Goal: Use online tool/utility: Use online tool/utility

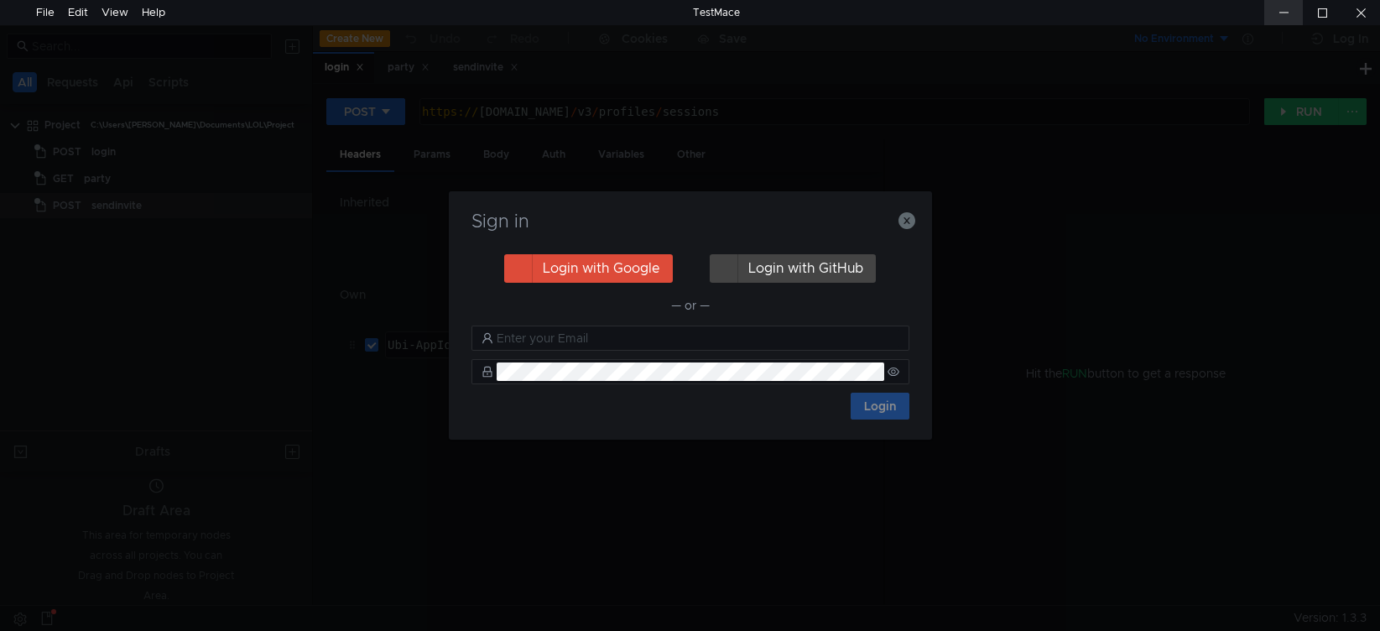
click at [1288, 13] on div at bounding box center [1283, 12] width 39 height 25
click at [906, 219] on icon "button" at bounding box center [906, 220] width 17 height 17
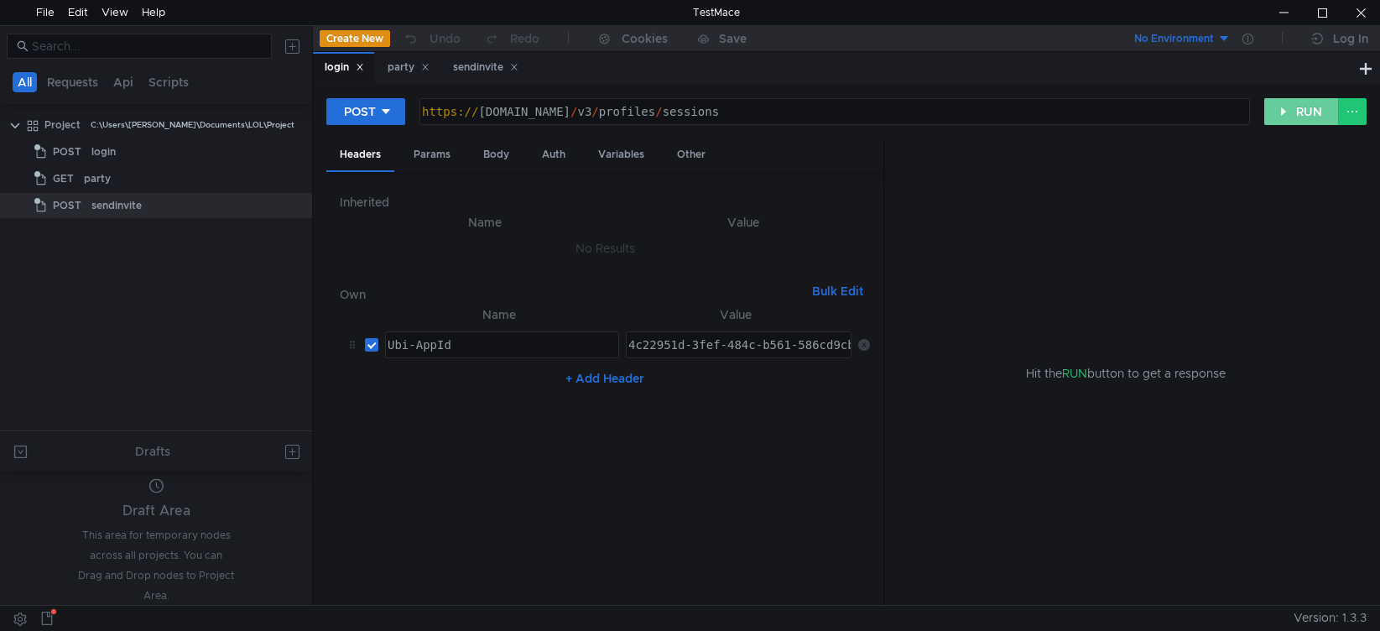
click at [1284, 110] on button "RUN" at bounding box center [1301, 111] width 75 height 27
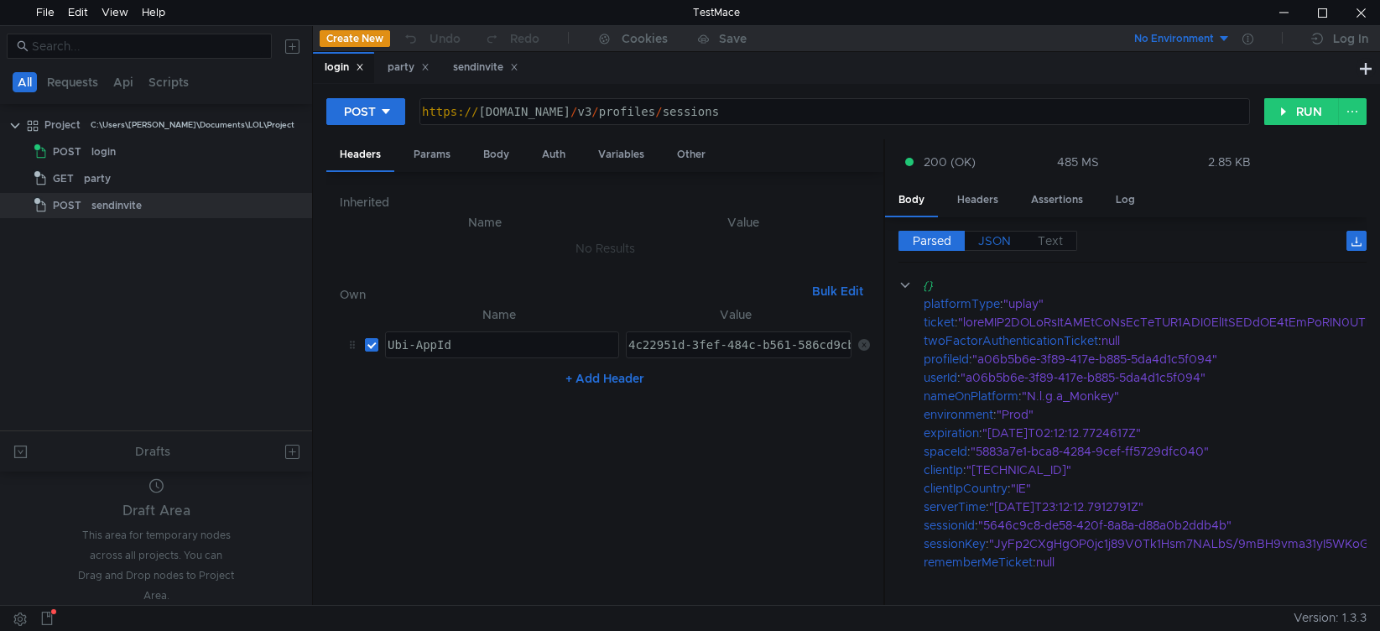
click at [989, 248] on span "JSON" at bounding box center [994, 240] width 33 height 15
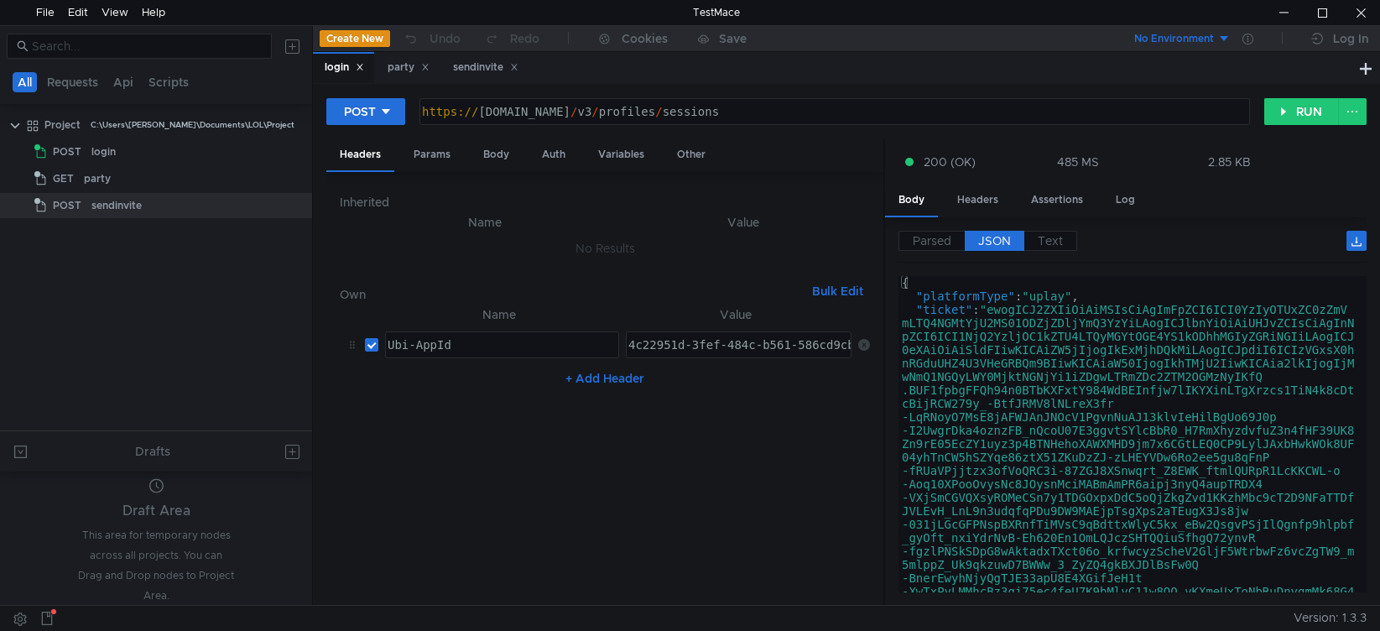
type textarea ""ticket": "ewogICJ2ZXIiOiAiMSIsCiAgImFpZCI6ICI0YzIyOTUxZC0zZmVmLTQ4NGMtYjU2MS01…"
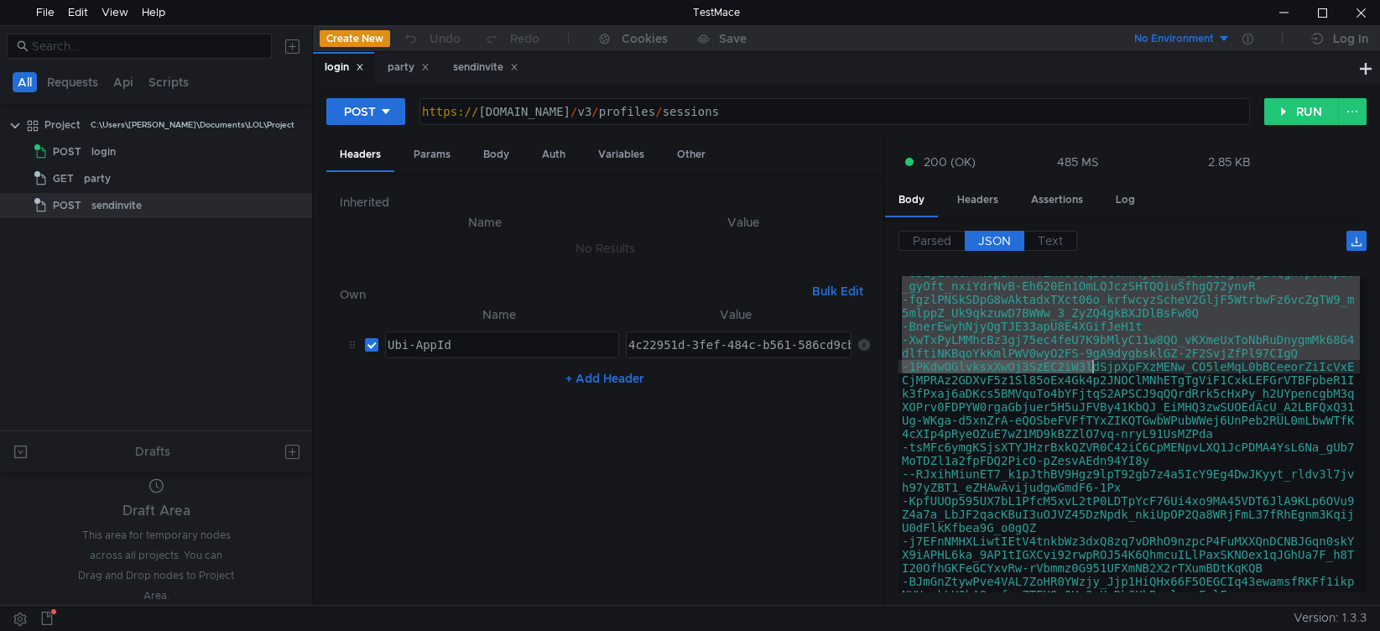
scroll to position [476, 0]
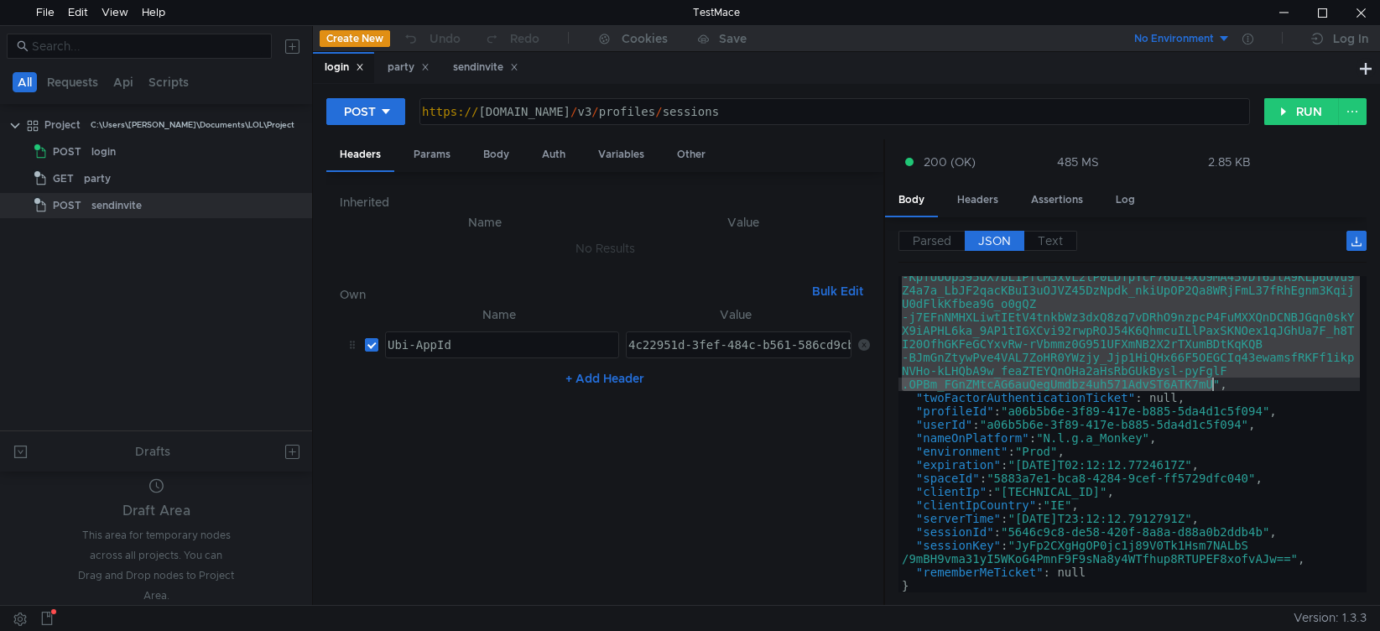
drag, startPoint x: 997, startPoint y: 311, endPoint x: 1213, endPoint y: 382, distance: 227.6
click at [1213, 382] on div ""ticket" : "ewogICJ2ZXIiOiAiMSIsCiAgImFpZCI6ICI0YzIyOTUxZC0zZmV mLTQ4NGMtYjU2MS…" at bounding box center [1128, 273] width 461 height 893
click at [412, 70] on div "party" at bounding box center [409, 68] width 42 height 18
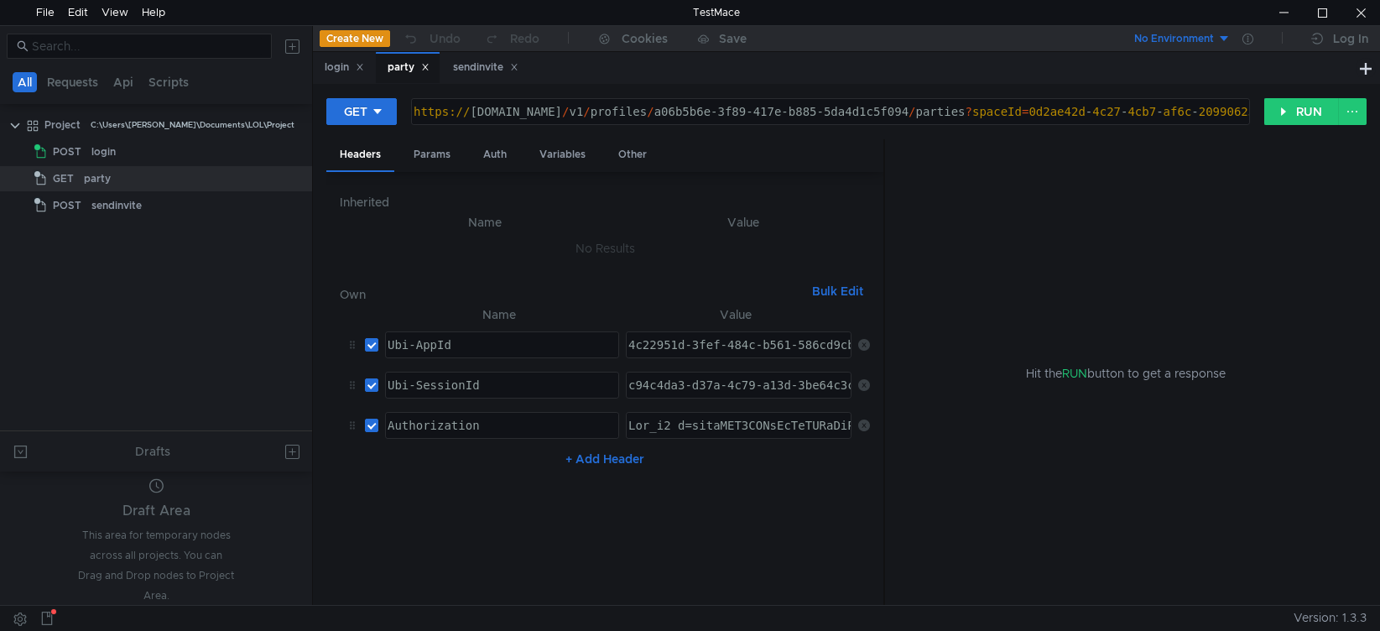
type textarea "Ubi_v1 t=ewogICJ2ZXIiOiAiMSIsCiAgImFpZCI6ICI0YzIyOTUxZC0zZmVmLTQ4NGMtYjU2MS01OD…"
drag, startPoint x: 690, startPoint y: 424, endPoint x: 1090, endPoint y: 423, distance: 399.3
click at [1090, 423] on as-split "Headers Params Auth Variables Other Inherited Name Value No Results Own Bulk Ed…" at bounding box center [846, 372] width 1040 height 467
click at [487, 163] on div "Auth" at bounding box center [495, 154] width 50 height 31
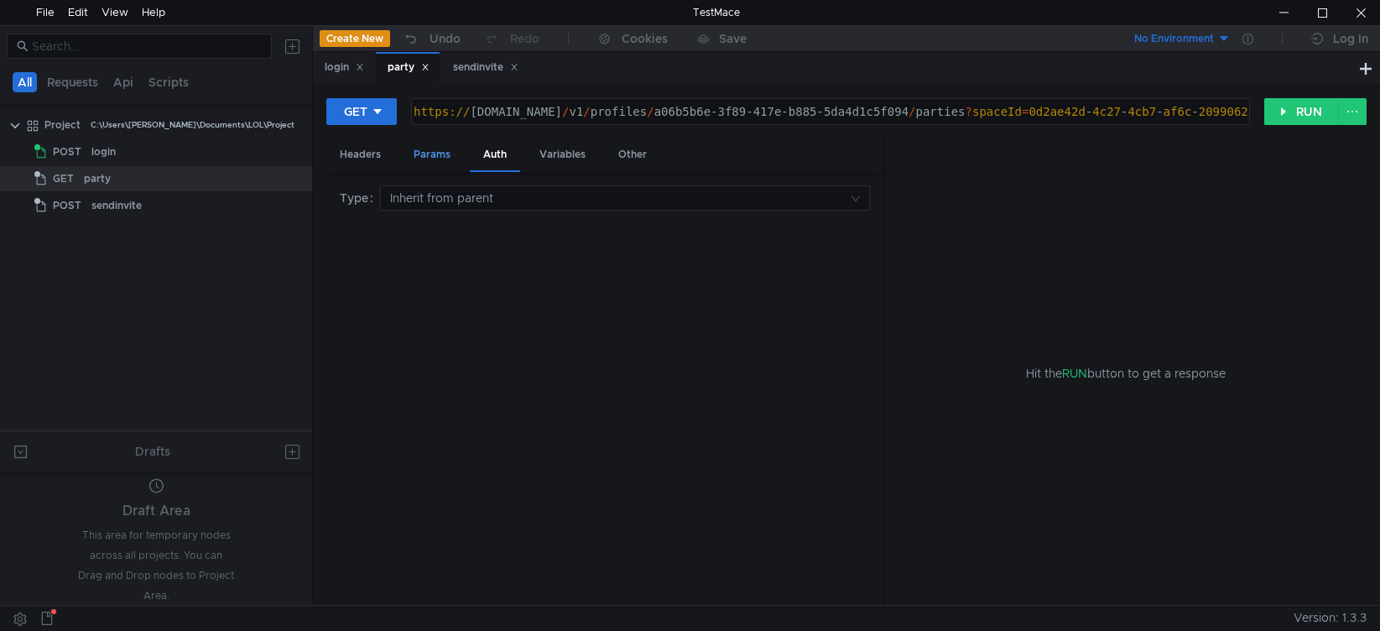
click at [444, 154] on div "Params" at bounding box center [432, 154] width 64 height 31
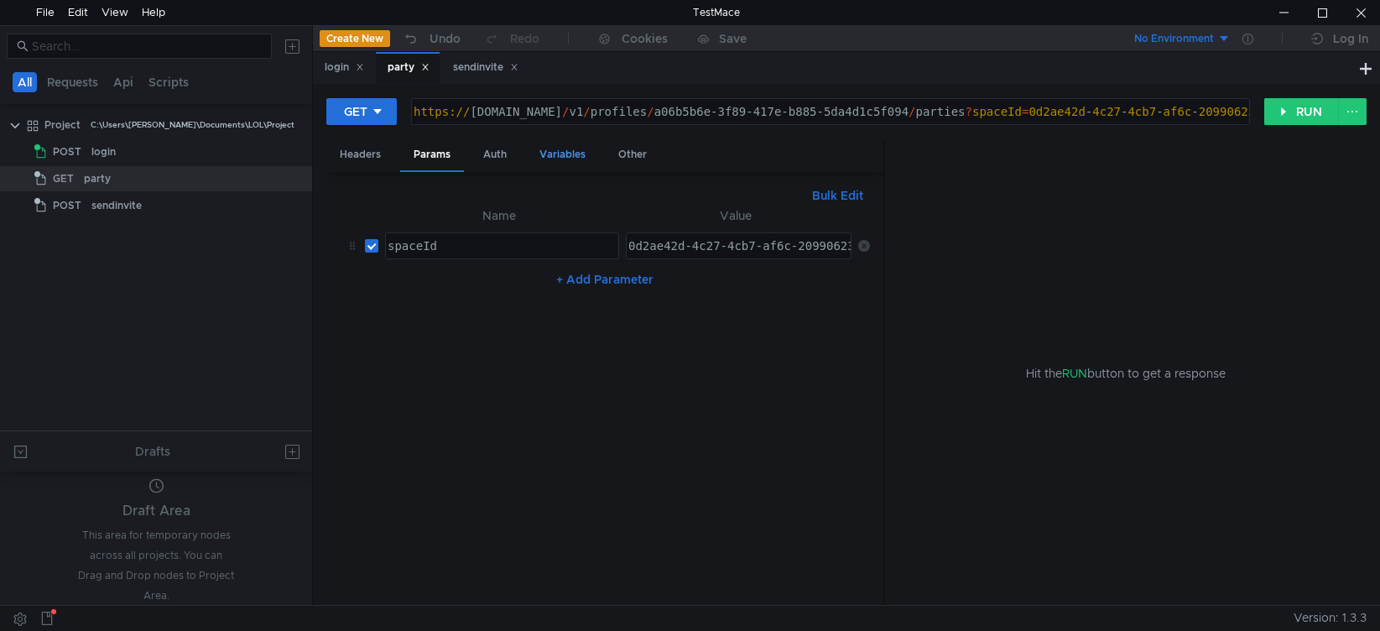
click at [550, 160] on div "Variables" at bounding box center [562, 154] width 73 height 31
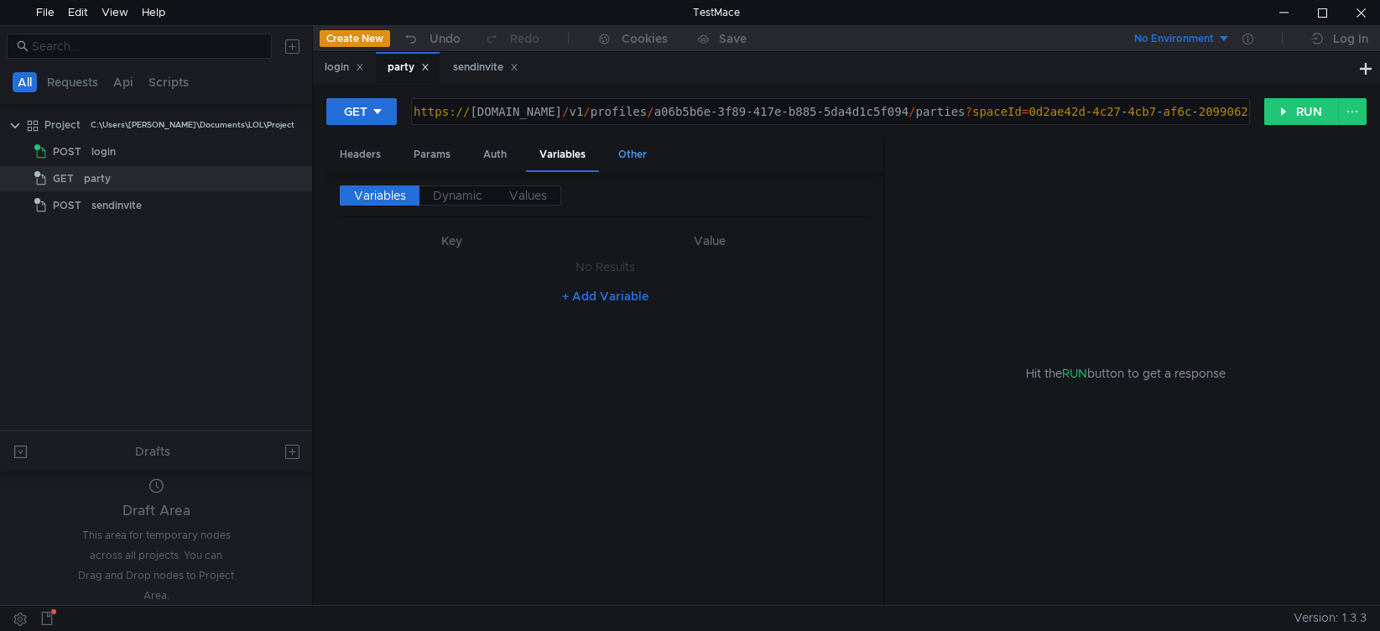
click at [622, 154] on div "Other" at bounding box center [632, 154] width 55 height 31
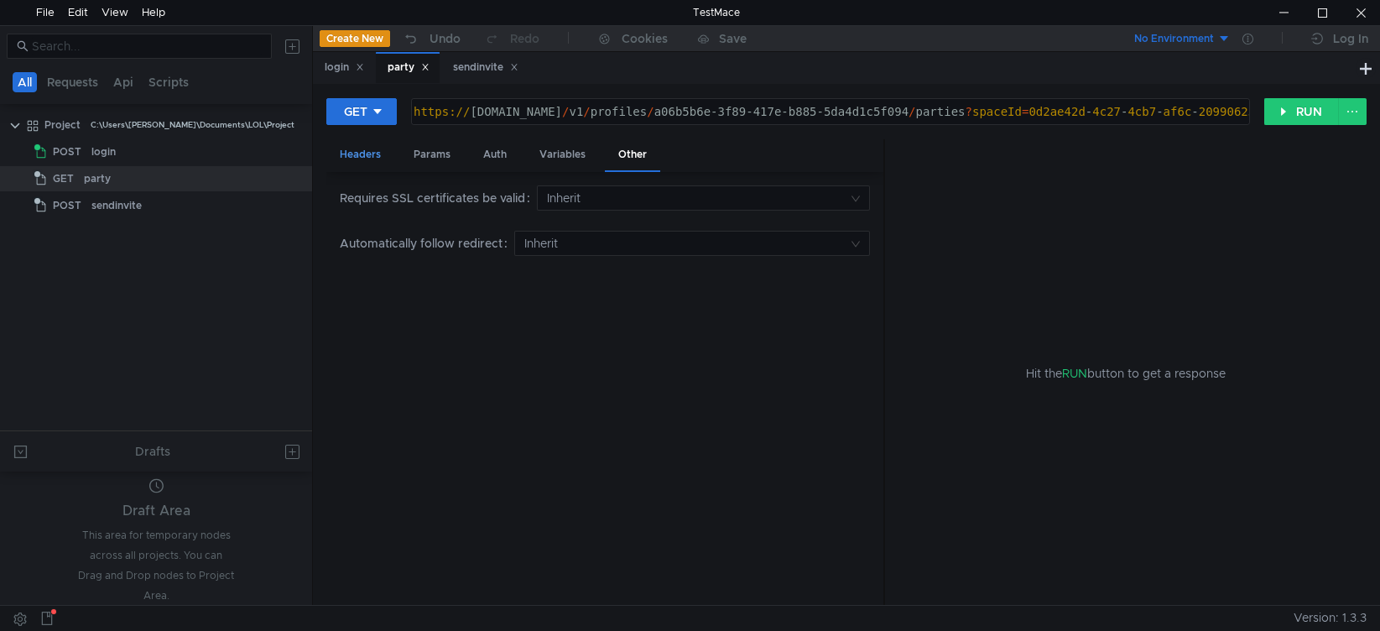
click at [377, 160] on div "Headers" at bounding box center [360, 154] width 68 height 31
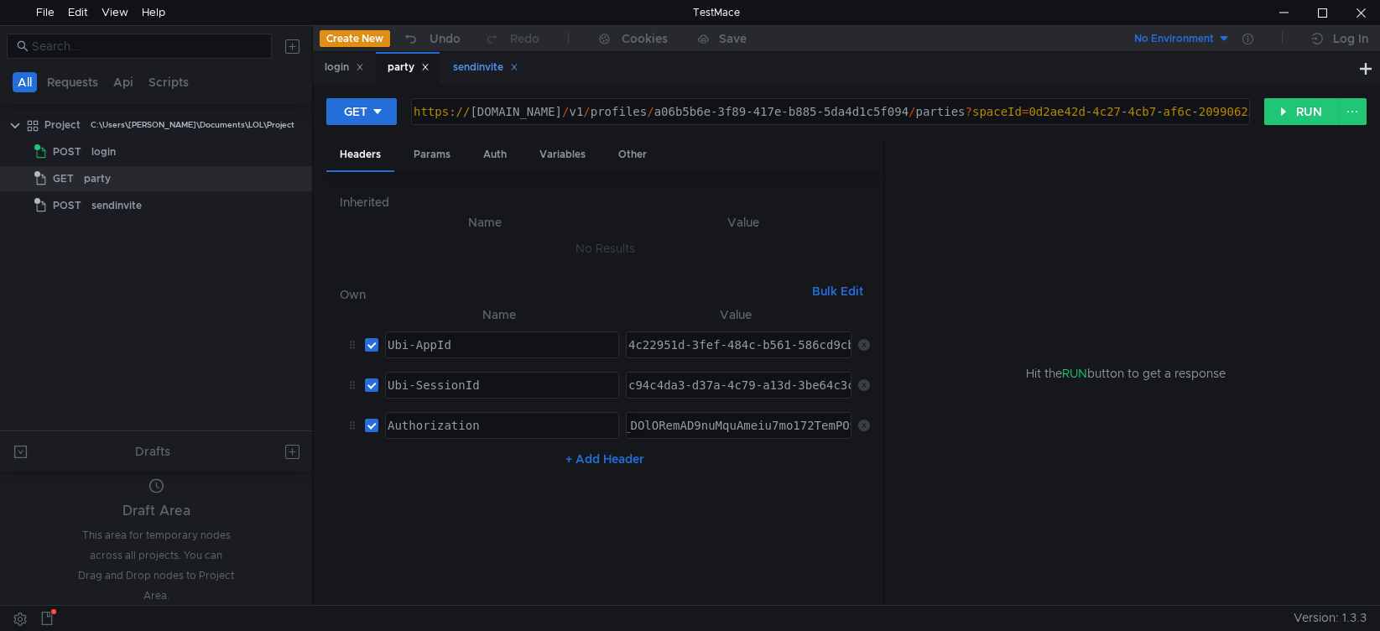
click at [483, 80] on div "sendinvite" at bounding box center [484, 67] width 87 height 31
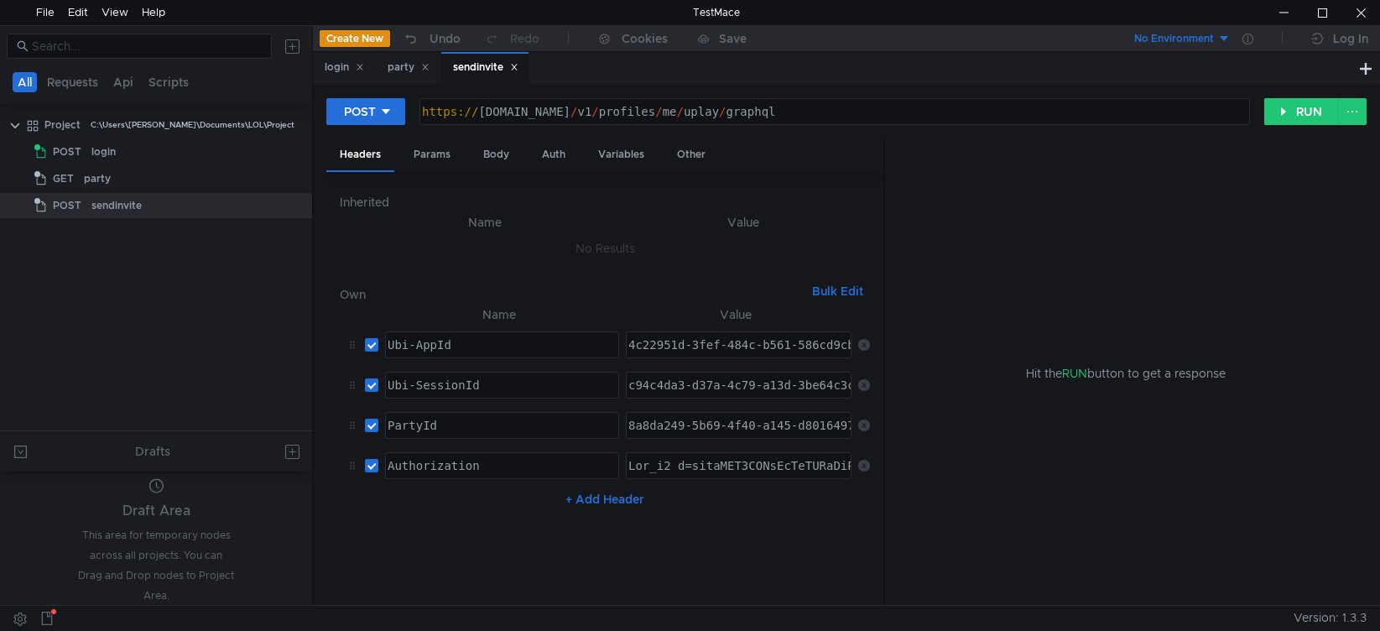
type textarea "Ubi_v1 t=ewogICJ2ZXIiOiAiMSIsCiAgImFpZCI6ICI0YzIyOTUxZC0zZmVmLTQ4NGMtYjU2MS01OD…"
drag, startPoint x: 693, startPoint y: 468, endPoint x: 1296, endPoint y: 476, distance: 603.2
click at [1296, 476] on as-split "Headers Params Body Auth Variables Other Inherited Name Value No Results Own Bu…" at bounding box center [846, 372] width 1040 height 467
click at [335, 72] on div "login" at bounding box center [344, 68] width 39 height 18
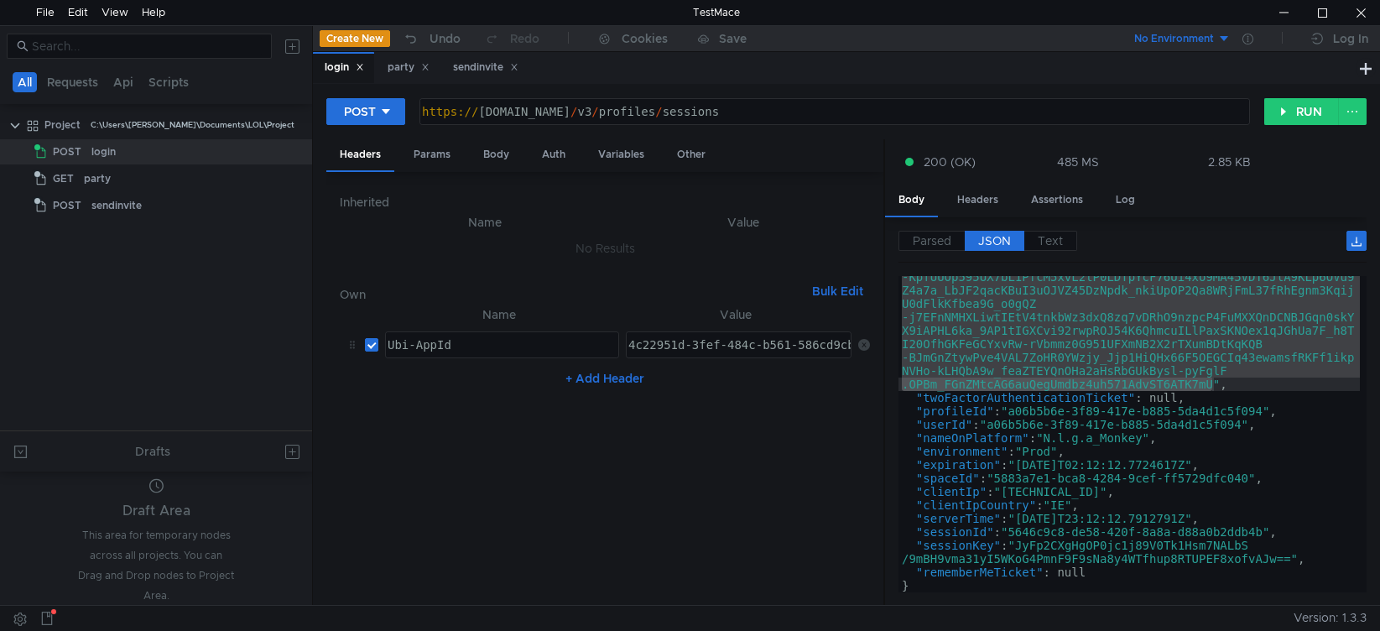
type textarea ""sessionId": "5646c9c8-de58-420f-8a8a-d88a0b2ddb4b","
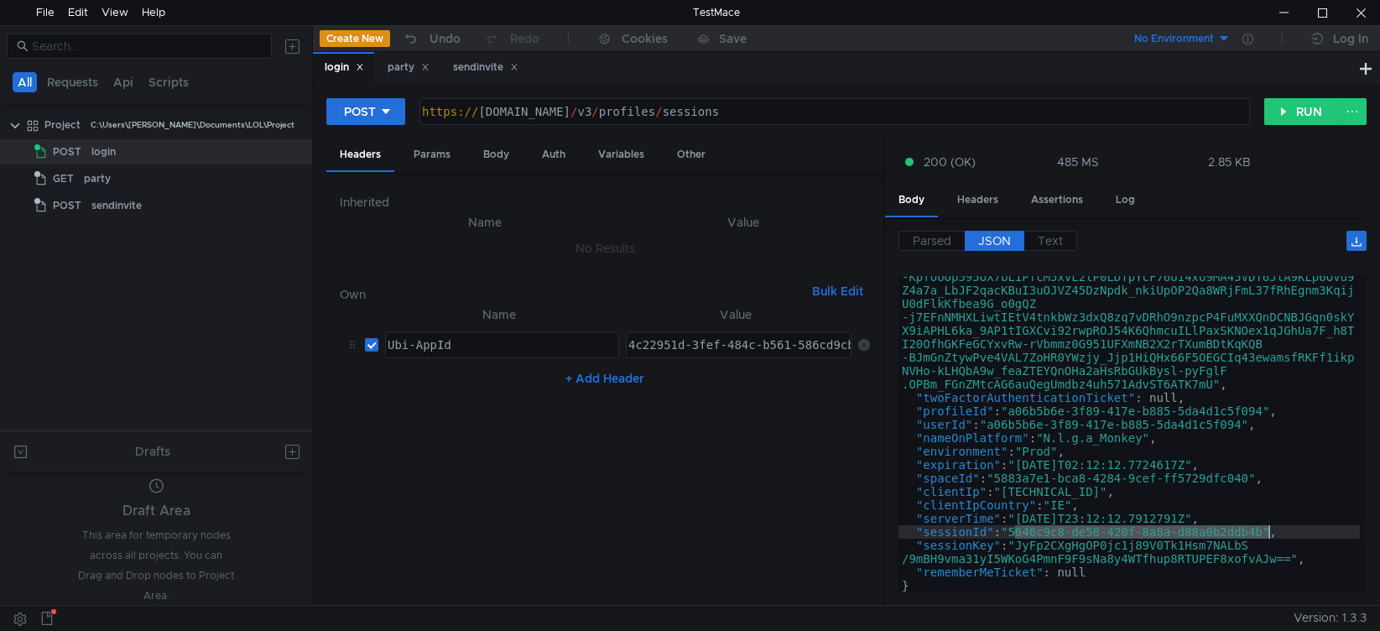
drag, startPoint x: 1017, startPoint y: 535, endPoint x: 1137, endPoint y: 501, distance: 125.6
click at [1264, 533] on div ""ticket" : "ewogICJ2ZXIiOiAiMSIsCiAgImFpZCI6ICI0YzIyOTUxZC0zZmV mLTQ4NGMtYjU2MS…" at bounding box center [1128, 273] width 461 height 893
drag, startPoint x: 1269, startPoint y: 534, endPoint x: 1017, endPoint y: 532, distance: 252.5
click at [1017, 532] on div ""ticket" : "ewogICJ2ZXIiOiAiMSIsCiAgImFpZCI6ICI0YzIyOTUxZC0zZmV mLTQ4NGMtYjU2MS…" at bounding box center [1128, 273] width 461 height 893
click at [402, 73] on div "party" at bounding box center [409, 68] width 42 height 18
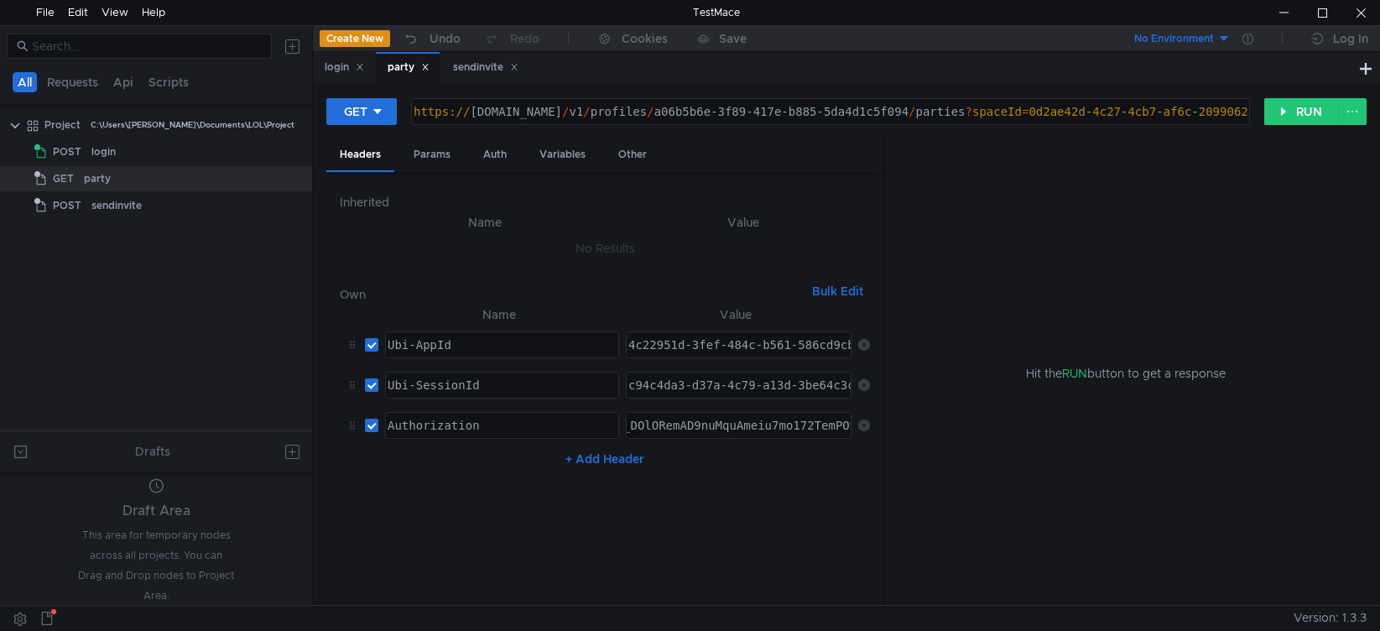
click at [718, 385] on div "c94c4da3-d37a-4c79-a13d-3be64c3cab04" at bounding box center [755, 398] width 260 height 40
paste textarea "5646c9c8-de58-420f-8a8a-d88a0b2ddb4b"
type textarea "5646c9c8-de58-420f-8a8a-d88a0b2ddb4b"
click at [732, 518] on nz-table "Name Value Ubi-AppId הההההההההההההההההההההההההההההההההההההההההההההההההההההההההה…" at bounding box center [605, 449] width 530 height 288
click at [429, 154] on div "Params" at bounding box center [432, 154] width 64 height 31
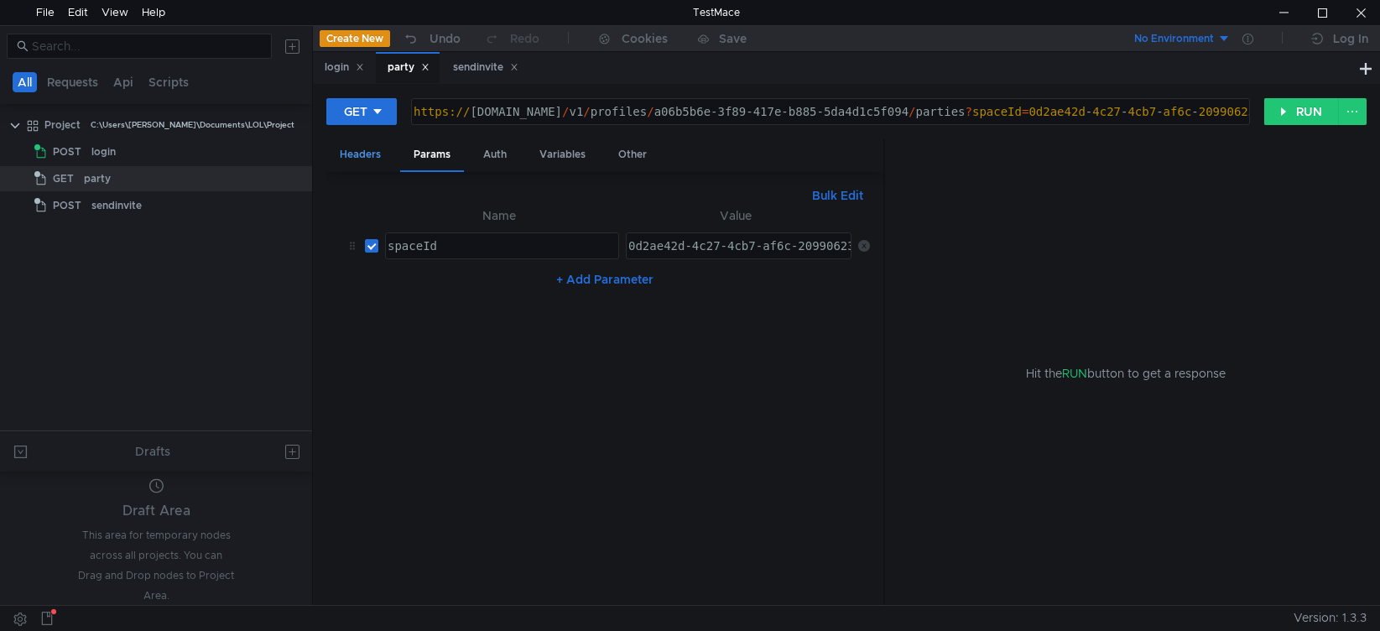
click at [344, 151] on div "Headers" at bounding box center [360, 154] width 68 height 31
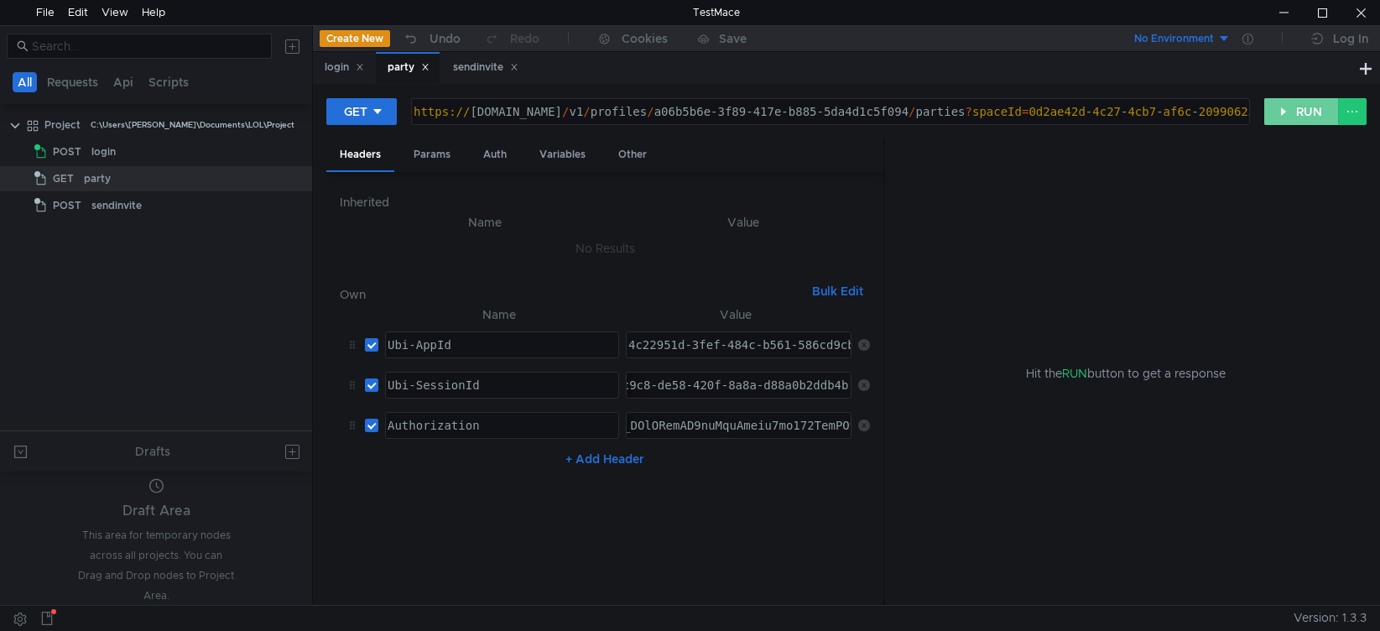
click at [1283, 115] on button "RUN" at bounding box center [1301, 111] width 75 height 27
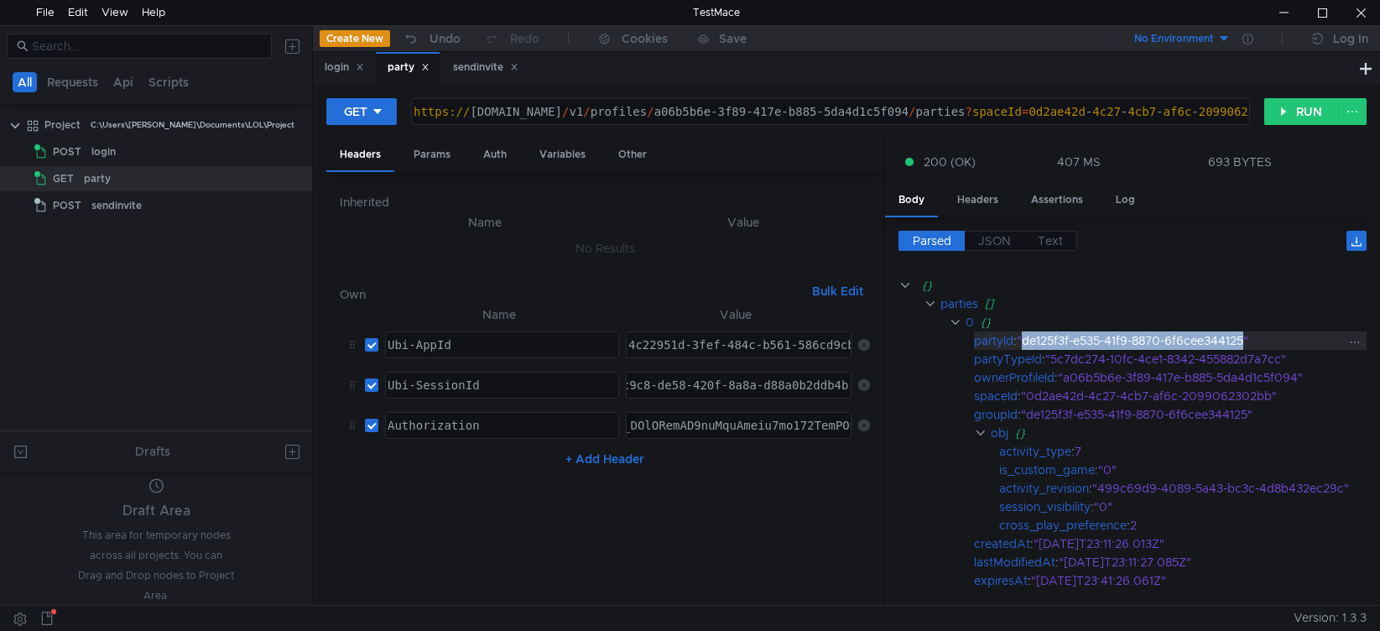
drag, startPoint x: 1028, startPoint y: 341, endPoint x: 1249, endPoint y: 340, distance: 221.5
click at [1249, 340] on div ""de125f3f-e535-41f9-8870-6f6cee344125"" at bounding box center [1185, 340] width 336 height 18
copy div "de125f3f-e535-41f9-8870-6f6cee344125"
click at [487, 78] on div "sendinvite" at bounding box center [484, 67] width 87 height 31
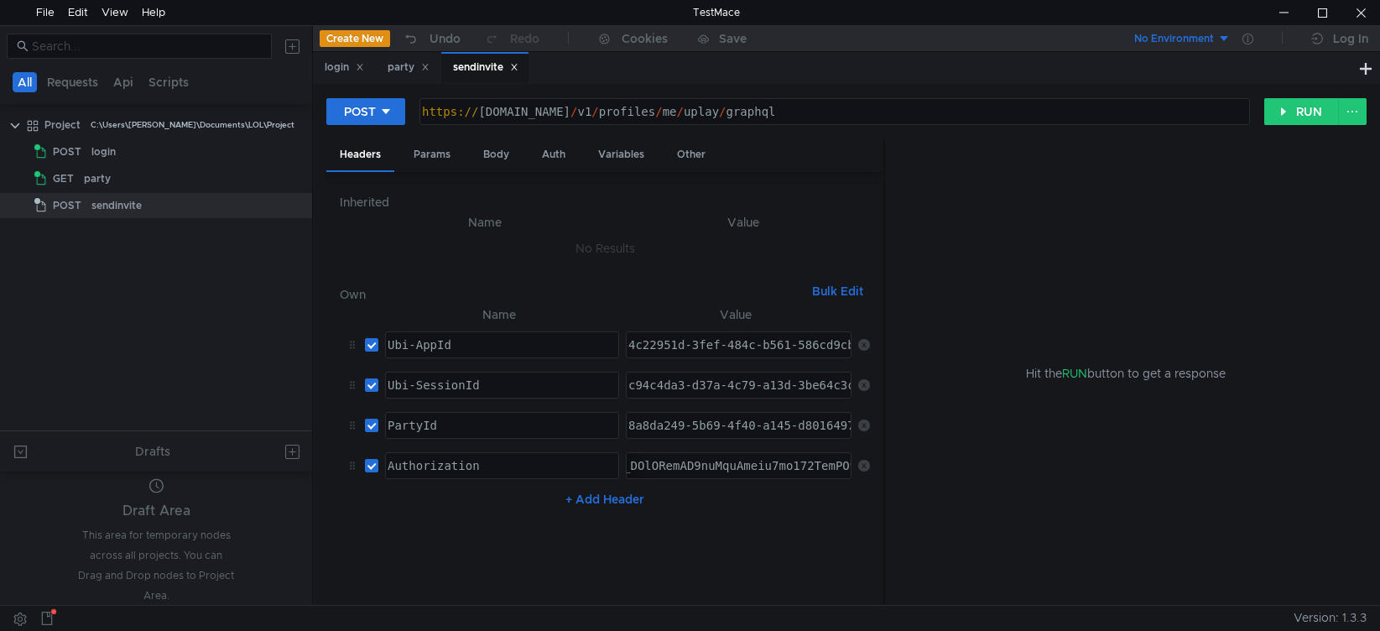
click at [695, 423] on div "8a8da249-5b69-4f40-a145-d8016497a5c0" at bounding box center [755, 439] width 260 height 40
paste textarea "de125f3f-e535-41f9-8870-6f6cee344125"
type textarea "de125f3f-e535-41f9-8870-6f6cee344125"
click at [677, 383] on div "c94c4da3-d37a-4c79-a13d-3be64c3cab04" at bounding box center [755, 398] width 260 height 40
paste textarea "5646c9c8-de58-420f-8a8a-d88a0b2ddb4b"
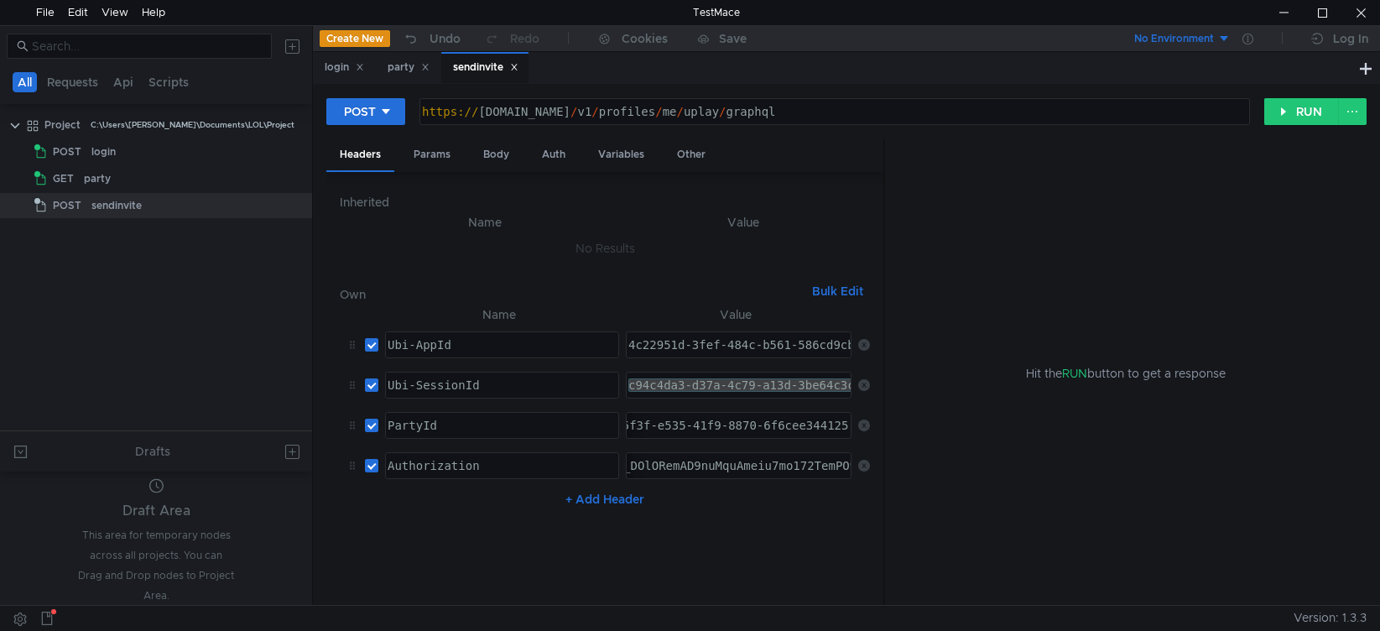
type textarea "5646c9c8-de58-420f-8a8a-d88a0b2ddb4b"
click at [771, 537] on nz-table "Name Value Ubi-AppId הההההההההההההההההההההההההההההההההההההההההההההההההההההההההה…" at bounding box center [605, 449] width 530 height 288
click at [438, 161] on div "Params" at bounding box center [432, 154] width 64 height 31
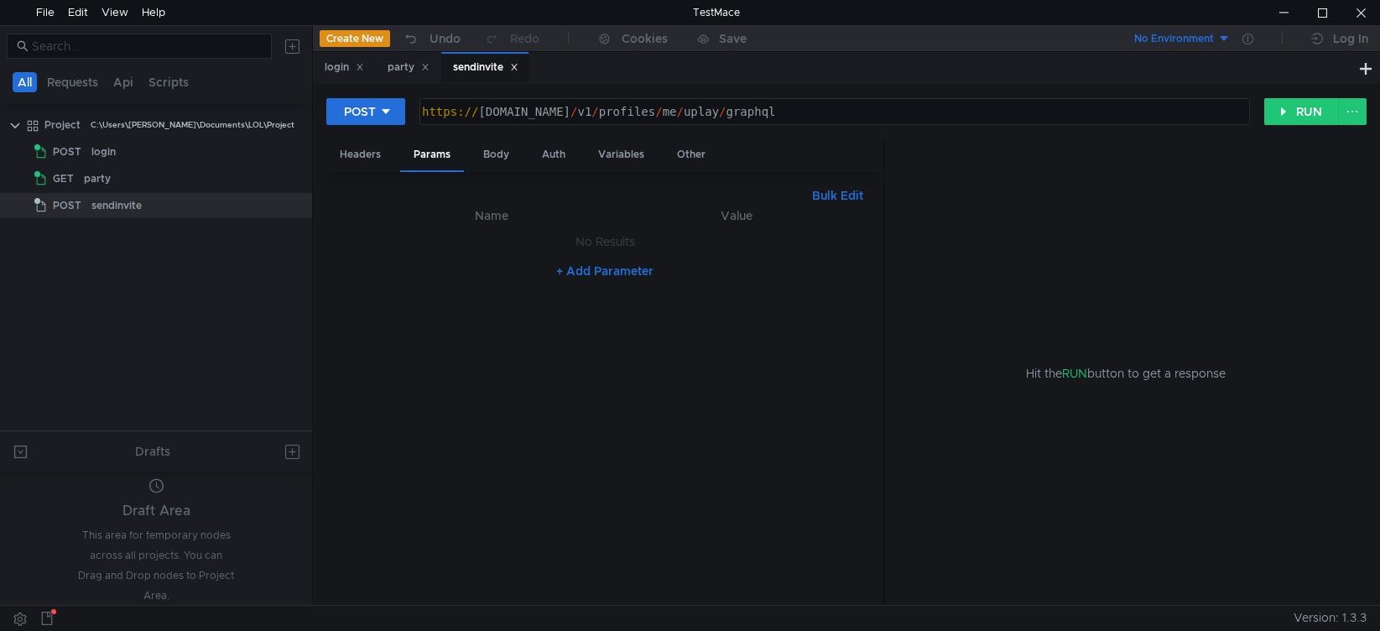
drag, startPoint x: 487, startPoint y: 159, endPoint x: 520, endPoint y: 182, distance: 39.8
click at [488, 159] on div "Body" at bounding box center [496, 154] width 53 height 31
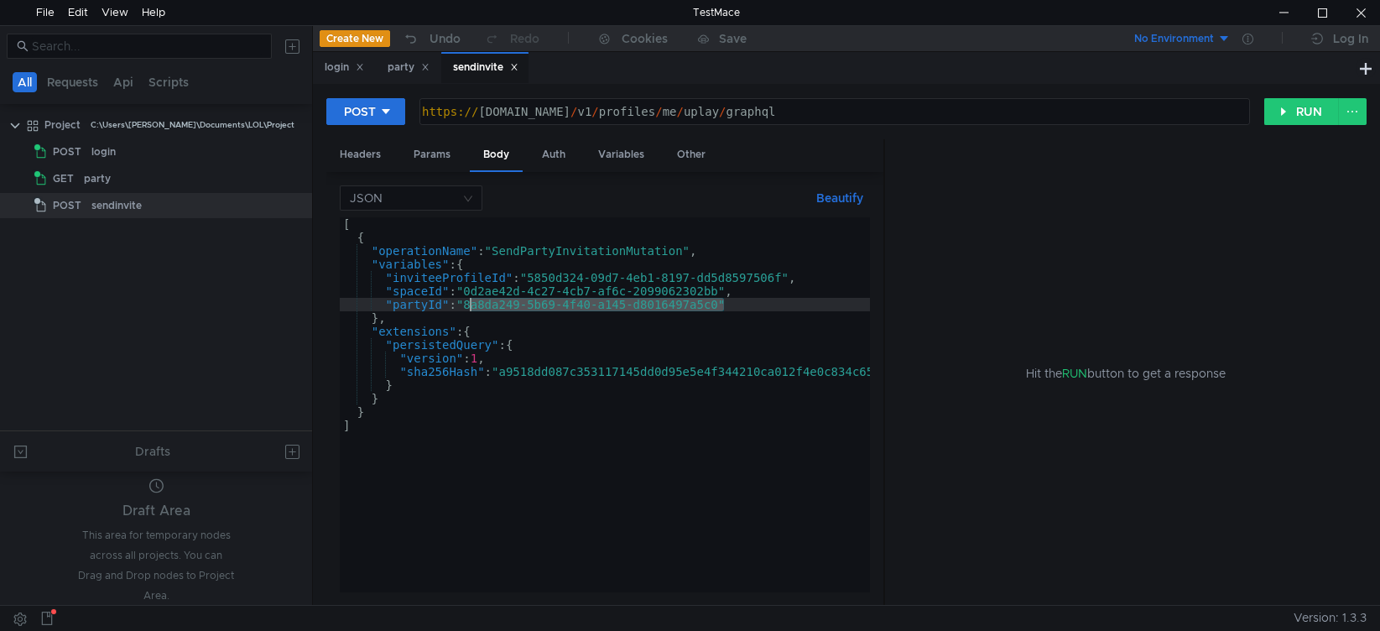
drag, startPoint x: 726, startPoint y: 305, endPoint x: 471, endPoint y: 305, distance: 255.0
click at [471, 305] on div "[ { "operationName" : "SendPartyInvitationMutation" , "variables" : { "inviteeP…" at bounding box center [653, 418] width 627 height 402
paste textarea "5646c9c8-de58-420f-8a8a-d88a0b2ddb4b"
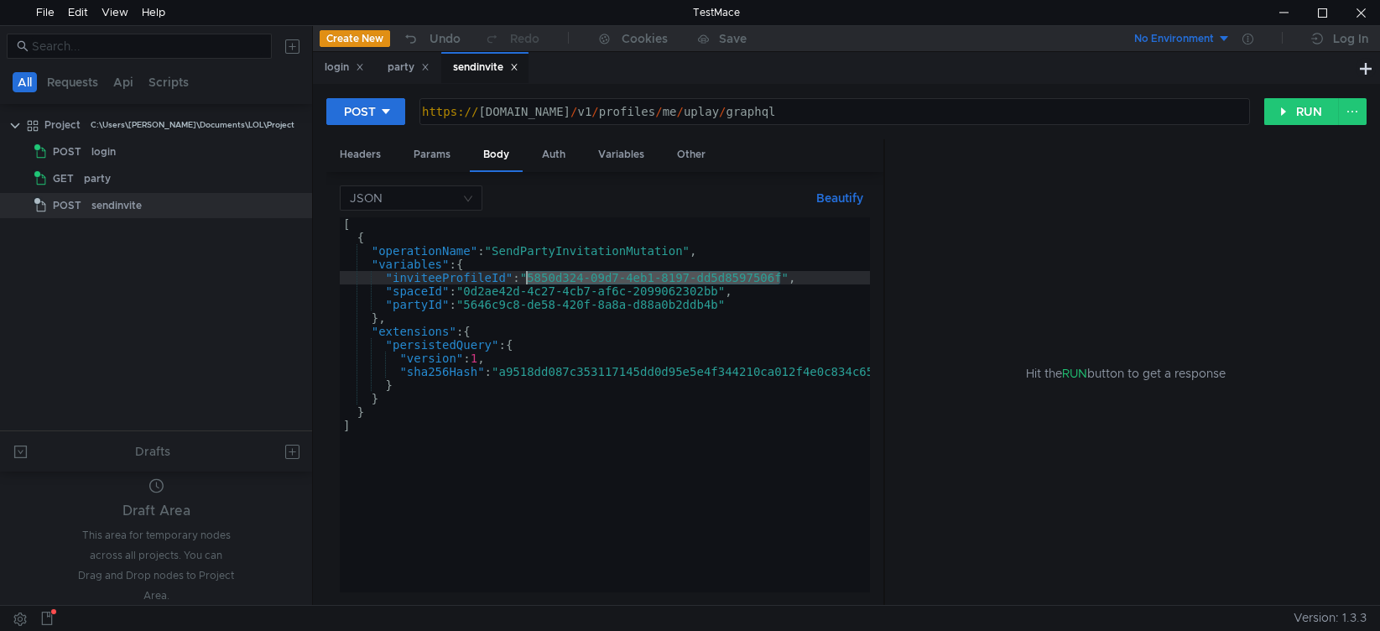
drag, startPoint x: 783, startPoint y: 279, endPoint x: 527, endPoint y: 276, distance: 255.9
click at [527, 276] on div "[ { "operationName" : "SendPartyInvitationMutation" , "variables" : { "inviteeP…" at bounding box center [653, 414] width 627 height 395
paste textarea "a8d5d14-52cd-4af1-81a6-e7443daed7e1"
type textarea ""inviteeProfileId":"a8d5d14-52cd-4af1-81a6-e7443daed7e1","
click at [1301, 108] on button "RUN" at bounding box center [1301, 111] width 75 height 27
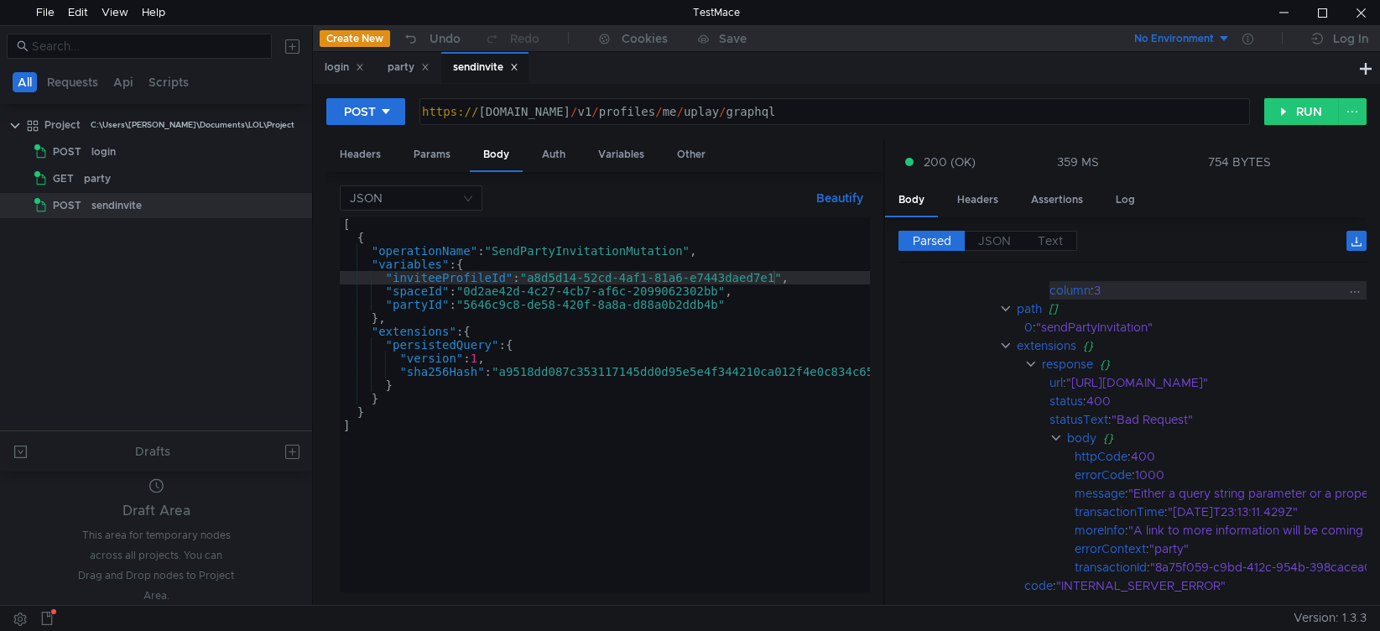
scroll to position [168, 0]
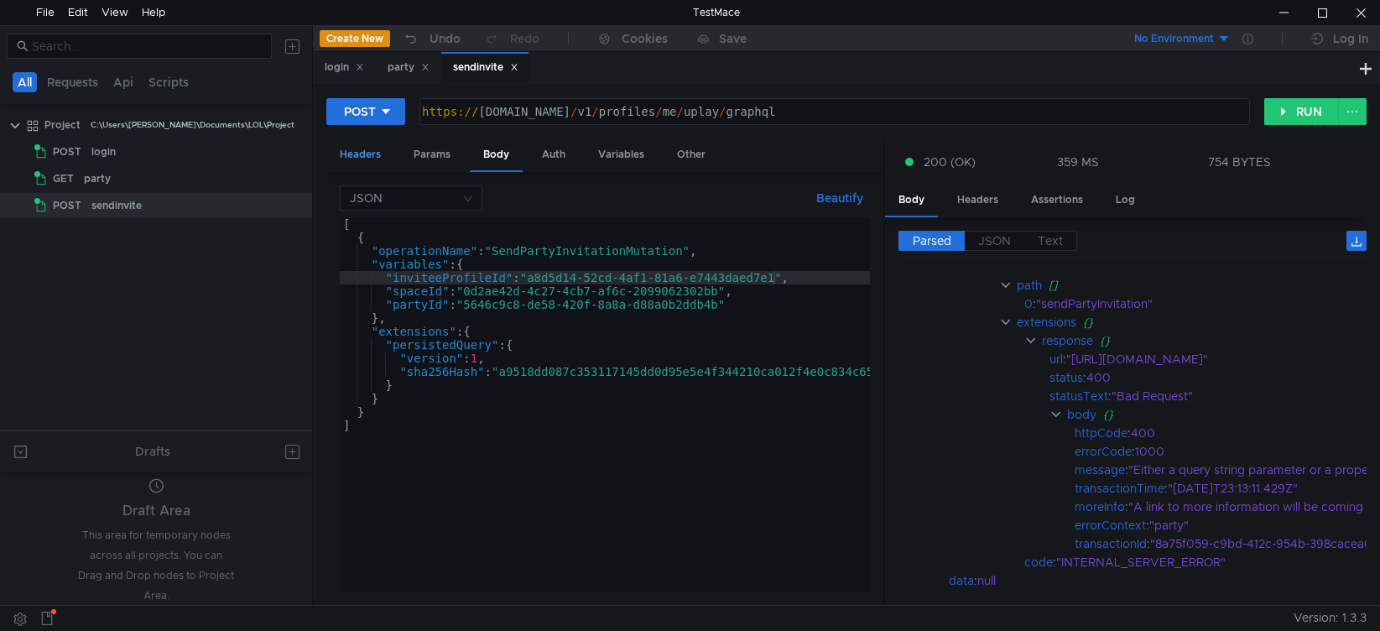
click at [359, 156] on div "Headers" at bounding box center [360, 154] width 68 height 31
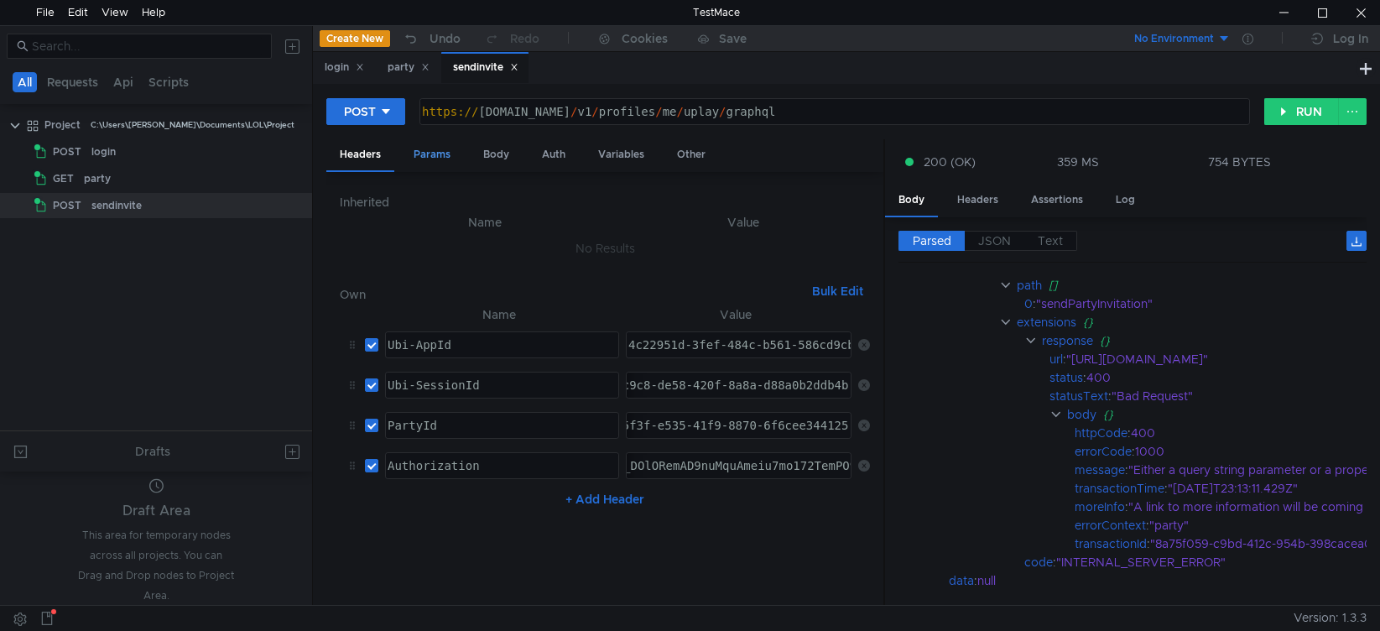
click at [434, 155] on div "Params" at bounding box center [432, 154] width 64 height 31
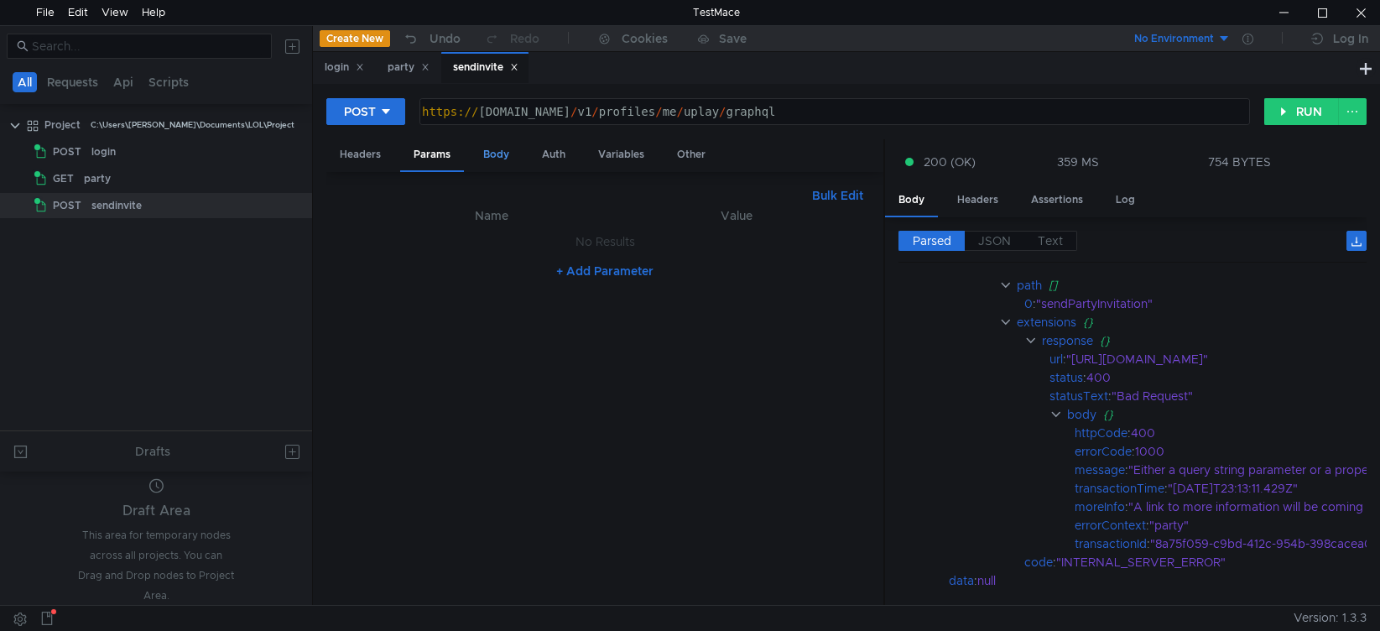
click at [497, 154] on div "Body" at bounding box center [496, 154] width 53 height 31
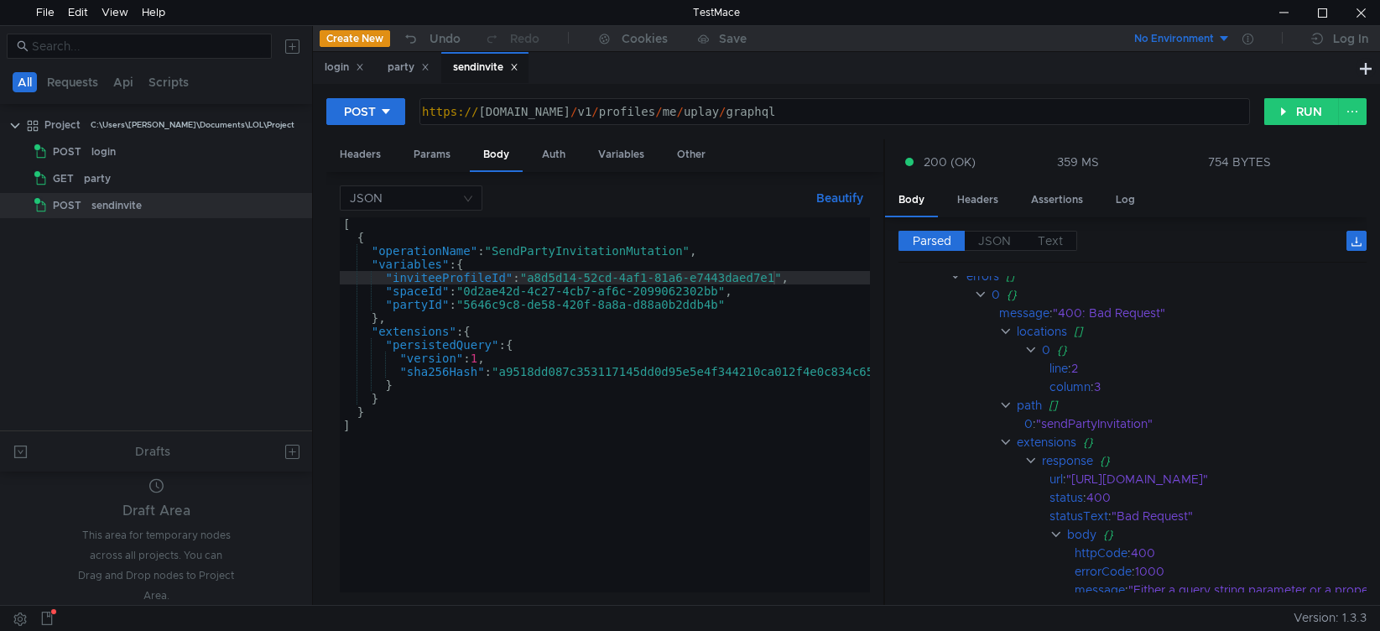
scroll to position [0, 0]
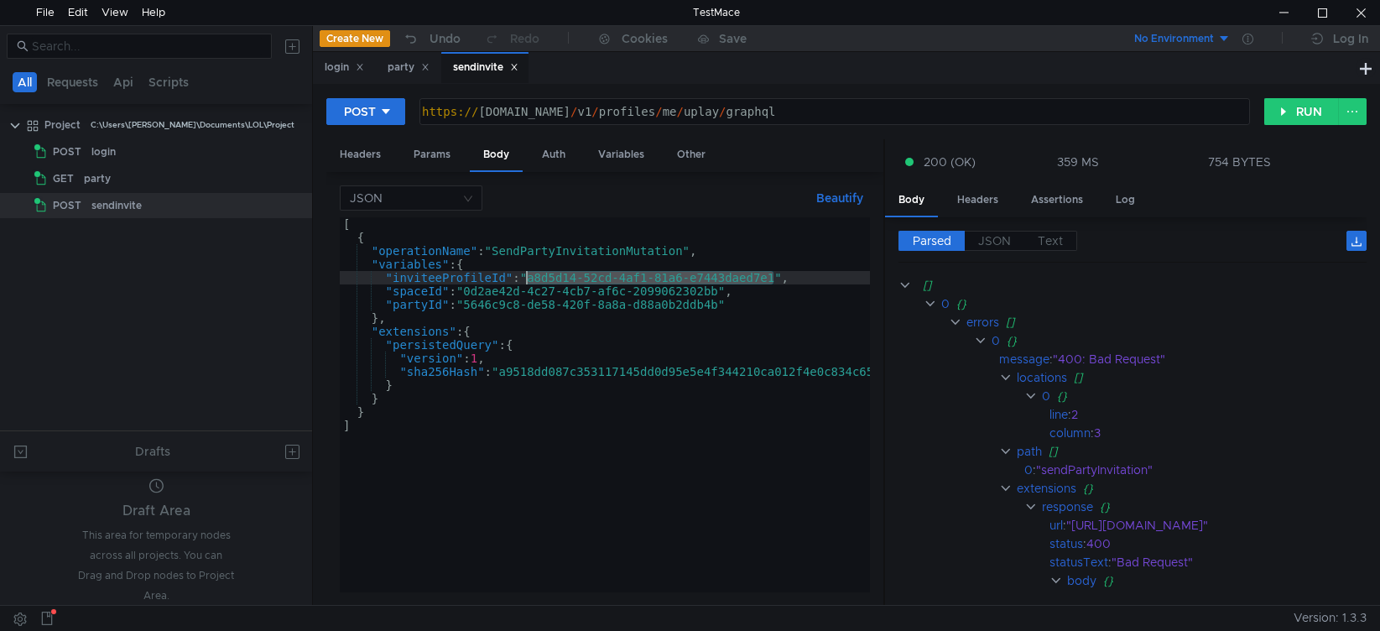
drag, startPoint x: 773, startPoint y: 280, endPoint x: 528, endPoint y: 284, distance: 245.8
click at [528, 284] on div "[ { "operationName" : "SendPartyInvitationMutation" , "variables" : { "inviteeP…" at bounding box center [653, 414] width 627 height 395
paste textarea "4c7d2cd7-ce43-415c-9b67-07a80950b535"
click at [1286, 106] on button "RUN" at bounding box center [1301, 111] width 75 height 27
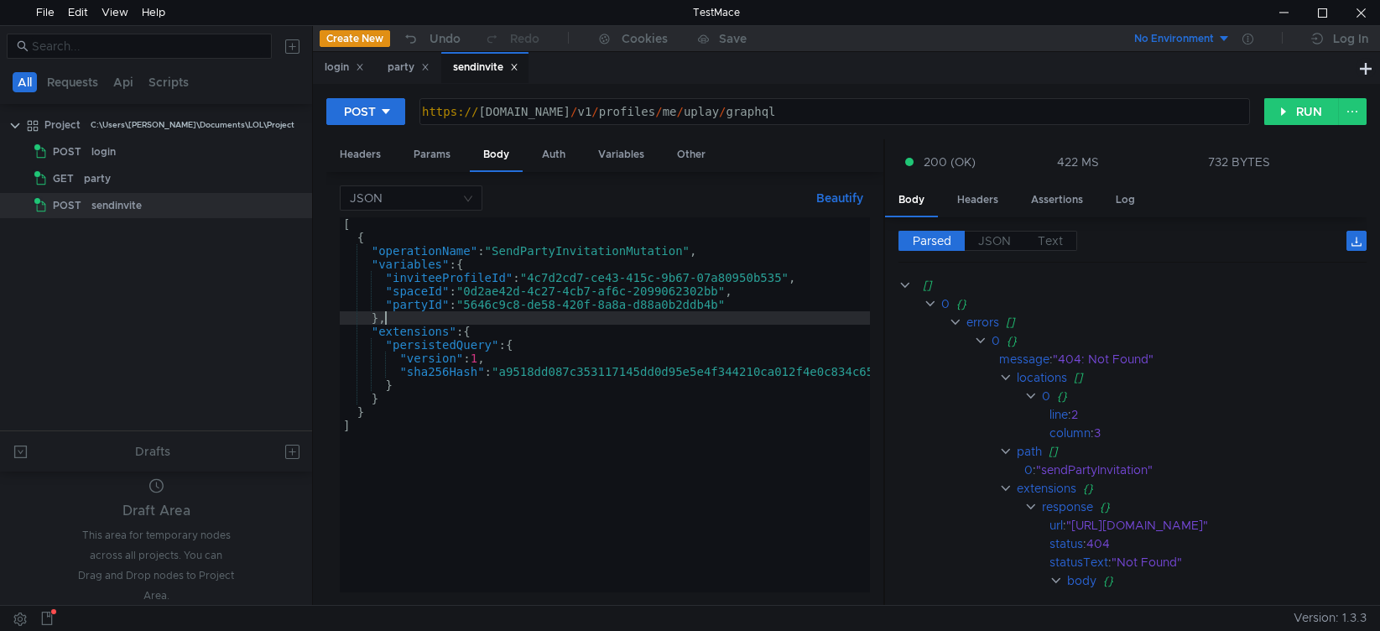
click at [785, 317] on div "[ { "operationName" : "SendPartyInvitationMutation" , "variables" : { "inviteeP…" at bounding box center [653, 414] width 627 height 395
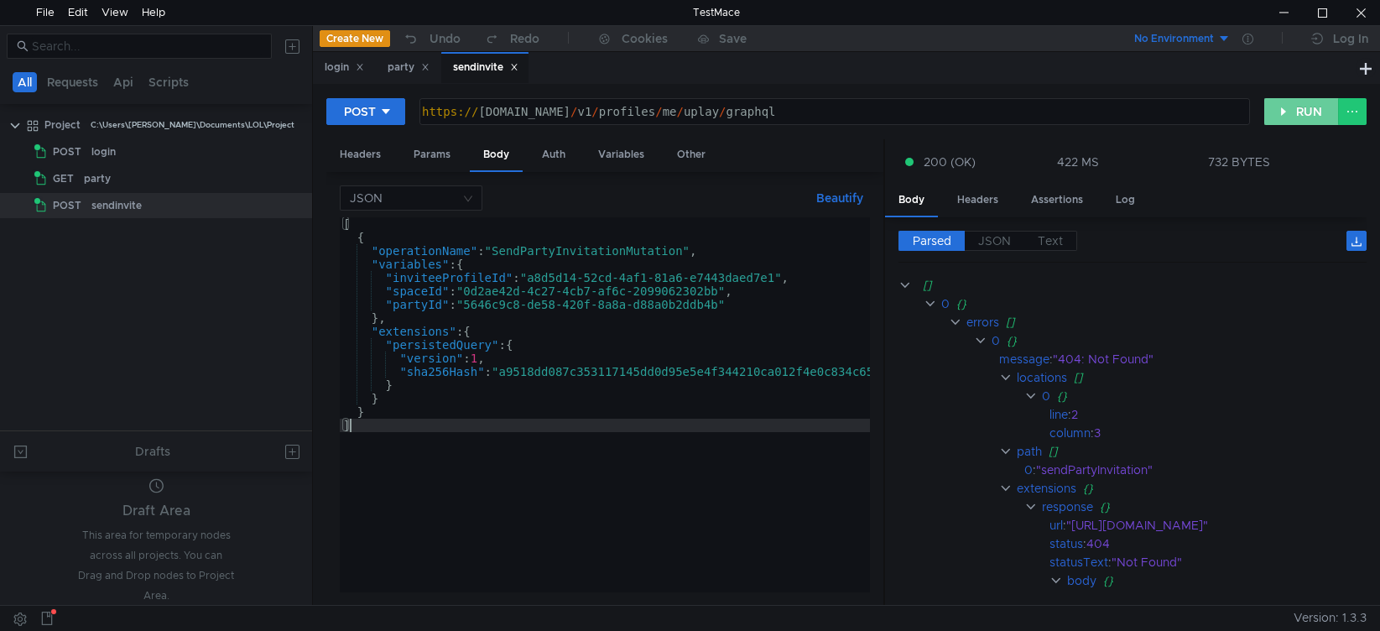
click at [1295, 110] on button "RUN" at bounding box center [1301, 111] width 75 height 27
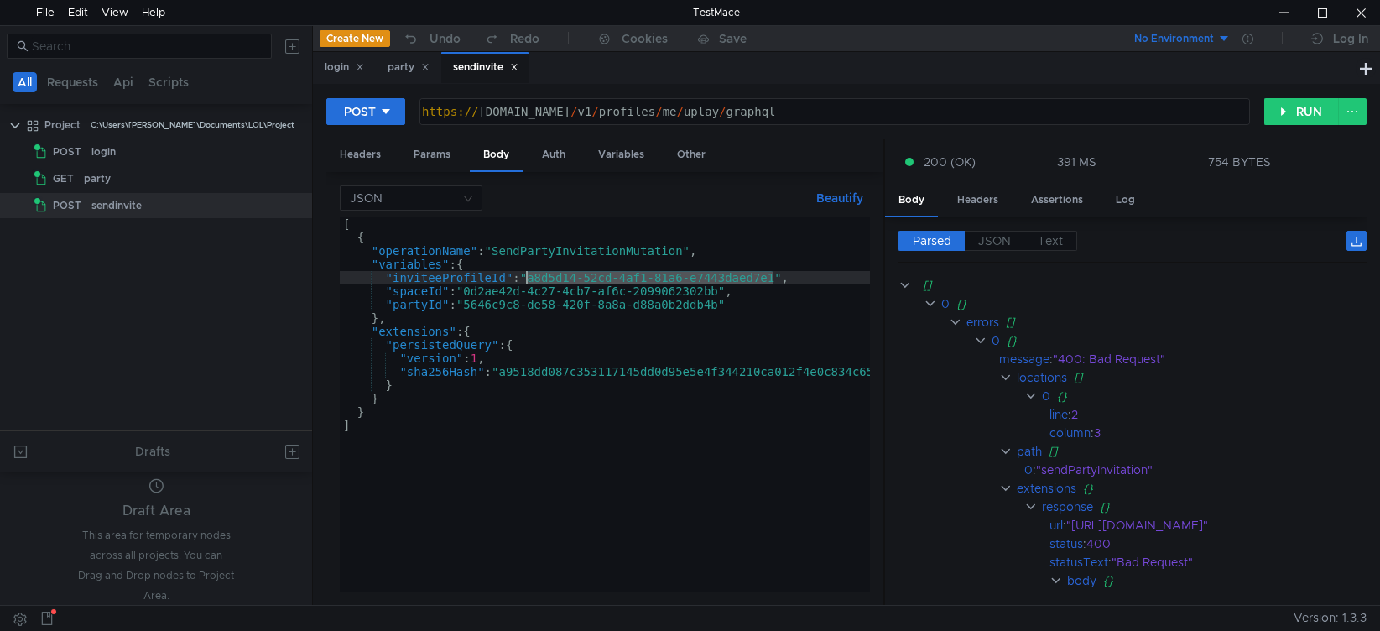
drag, startPoint x: 772, startPoint y: 276, endPoint x: 528, endPoint y: 281, distance: 244.2
click at [528, 281] on div "[ { "operationName" : "SendPartyInvitationMutation" , "variables" : { "inviteeP…" at bounding box center [653, 414] width 627 height 395
paste textarea "b598e9a9-f817-42fe-b381-45f918e5efa4"
type textarea ""inviteeProfileId":"b598e9a9-f817-42fe-b381-45f918e5efa4","
click at [1291, 112] on button "RUN" at bounding box center [1301, 111] width 75 height 27
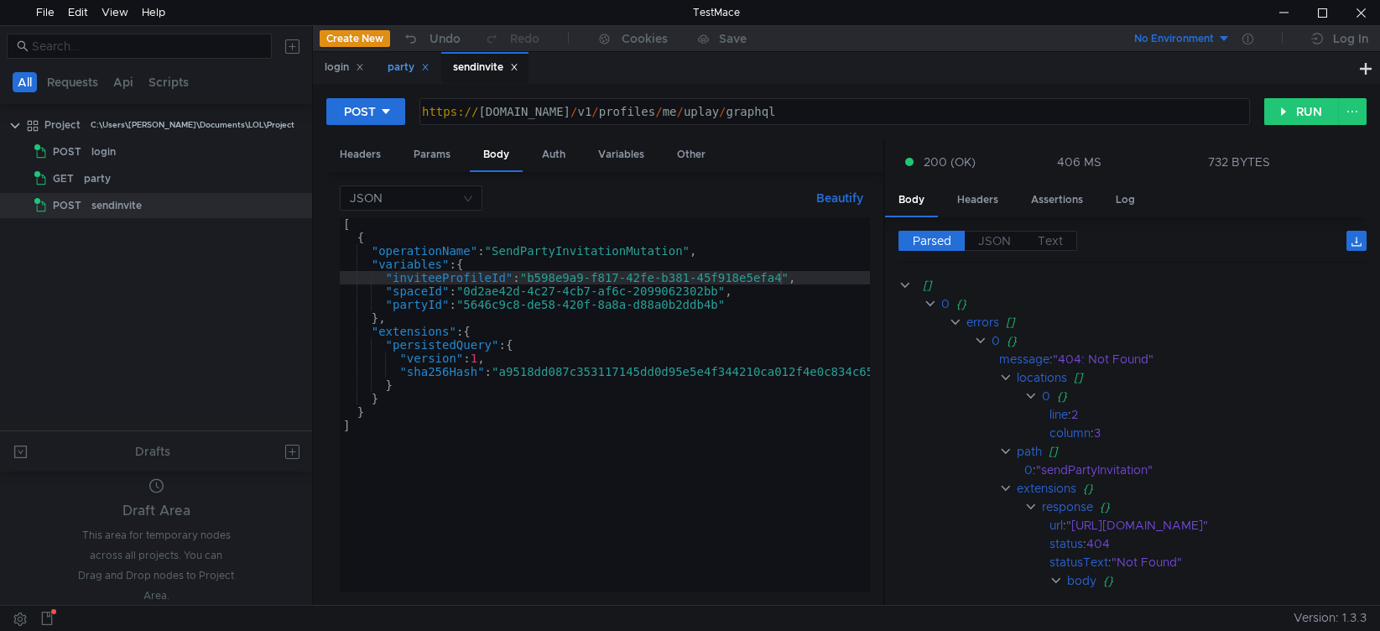
click at [397, 69] on div "party" at bounding box center [409, 68] width 42 height 18
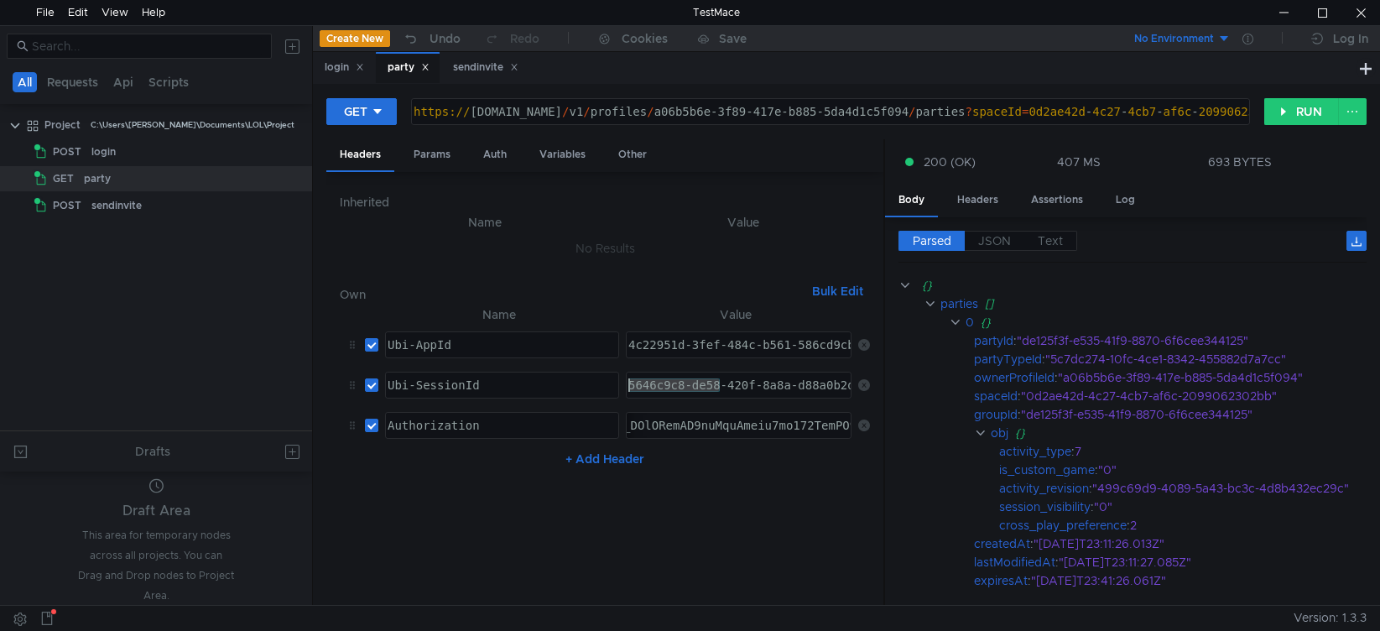
drag, startPoint x: 667, startPoint y: 375, endPoint x: 431, endPoint y: 379, distance: 235.8
click at [431, 379] on tr "Ubi-SessionId ההההההההההההההההההההההההההההההההההההההההההההההההההההההההההההההההה…" at bounding box center [605, 385] width 530 height 40
click at [336, 73] on div "login" at bounding box center [344, 68] width 39 height 18
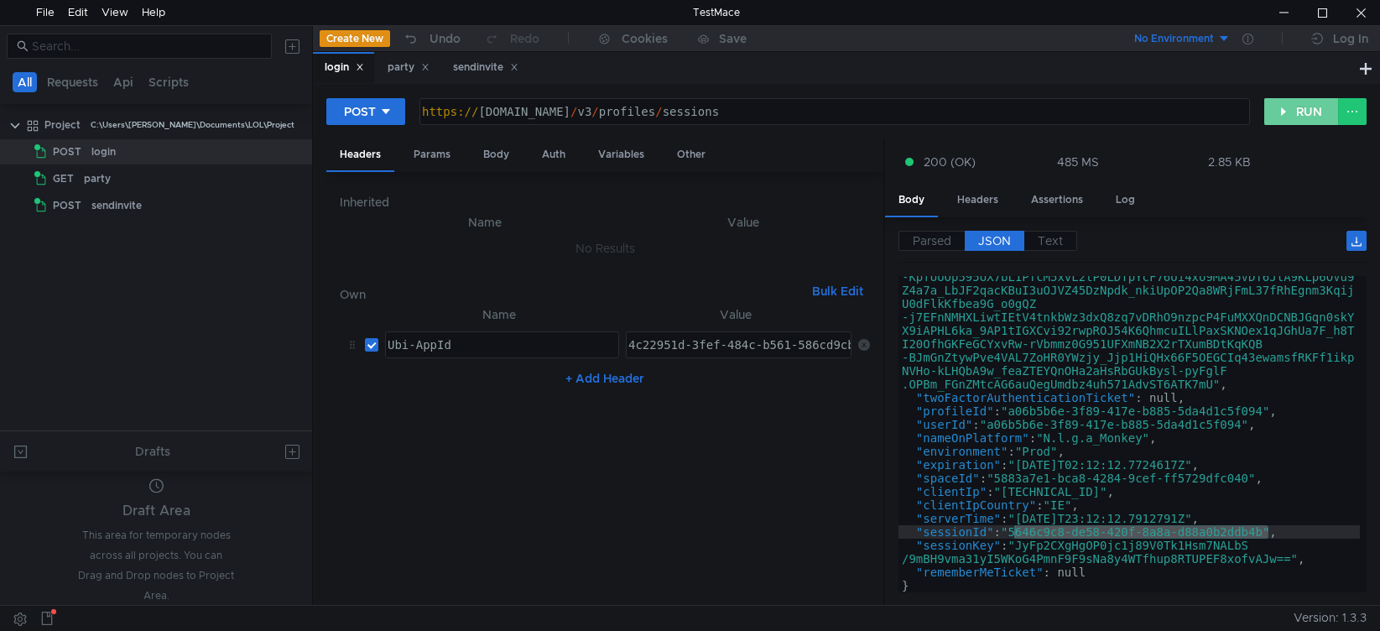
click at [1278, 117] on button "RUN" at bounding box center [1301, 111] width 75 height 27
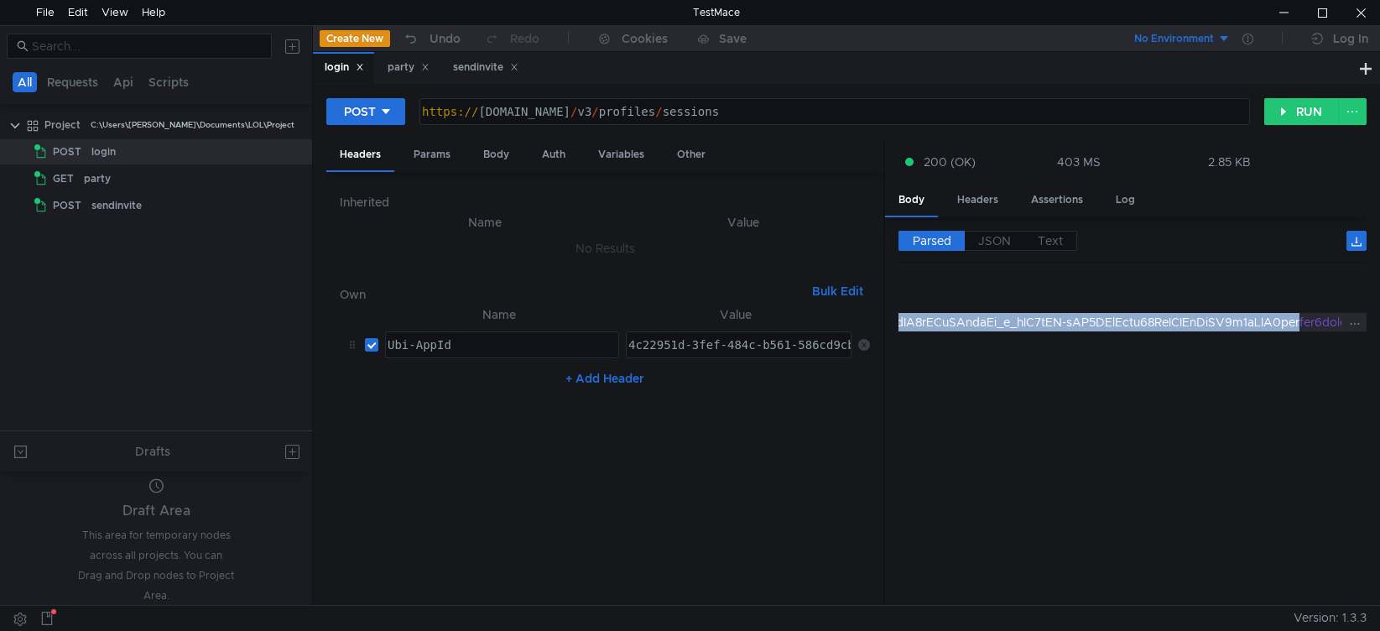
scroll to position [0, 4523]
drag, startPoint x: 966, startPoint y: 323, endPoint x: 1077, endPoint y: 314, distance: 111.1
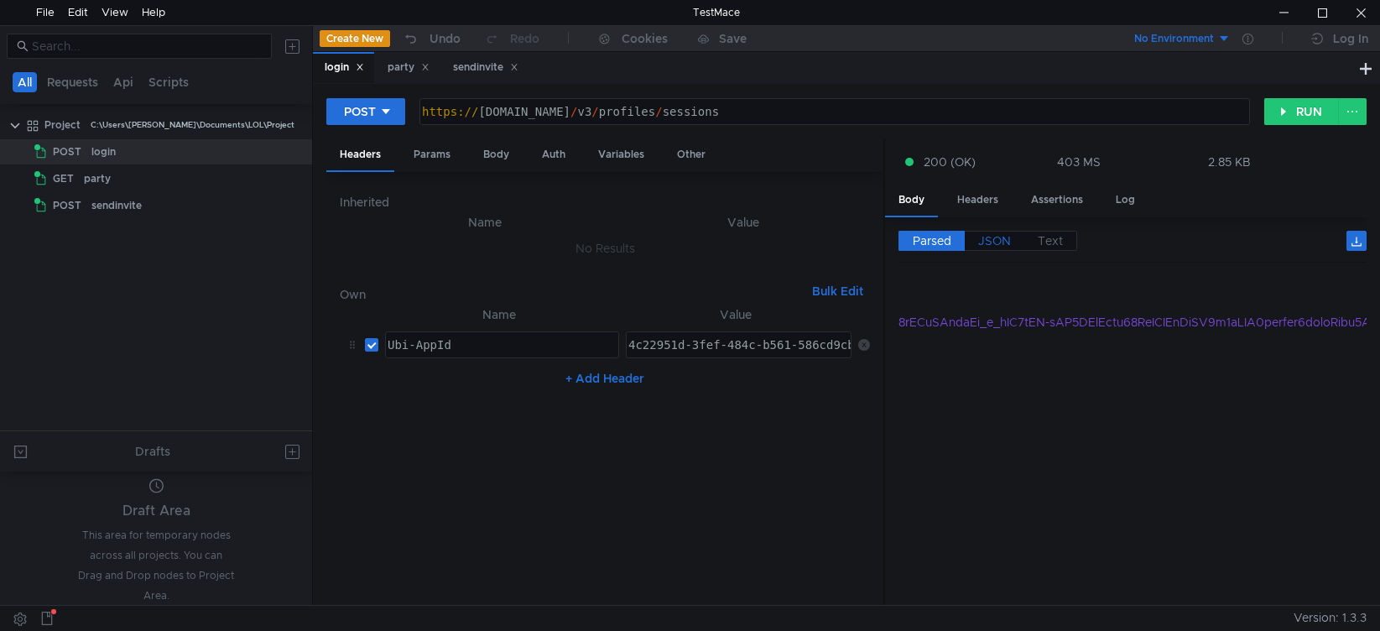
click at [987, 240] on span "JSON" at bounding box center [994, 240] width 33 height 15
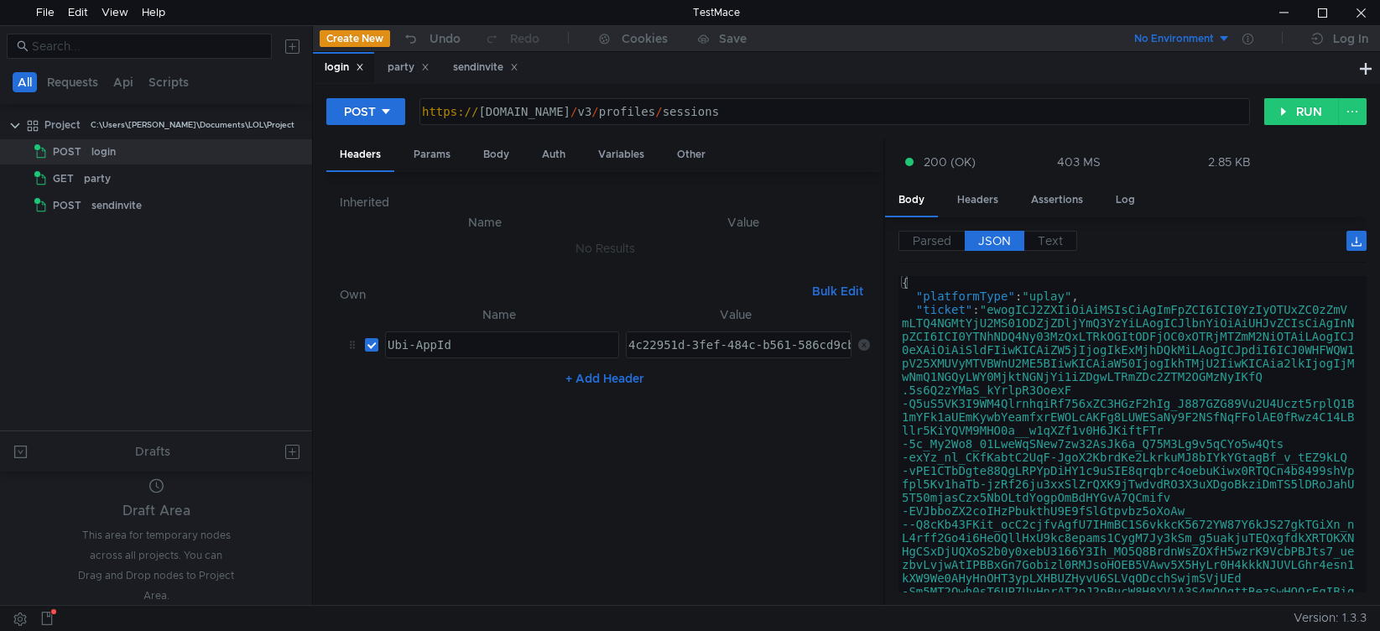
type textarea ""ticket": "ewogICJ2ZXIiOiAiMSIsCiAgImFpZCI6ICI0YzIyOTUxZC0zZmVmLTQ4NGMtYjU2MS01…"
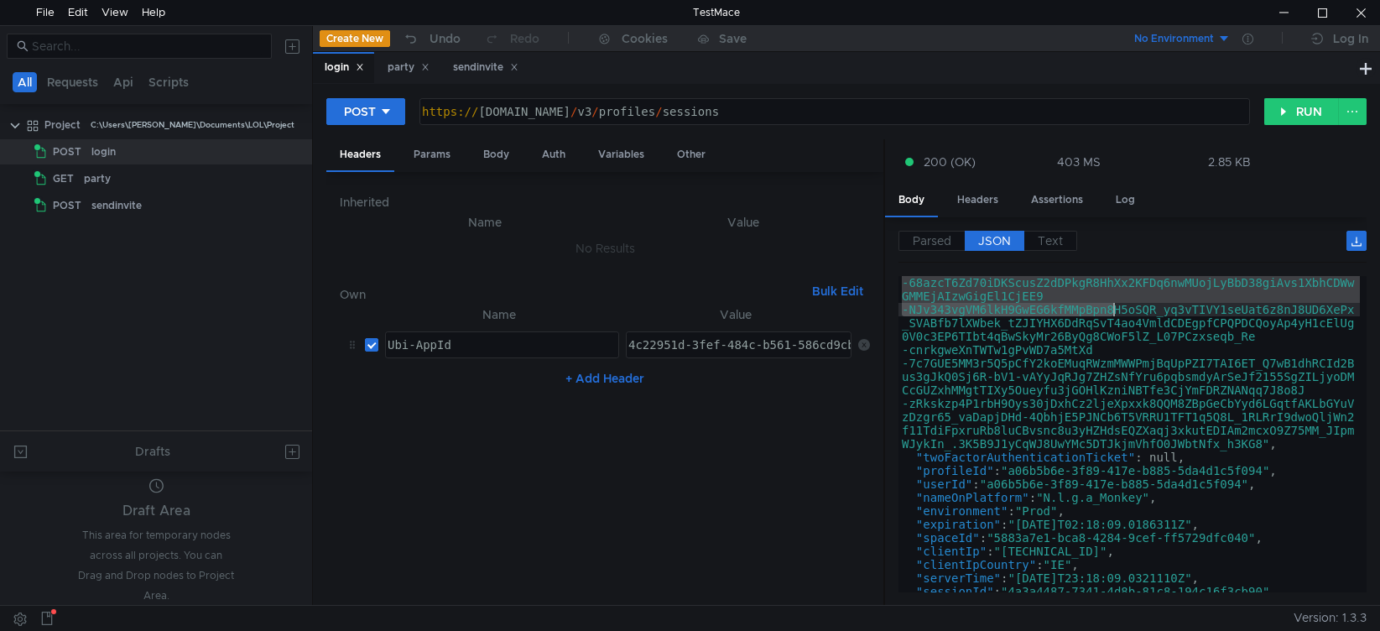
scroll to position [453, 0]
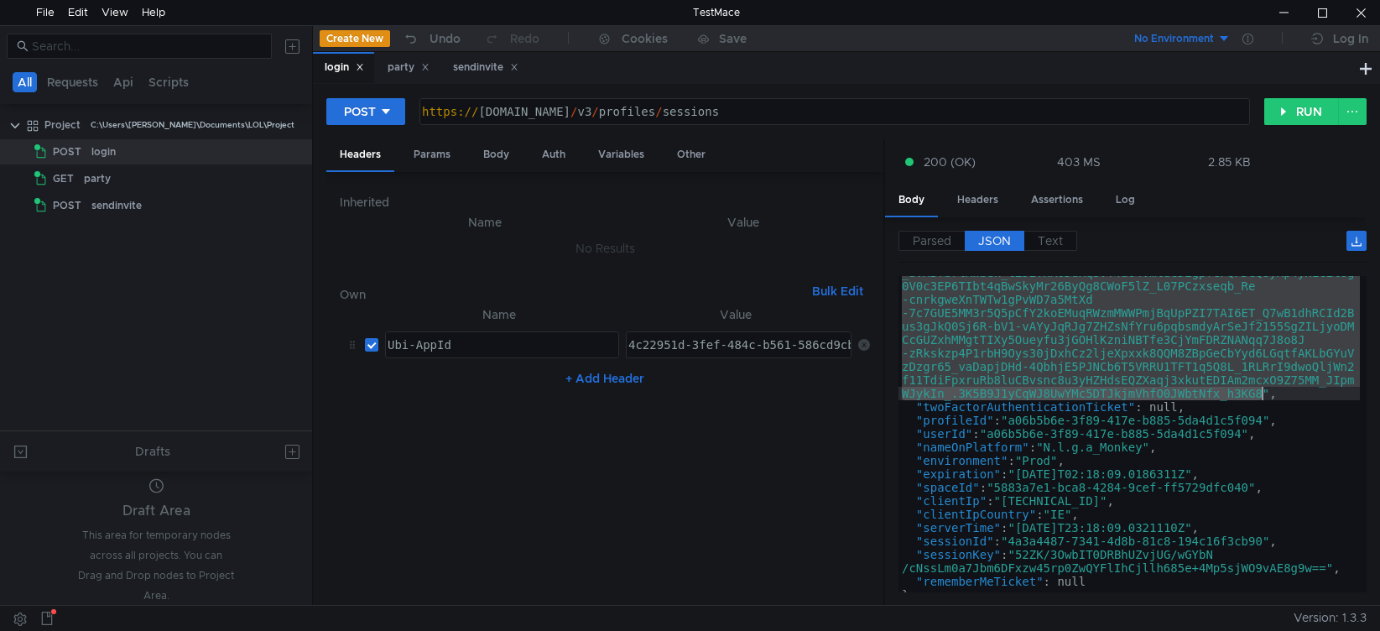
drag, startPoint x: 994, startPoint y: 310, endPoint x: 1259, endPoint y: 391, distance: 277.3
click at [1259, 391] on div ""ticket" : "ewogICJ2ZXIiOiAiMSIsCiAgImFpZCI6ICI0YzIyOTUxZC0zZmV mLTQ4NGMtYjU2MS…" at bounding box center [1128, 290] width 461 height 880
click at [400, 67] on div "party" at bounding box center [409, 68] width 42 height 18
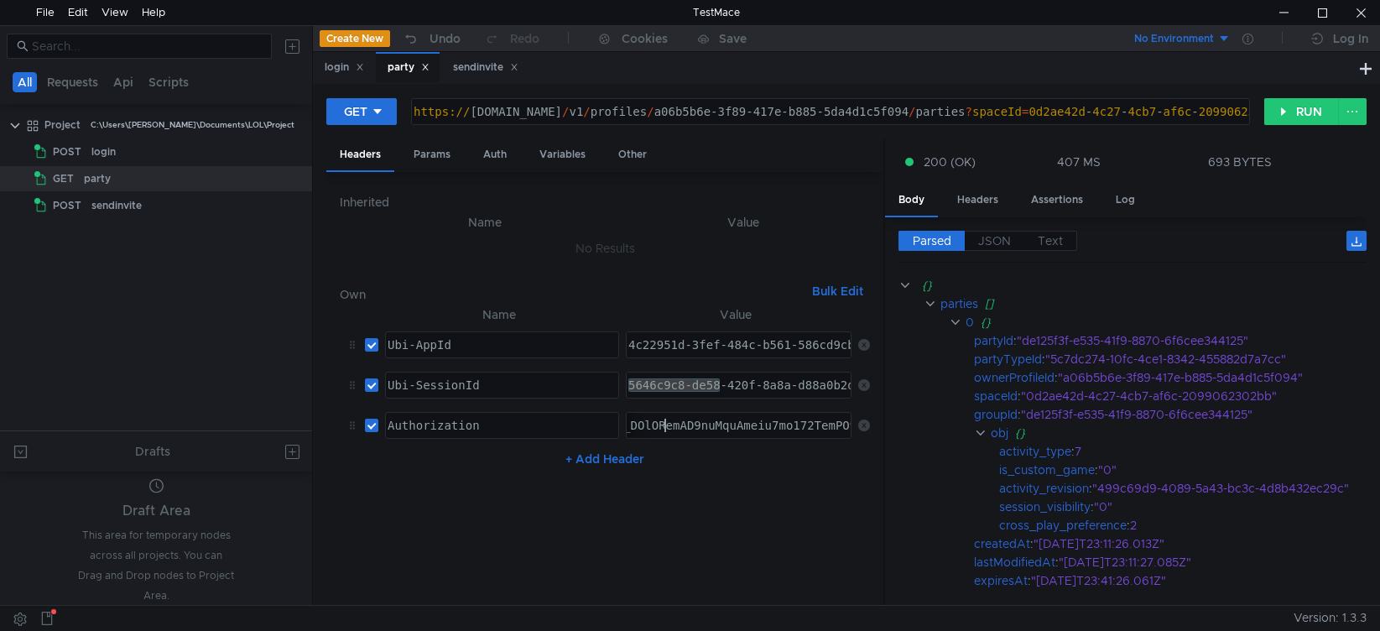
click at [667, 417] on div at bounding box center [739, 425] width 224 height 25
drag, startPoint x: 831, startPoint y: 425, endPoint x: 953, endPoint y: 416, distance: 122.0
click at [953, 416] on as-split "Headers Params Auth Variables Other Inherited Name Value No Results Own Bulk Ed…" at bounding box center [846, 372] width 1040 height 467
drag, startPoint x: 846, startPoint y: 428, endPoint x: 692, endPoint y: 430, distance: 153.5
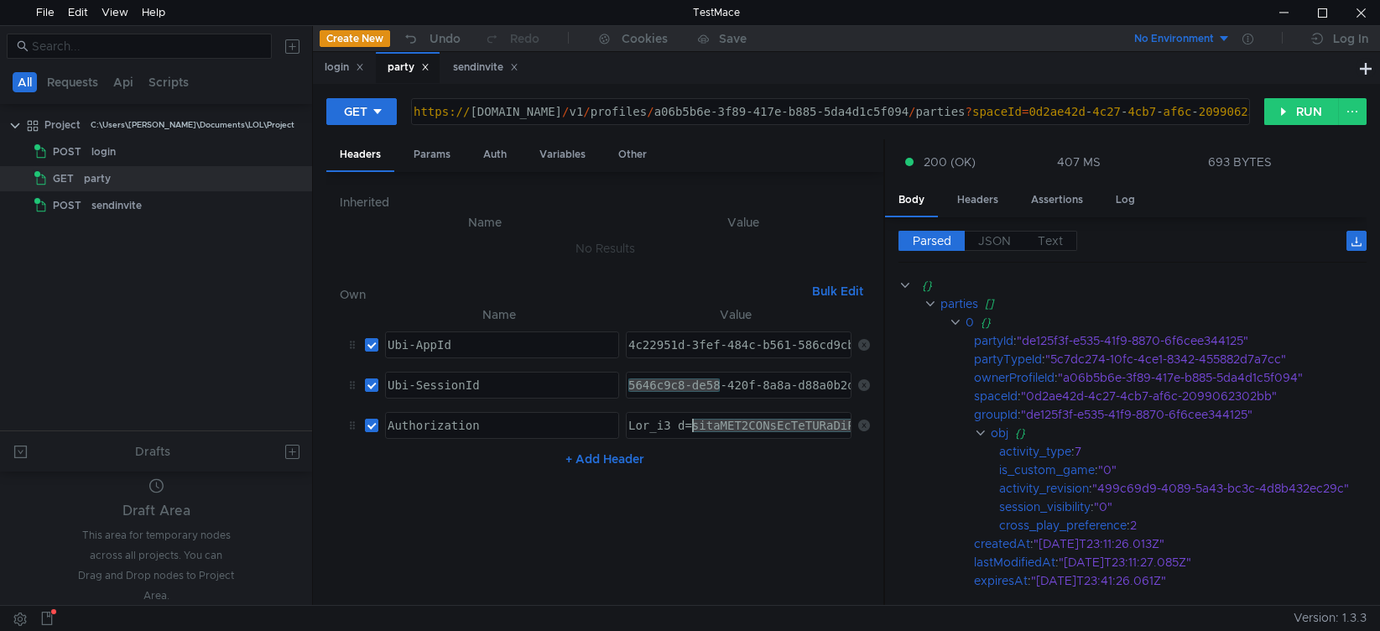
paste textarea "8"
type textarea "8"
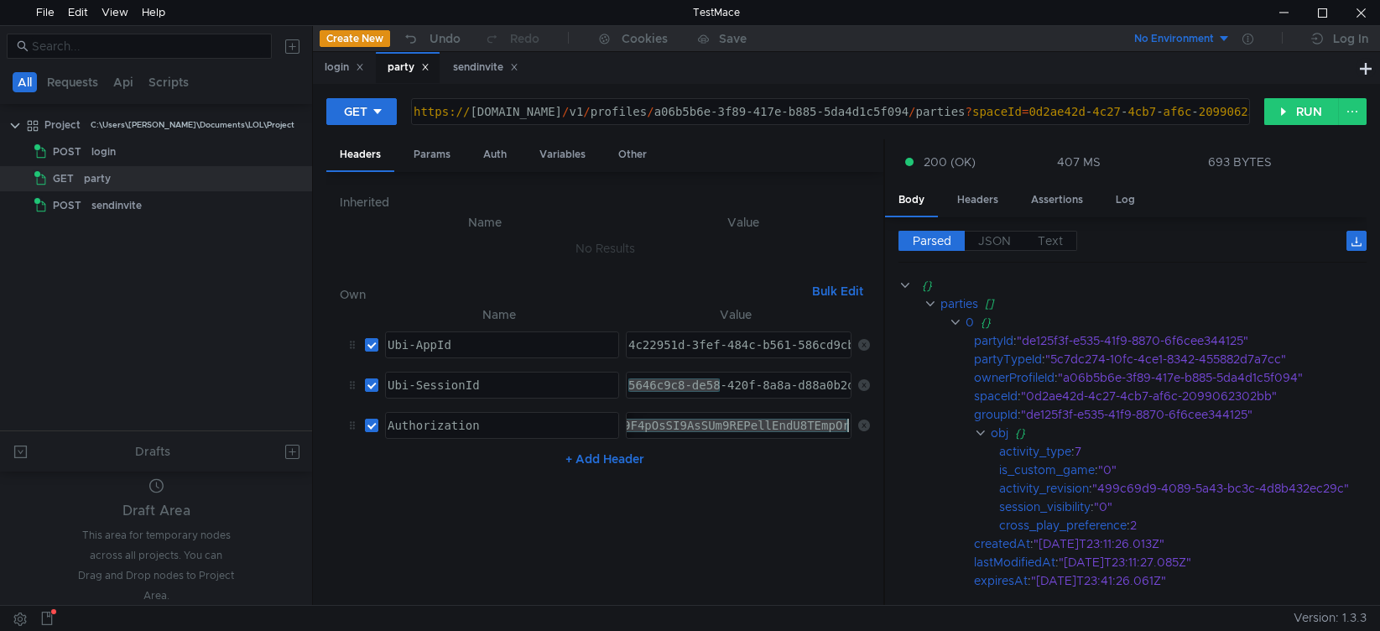
click at [751, 424] on div at bounding box center [739, 425] width 224 height 25
drag, startPoint x: 642, startPoint y: 429, endPoint x: 351, endPoint y: 424, distance: 291.1
click at [351, 424] on tr "Authorization ההההההההההההההההההההההההההההההההההההההההההההההההההההההההההההההההה…" at bounding box center [605, 425] width 530 height 40
drag, startPoint x: 691, startPoint y: 429, endPoint x: 977, endPoint y: 424, distance: 286.1
click at [977, 424] on as-split "Headers Params Auth Variables Other Inherited Name Value No Results Own Bulk Ed…" at bounding box center [846, 372] width 1040 height 467
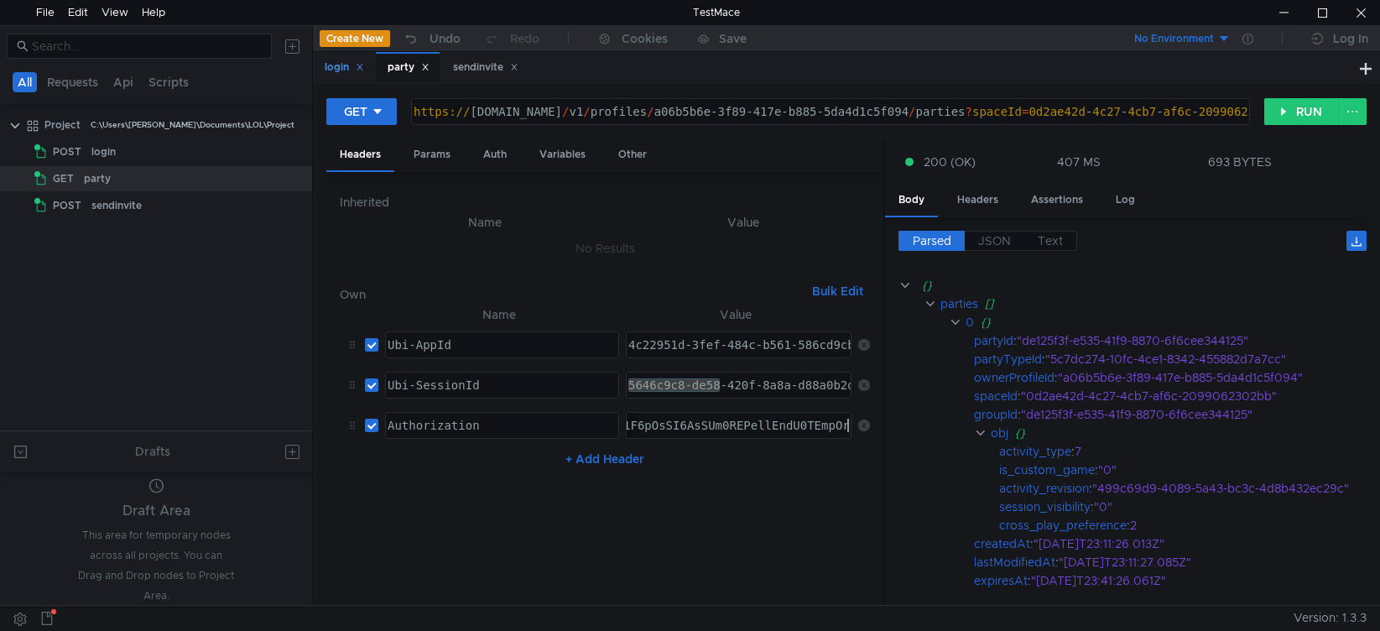
click at [326, 67] on div "login" at bounding box center [344, 68] width 39 height 18
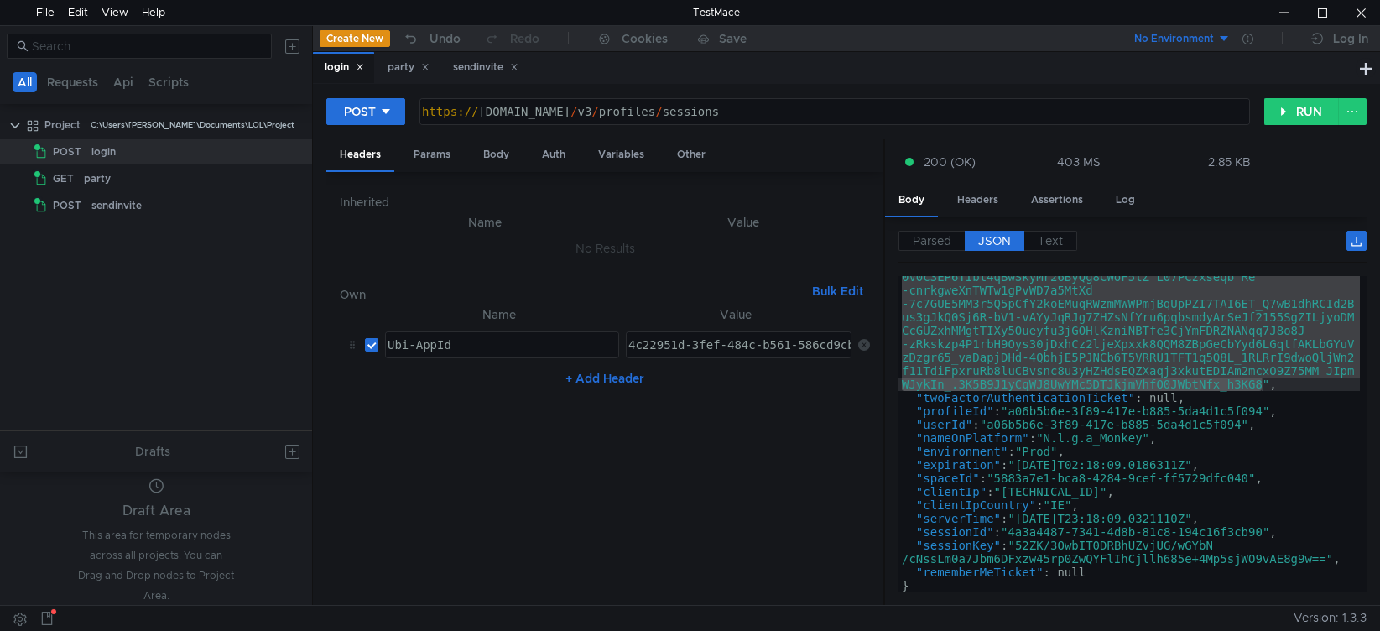
scroll to position [462, 0]
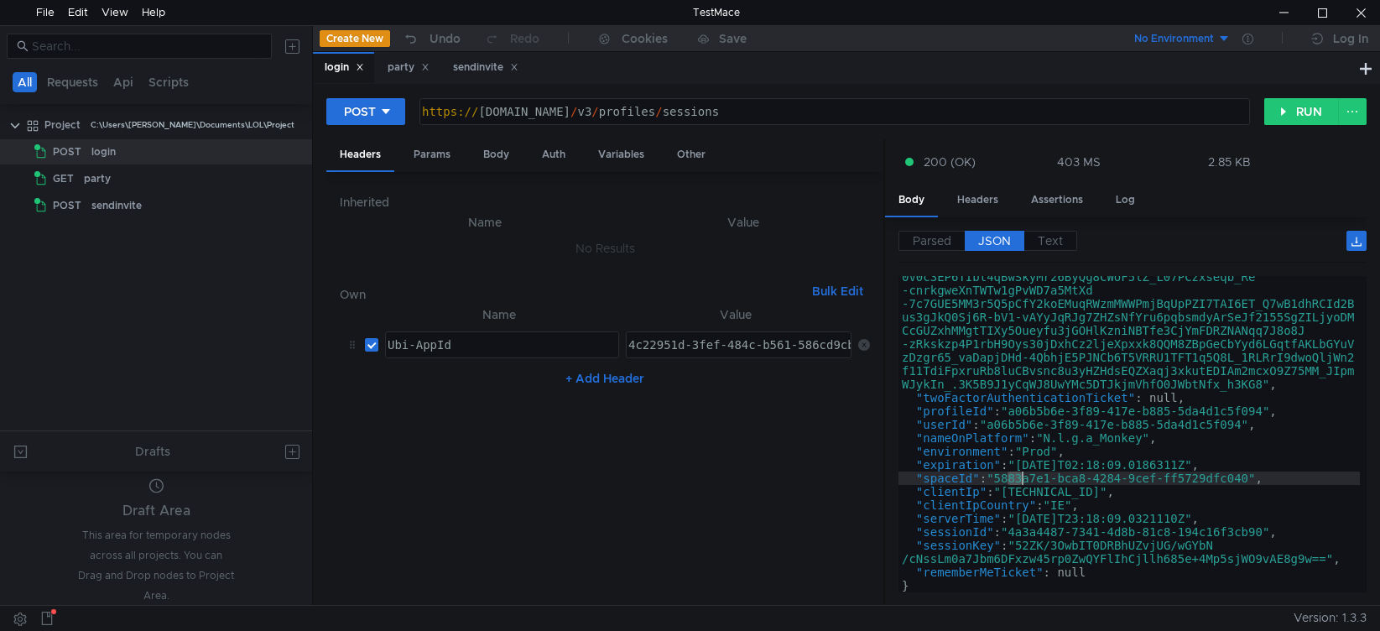
click at [1023, 481] on div ""ticket" : "ewogICJ2ZXIiOiAiMSIsCiAgImFpZCI6ICI0YzIyOTUxZC0zZmV mLTQ4NGMtYjU2MS…" at bounding box center [1128, 281] width 461 height 880
drag, startPoint x: 1002, startPoint y: 481, endPoint x: 1252, endPoint y: 478, distance: 250.8
click at [1252, 478] on div ""ticket" : "ewogICJ2ZXIiOiAiMSIsCiAgImFpZCI6ICI0YzIyOTUxZC0zZmV mLTQ4NGMtYjU2MS…" at bounding box center [1128, 281] width 461 height 880
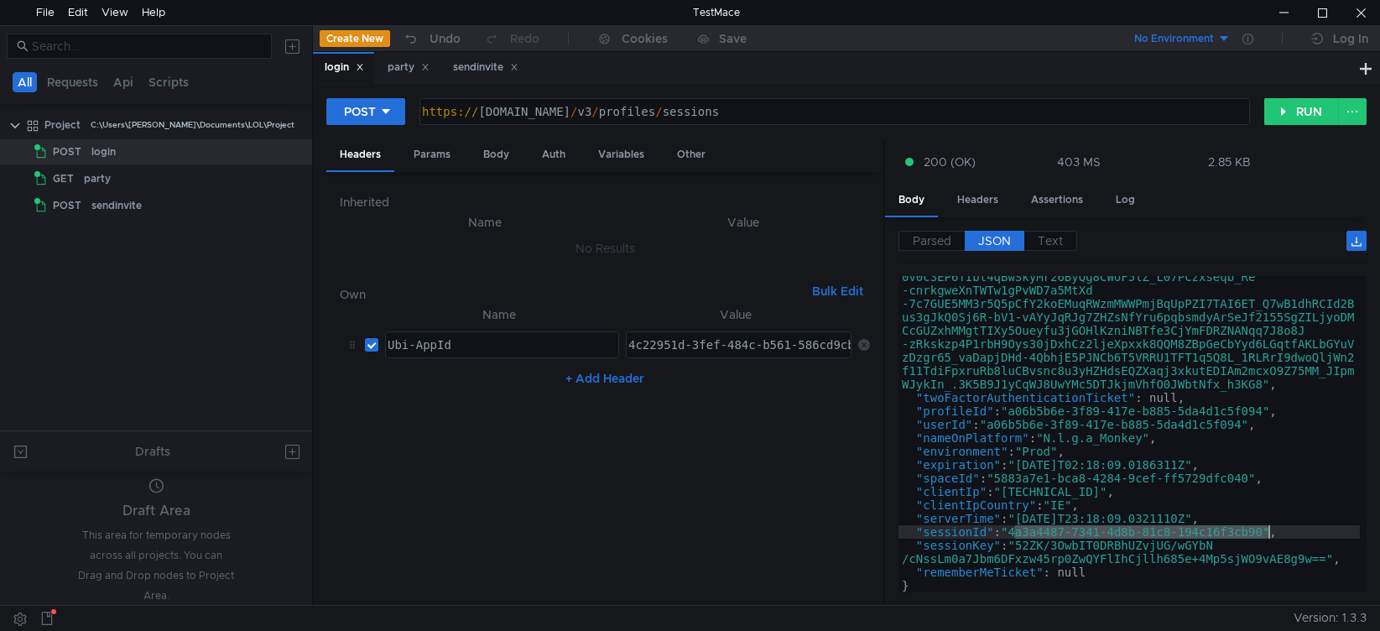
drag, startPoint x: 1017, startPoint y: 533, endPoint x: 1268, endPoint y: 529, distance: 251.7
click at [1268, 529] on div ""ticket" : "ewogICJ2ZXIiOiAiMSIsCiAgImFpZCI6ICI0YzIyOTUxZC0zZmV mLTQ4NGMtYjU2MS…" at bounding box center [1128, 281] width 461 height 880
type textarea ""sessionId": "4a3a4487-7341-4d8b-81c8-194c16f3cb90","
click at [407, 83] on div "party" at bounding box center [408, 67] width 64 height 31
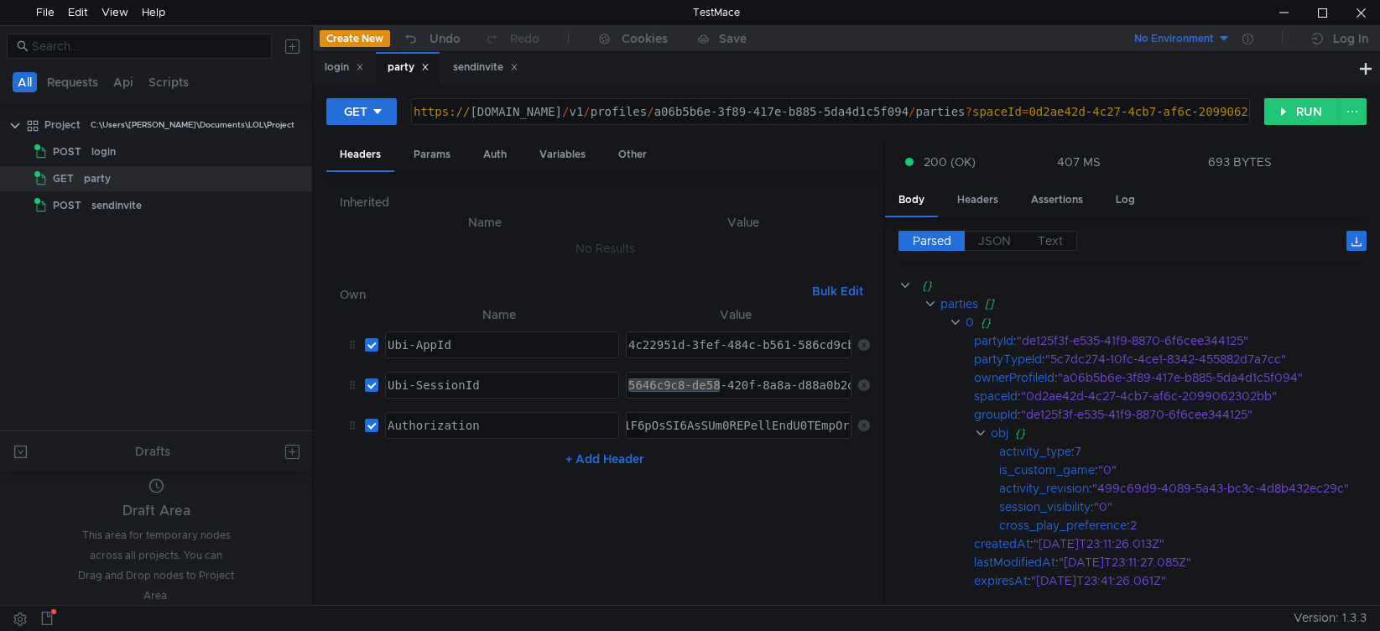
click at [680, 387] on div "5646c9c8-de58-420f-8a8a-d88a0b2ddb4b" at bounding box center [739, 384] width 224 height 25
paste textarea "4a3a4487-7341-4d8b-81c8-194c16f3cb90"
type textarea "4a3a4487-7341-4d8b-81c8-194c16f3cb90"
drag, startPoint x: 794, startPoint y: 379, endPoint x: 516, endPoint y: 380, distance: 278.5
click at [516, 380] on tr "Ubi-SessionId ההההההההההההההההההההההההההההההההההההההההההההההההההההההההההההההההה…" at bounding box center [605, 385] width 530 height 40
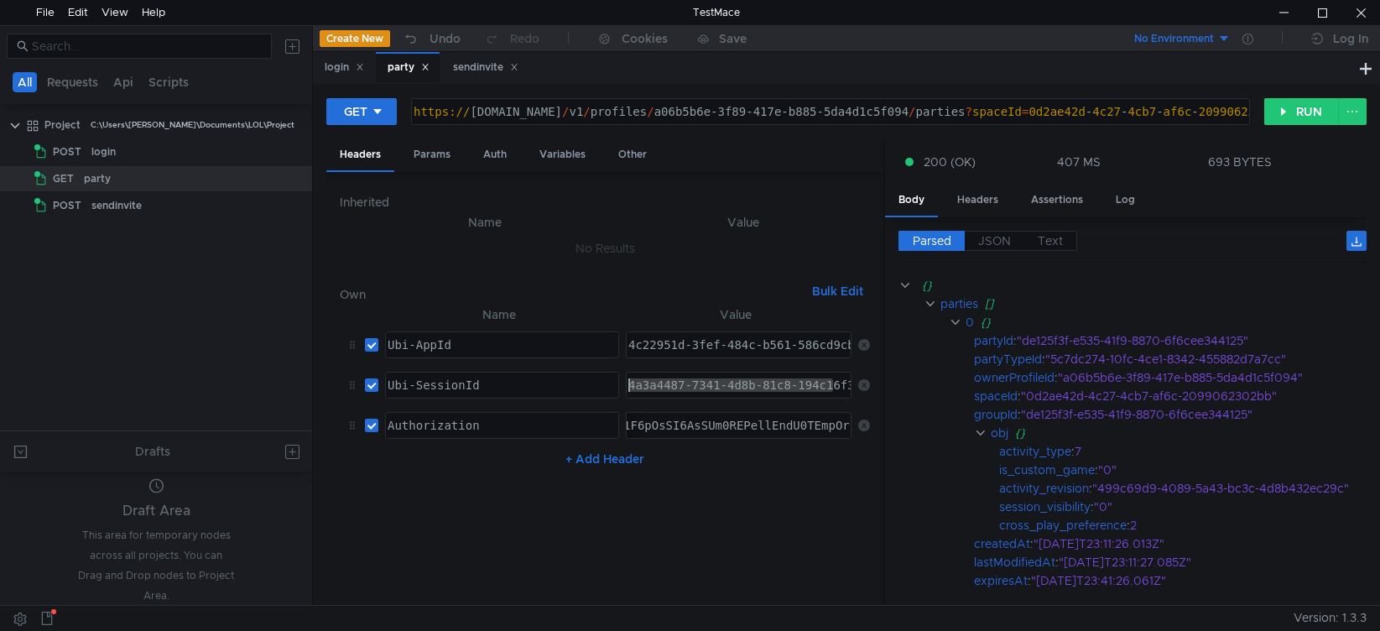
paste textarea
paste textarea "4a3a4487-7341-4d8b-81c8-194c16f3cb90"
type textarea "4a3a4487-7341-4d8b-81c8-194c16f3cb90"
click at [726, 480] on nz-table "Name Value Ubi-AppId הההההההההההההההההההההההההההההההההההההההההההההההההההההההההה…" at bounding box center [605, 449] width 530 height 288
click at [1288, 106] on button "RUN" at bounding box center [1301, 111] width 75 height 27
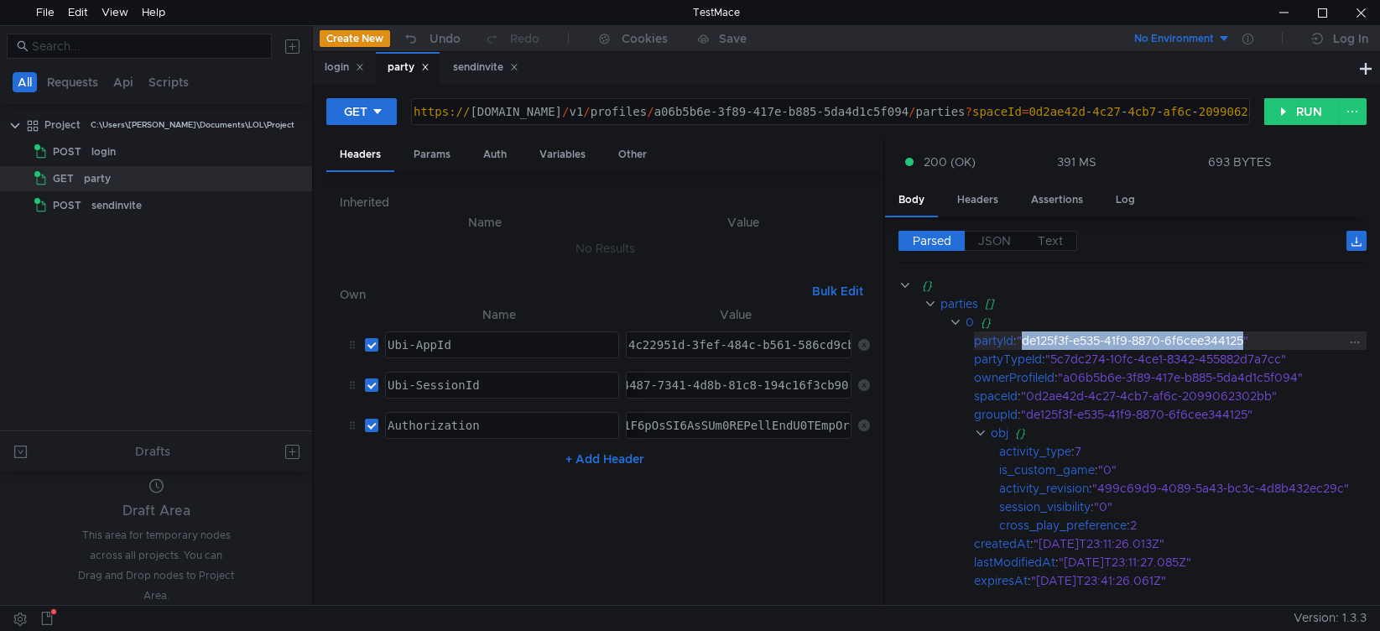
drag, startPoint x: 1028, startPoint y: 341, endPoint x: 1251, endPoint y: 339, distance: 222.3
click at [1251, 339] on div ""de125f3f-e535-41f9-8870-6f6cee344125"" at bounding box center [1185, 340] width 336 height 18
copy div "de125f3f-e535-41f9-8870-6f6cee344125"
click at [468, 60] on div "sendinvite" at bounding box center [485, 68] width 65 height 18
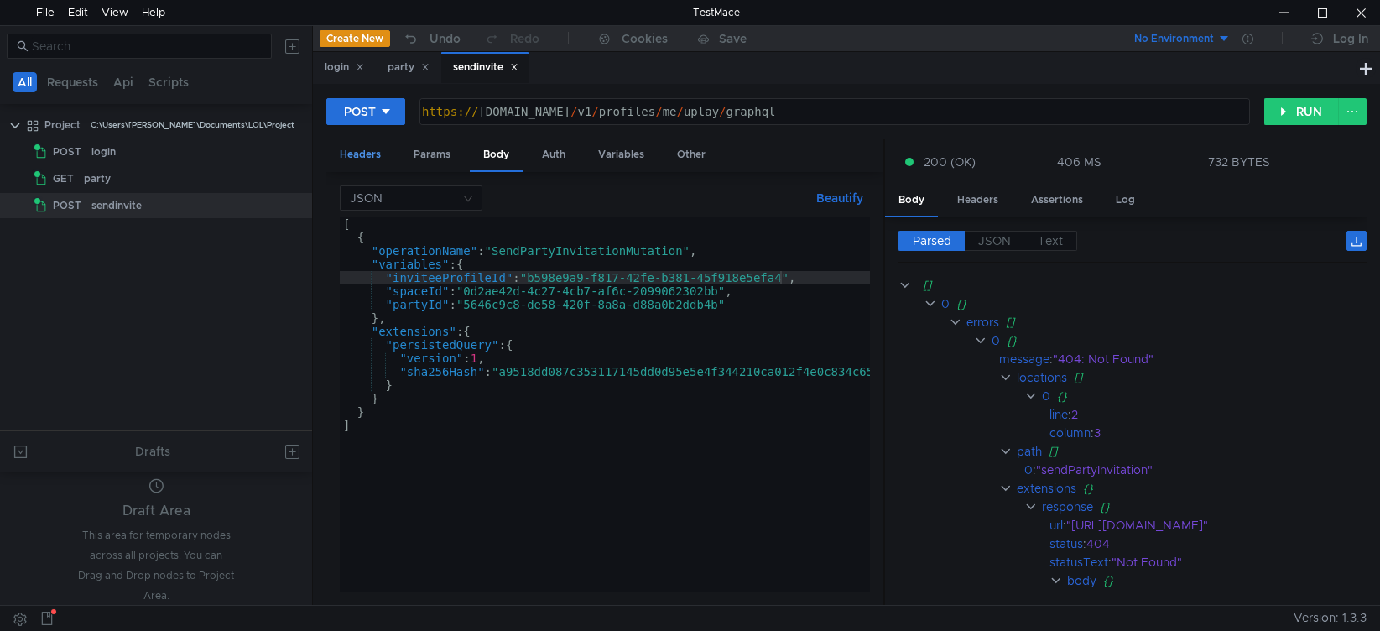
click at [357, 160] on div "Headers" at bounding box center [360, 154] width 68 height 31
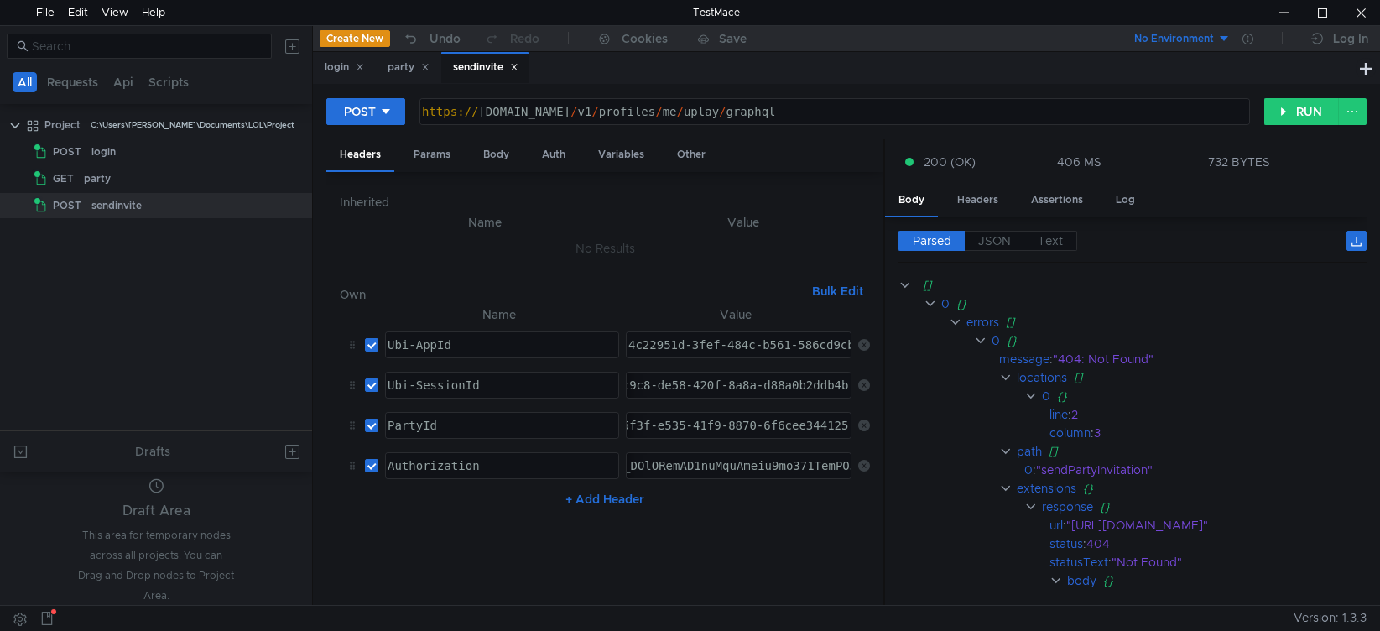
click at [691, 384] on div "5646c9c8-de58-420f-8a8a-d88a0b2ddb4b" at bounding box center [721, 398] width 260 height 40
click at [735, 388] on div "5646c9c8-de58-420f-8a8a-d88a0b2ddb4b" at bounding box center [739, 384] width 224 height 25
drag, startPoint x: 770, startPoint y: 389, endPoint x: 474, endPoint y: 381, distance: 296.2
click at [474, 381] on tr "Ubi-SessionId ההההההההההההההההההההההההההההההההההההההההההההההההההההההההההההההההה…" at bounding box center [605, 385] width 530 height 40
paste textarea "de125f3f-e535-41f9-8870-6f6cee344125"
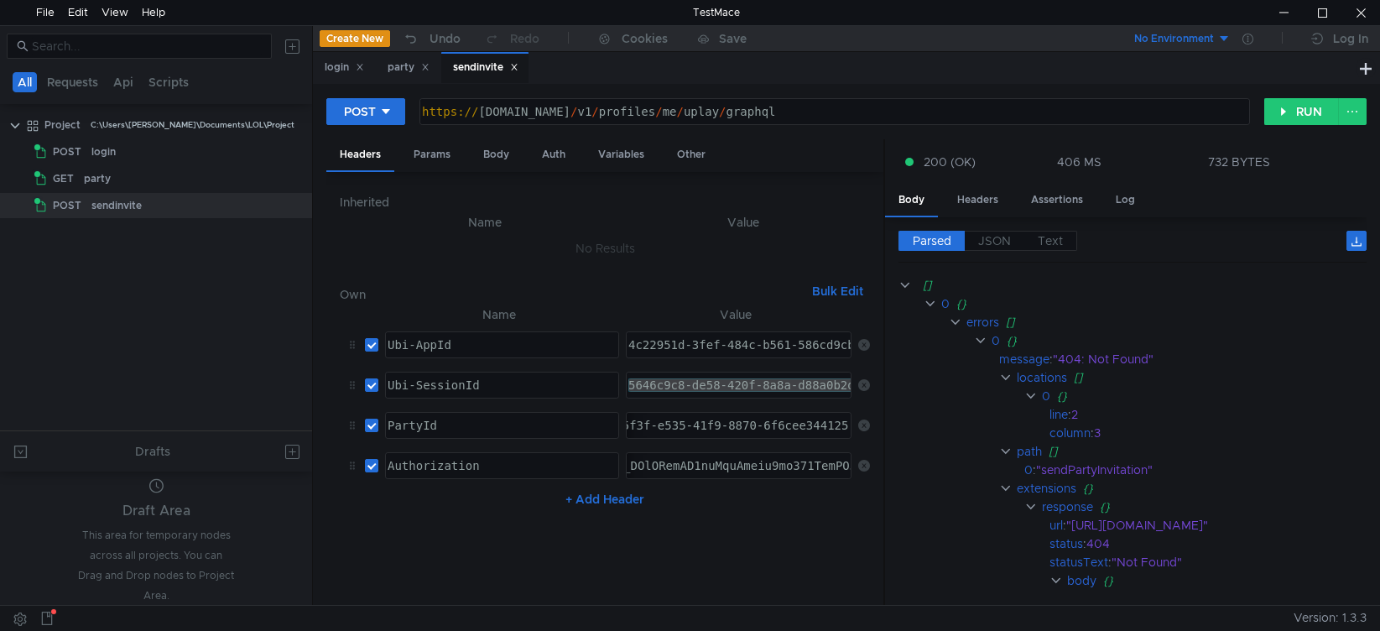
type textarea "de125f3f-e535-41f9-8870-6f6cee344125"
click at [829, 577] on nz-table "Name Value Ubi-AppId הההההההההההההההההההההההההההההההההההההההההההההההההההההההההה…" at bounding box center [605, 449] width 530 height 288
drag, startPoint x: 1291, startPoint y: 117, endPoint x: 1101, endPoint y: 281, distance: 250.9
click at [1290, 117] on button "RUN" at bounding box center [1301, 111] width 75 height 27
click at [412, 77] on div "party" at bounding box center [408, 67] width 64 height 31
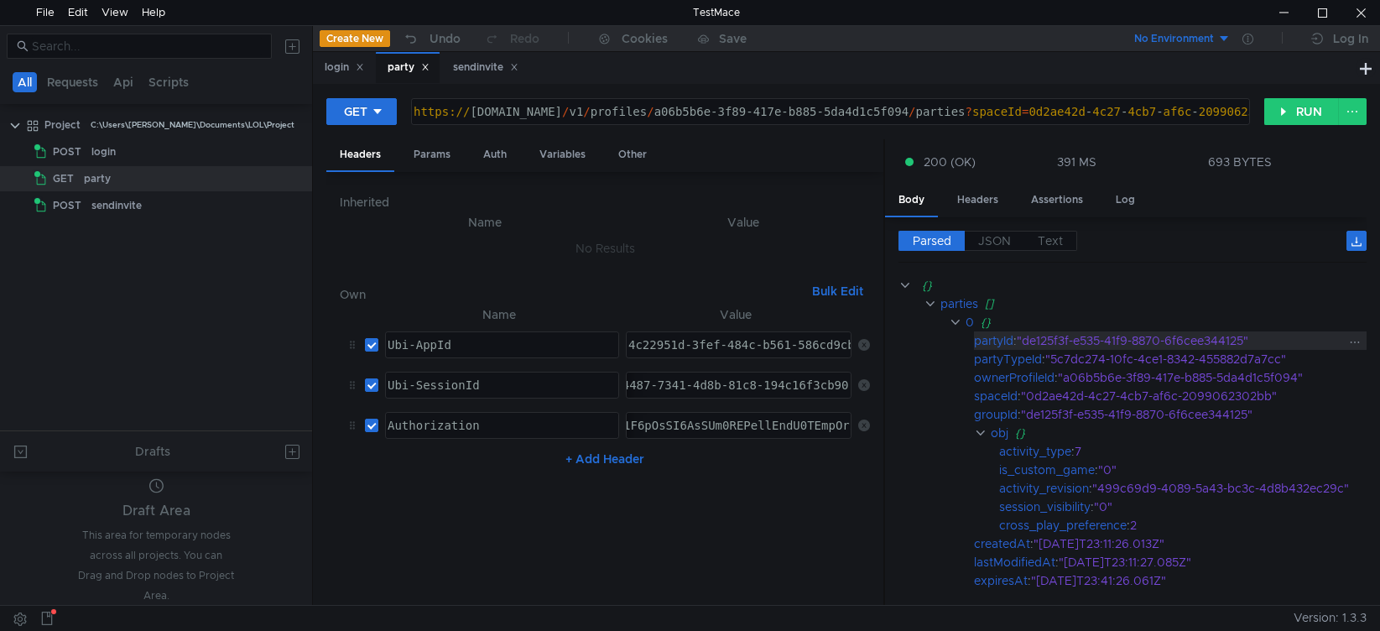
click at [1030, 343] on div ""de125f3f-e535-41f9-8870-6f6cee344125"" at bounding box center [1185, 340] width 336 height 18
drag, startPoint x: 1029, startPoint y: 346, endPoint x: 1115, endPoint y: 344, distance: 85.6
click at [1115, 344] on div ""de125f3f-e535-41f9-8870-6f6cee344125"" at bounding box center [1185, 340] width 336 height 18
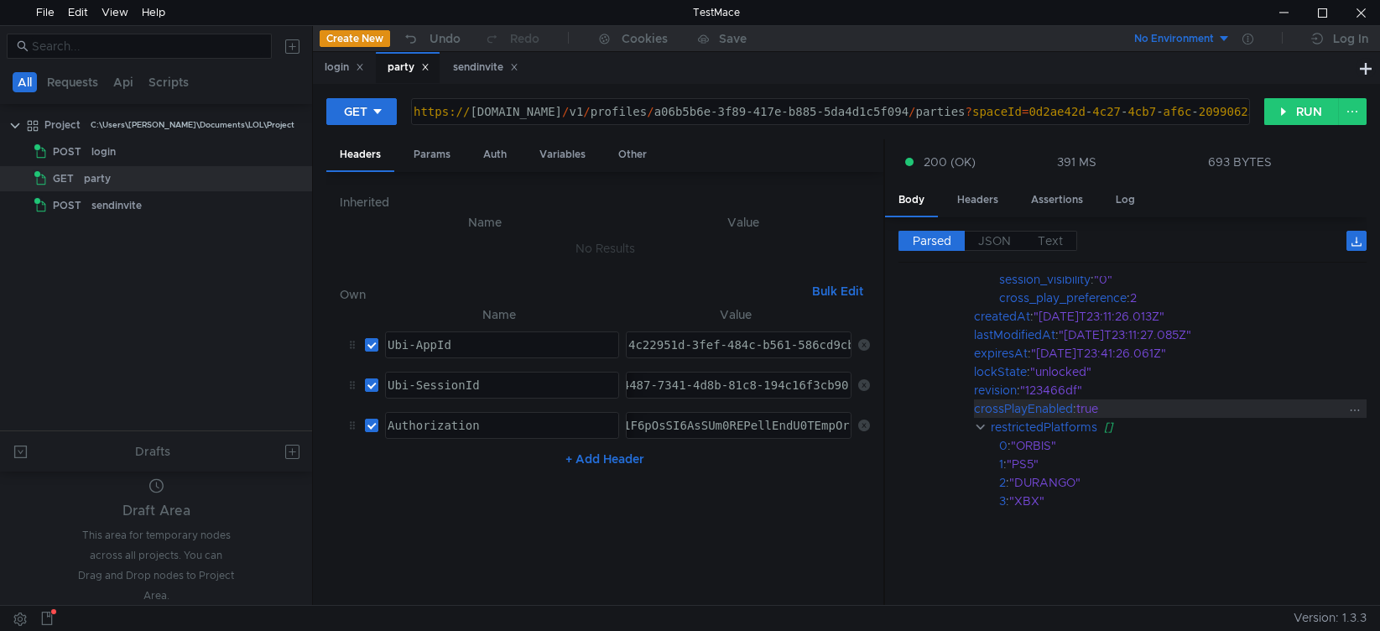
scroll to position [0, 0]
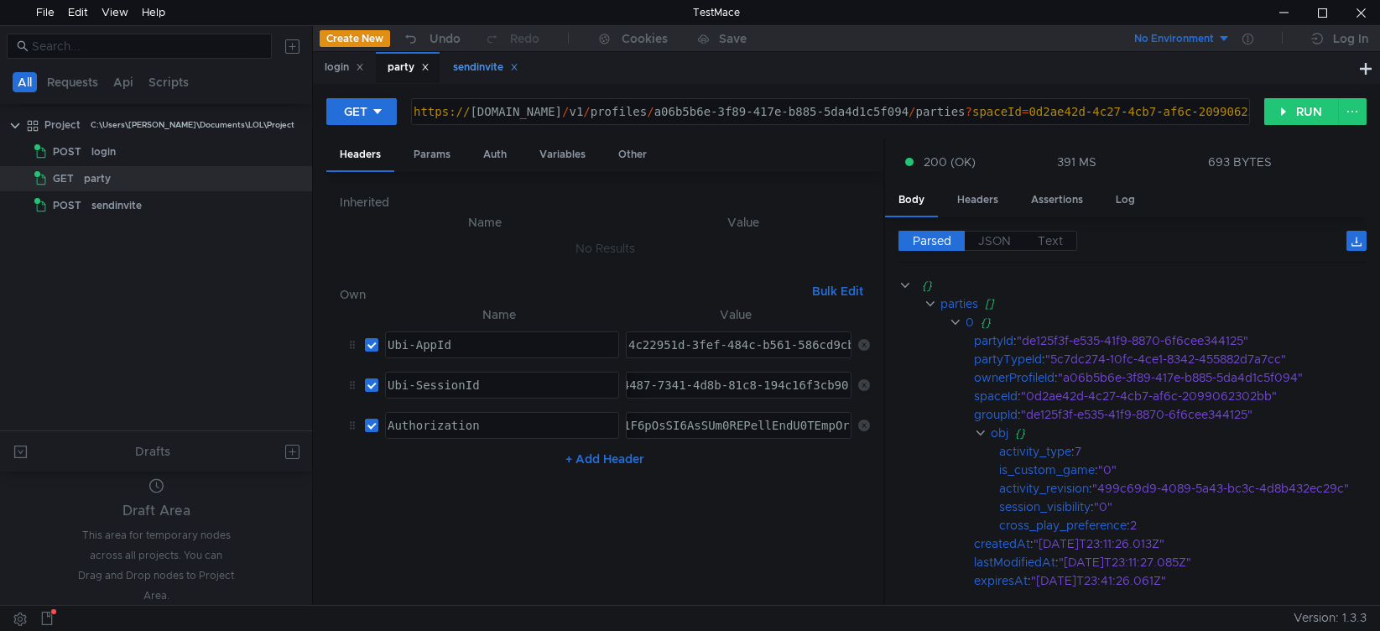
click at [457, 81] on div "sendinvite" at bounding box center [484, 67] width 87 height 31
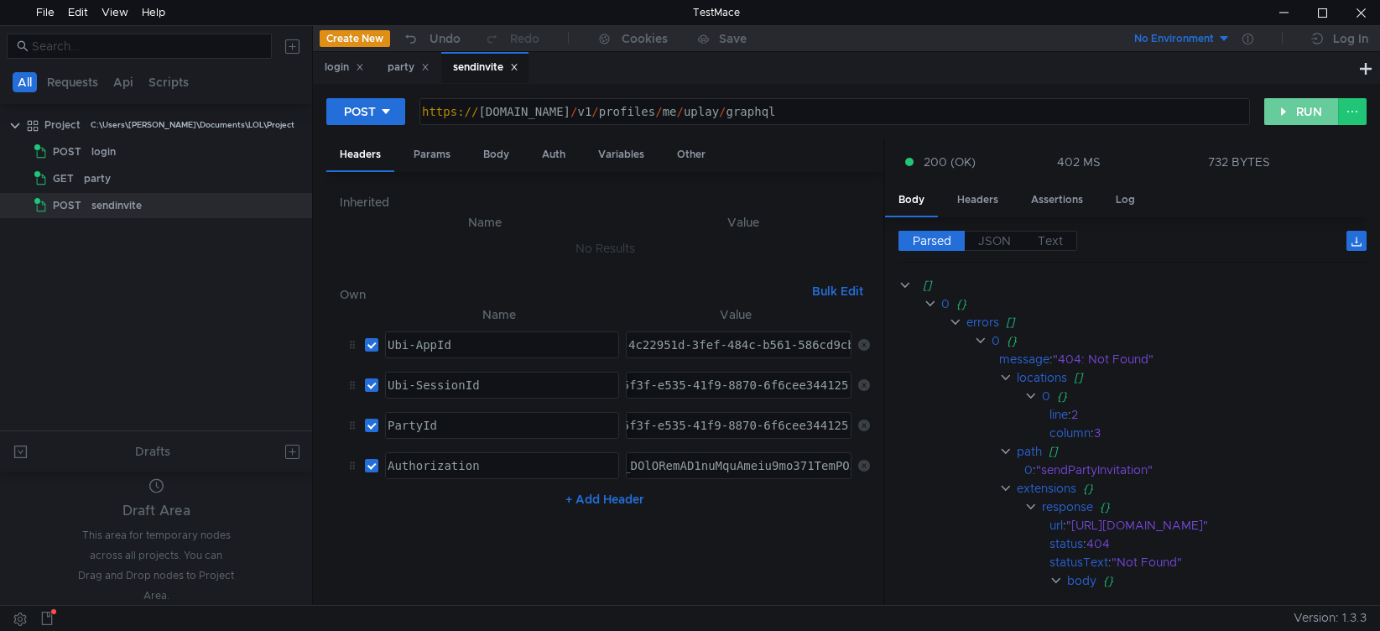
click at [1317, 119] on button "RUN" at bounding box center [1301, 111] width 75 height 27
drag, startPoint x: 701, startPoint y: 424, endPoint x: 505, endPoint y: 434, distance: 196.5
click at [505, 434] on tr "PartyId ההההההההההההההההההההההההההההההההההההההההההההההההההההההההההההההההההההההה…" at bounding box center [605, 425] width 530 height 40
click at [399, 64] on div "party" at bounding box center [409, 68] width 42 height 18
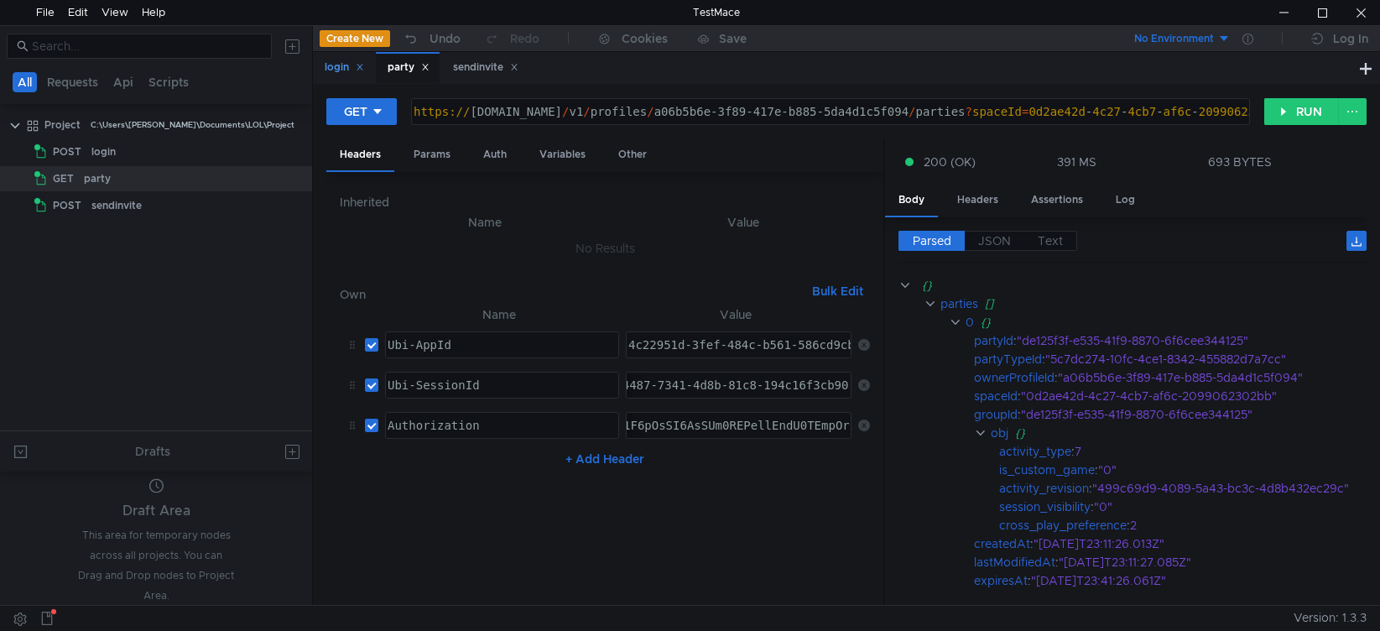
click at [337, 73] on div "login" at bounding box center [344, 68] width 39 height 18
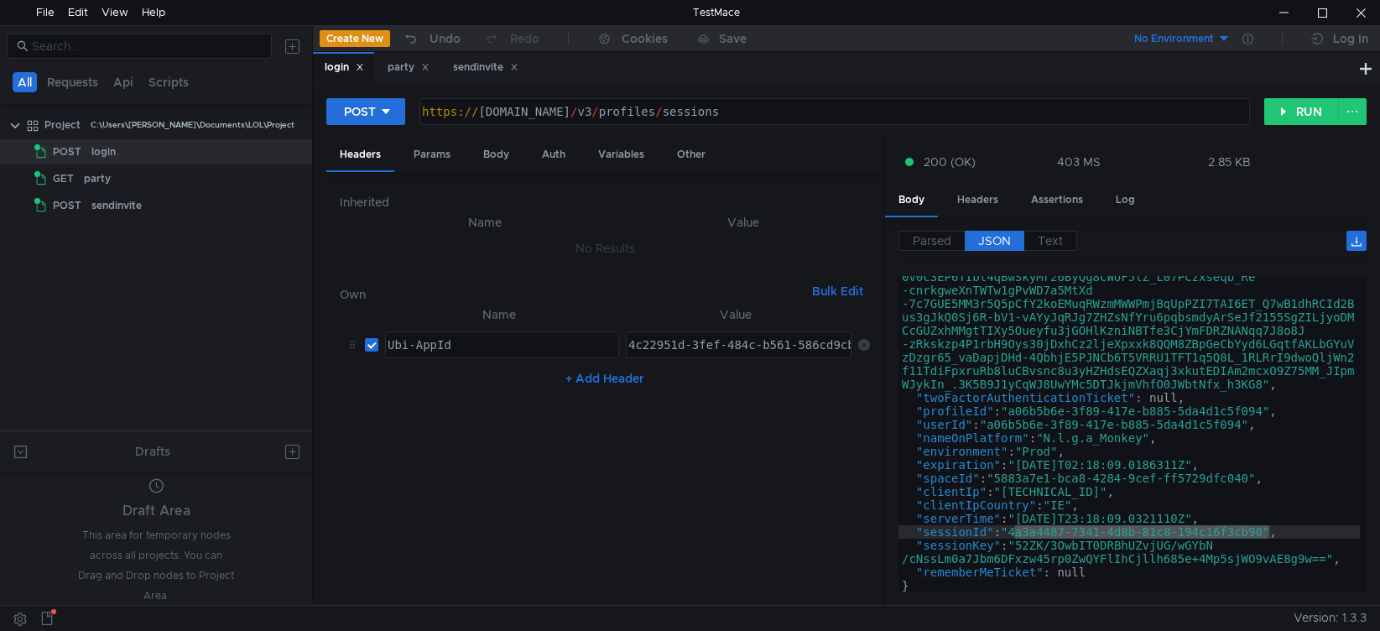
type textarea ""userId": "a06b5b6e-3f89-417e-b885-5da4d1c5f094","
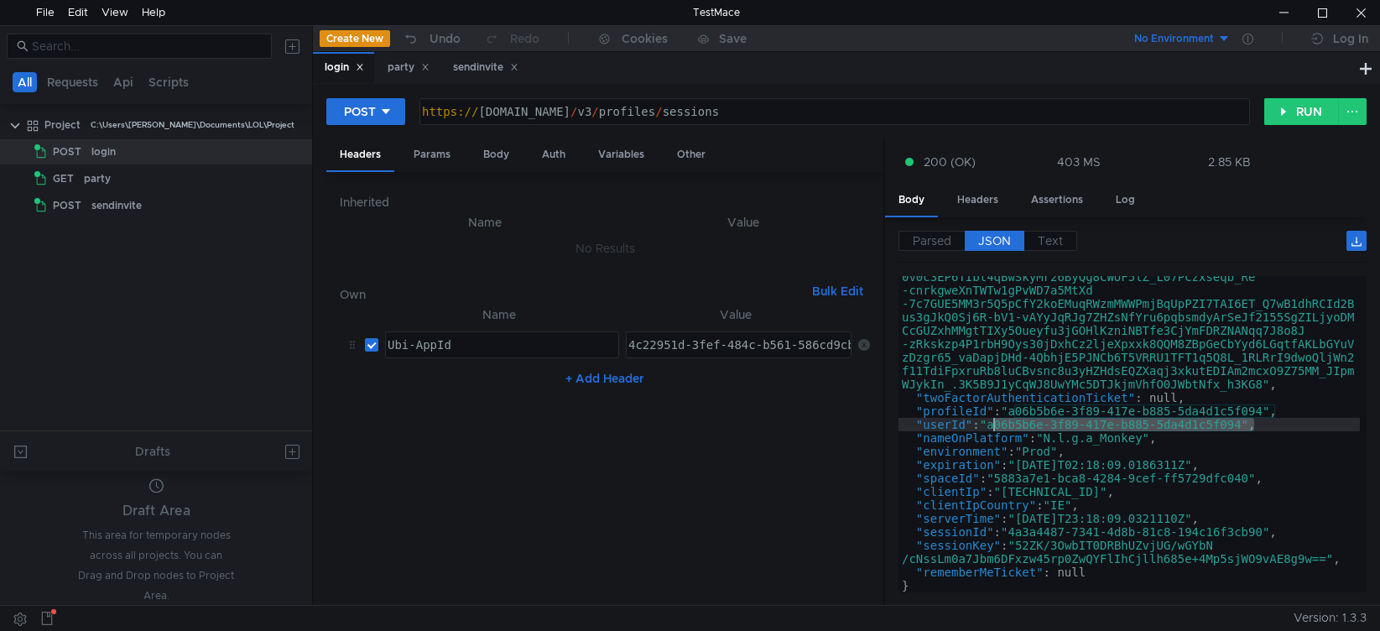
drag, startPoint x: 1251, startPoint y: 425, endPoint x: 993, endPoint y: 425, distance: 257.5
click at [993, 425] on div ""ticket" : "ewogICJ2ZXIiOiAiMSIsCiAgImFpZCI6ICI0YzIyOTUxZC0zZmV mLTQ4NGMtYjU2MS…" at bounding box center [1128, 281] width 461 height 880
click at [403, 75] on div "party" at bounding box center [409, 68] width 42 height 18
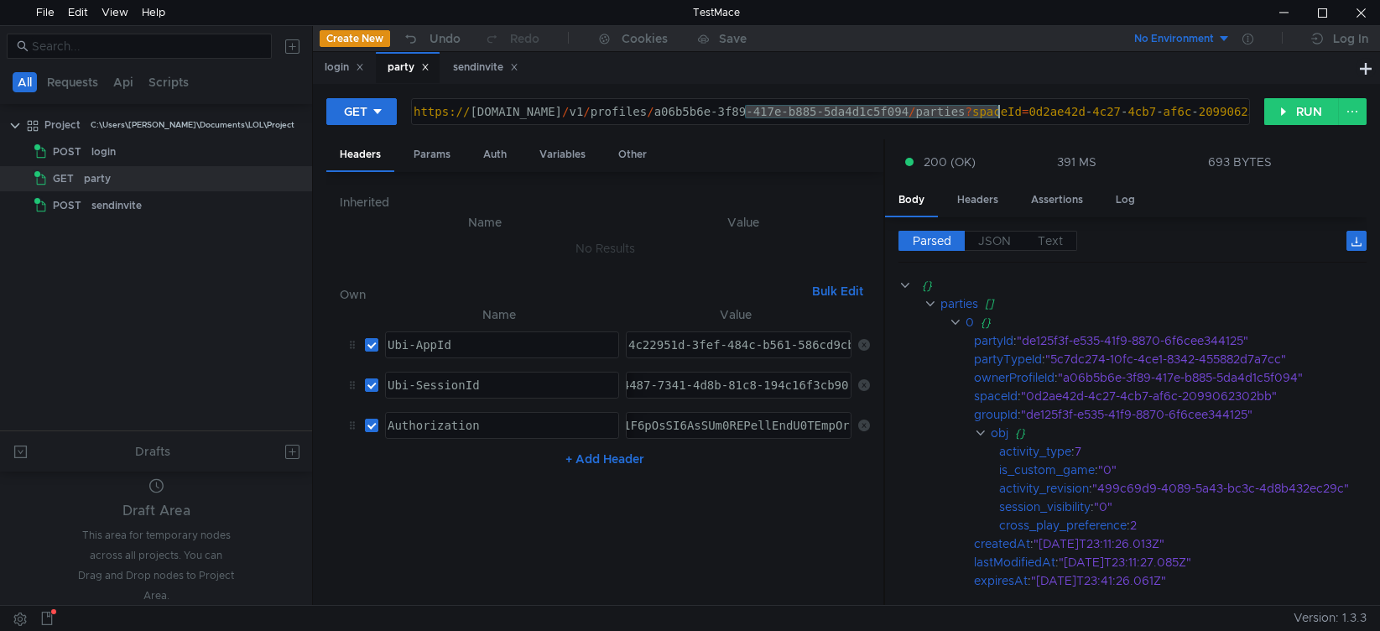
drag, startPoint x: 744, startPoint y: 116, endPoint x: 1000, endPoint y: 116, distance: 255.8
click at [1000, 116] on div "https:// public-ubiservices.ubi.com / v1 / profiles / a06b5b6e-3f89-417e-b885-5…" at bounding box center [893, 125] width 966 height 40
paste textarea """
drag, startPoint x: 999, startPoint y: 112, endPoint x: 745, endPoint y: 117, distance: 254.2
click at [745, 117] on div "https:// public-ubiservices.ubi.com / v1 / profiles / a06b5b6e-3f89-417e-b885-5…" at bounding box center [893, 125] width 966 height 40
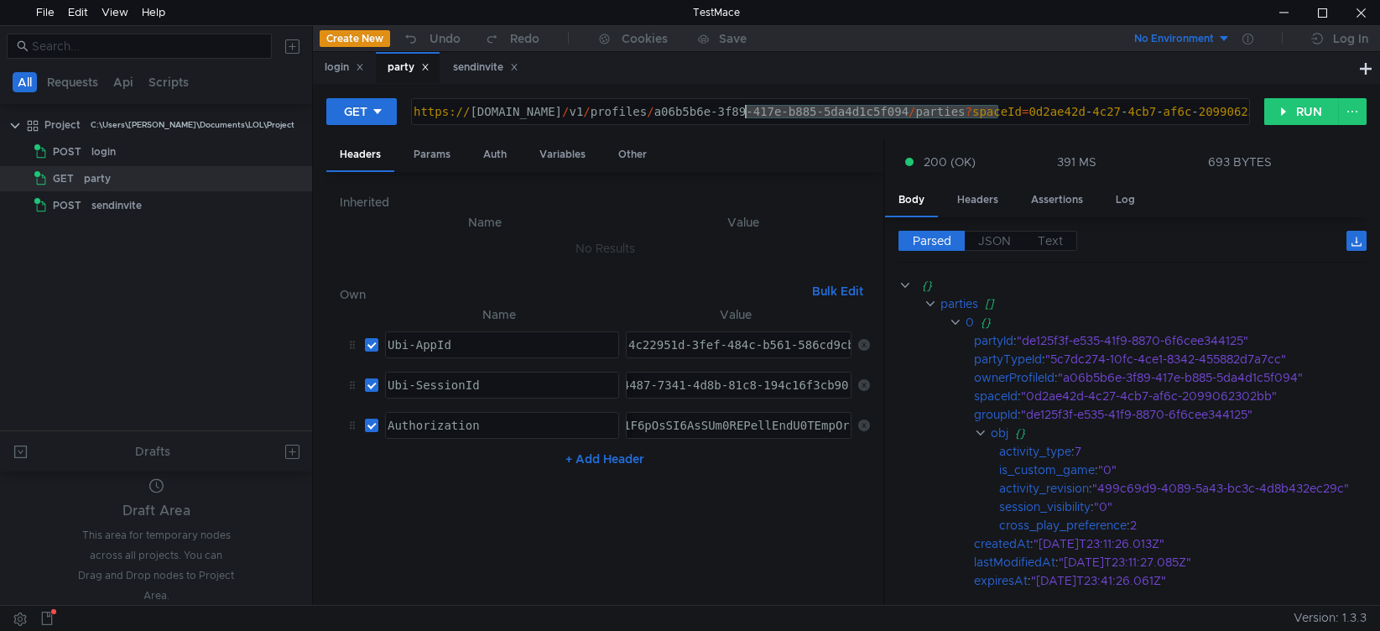
paste textarea """
type textarea "https://public-ubiservices.ubi.com/v1/profiles/a06b5b6e-3f89-417e-b885-5da4d1c5…"
click at [1299, 108] on button "RUN" at bounding box center [1301, 111] width 75 height 27
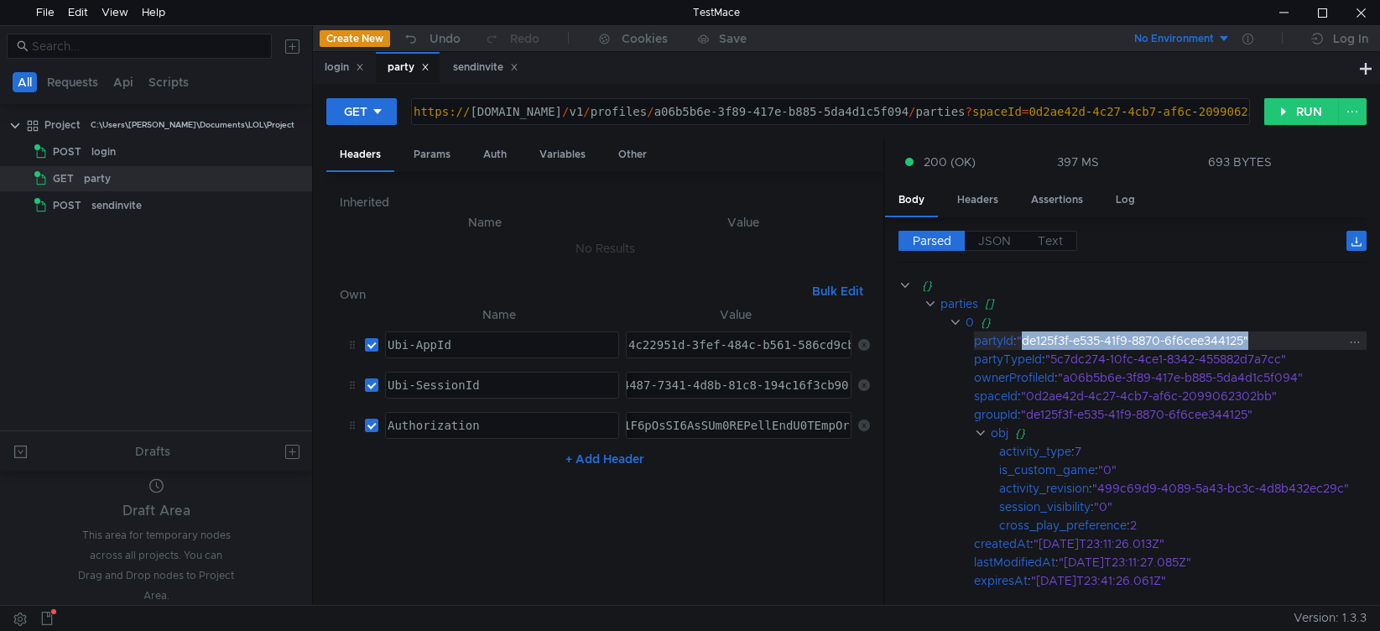
drag, startPoint x: 1027, startPoint y: 341, endPoint x: 1252, endPoint y: 335, distance: 225.7
click at [1252, 335] on div ""de125f3f-e535-41f9-8870-6f6cee344125"" at bounding box center [1185, 340] width 336 height 18
click at [1242, 339] on div ""de125f3f-e535-41f9-8870-6f6cee344125"" at bounding box center [1185, 340] width 336 height 18
drag, startPoint x: 1249, startPoint y: 340, endPoint x: 1028, endPoint y: 345, distance: 221.5
click at [1028, 345] on div ""de125f3f-e535-41f9-8870-6f6cee344125"" at bounding box center [1185, 340] width 336 height 18
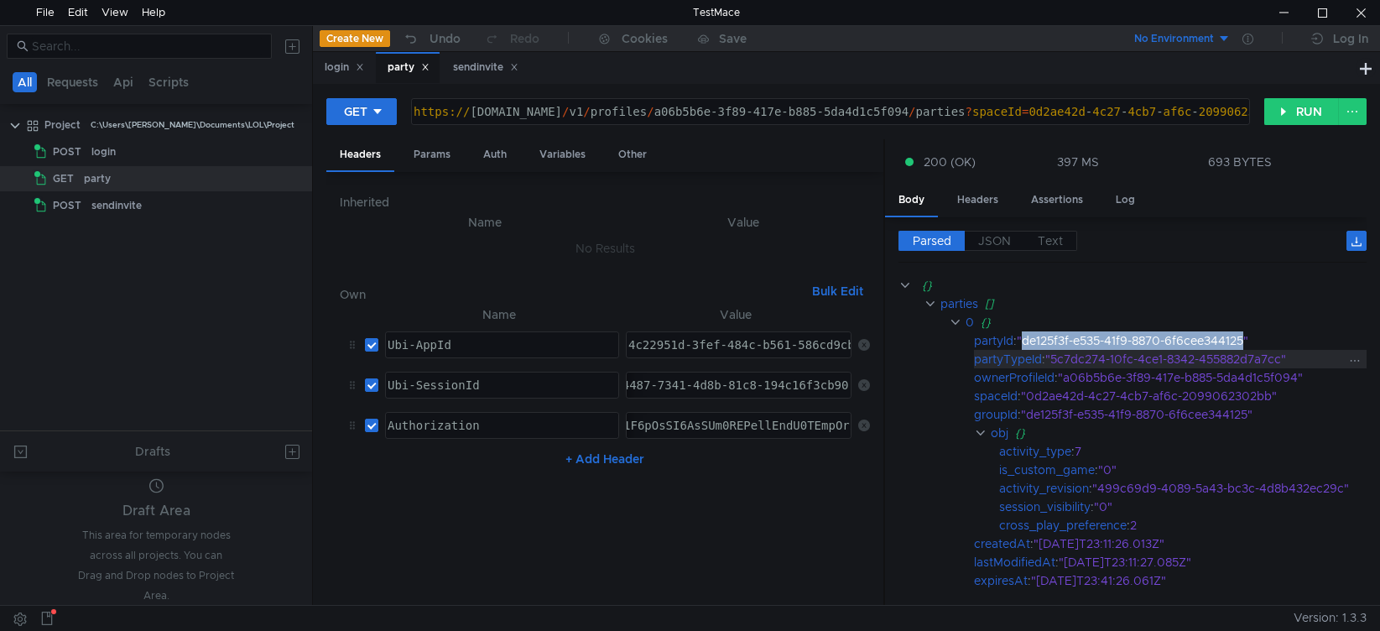
copy div "de125f3f-e535-41f9-8870-6f6cee344125"
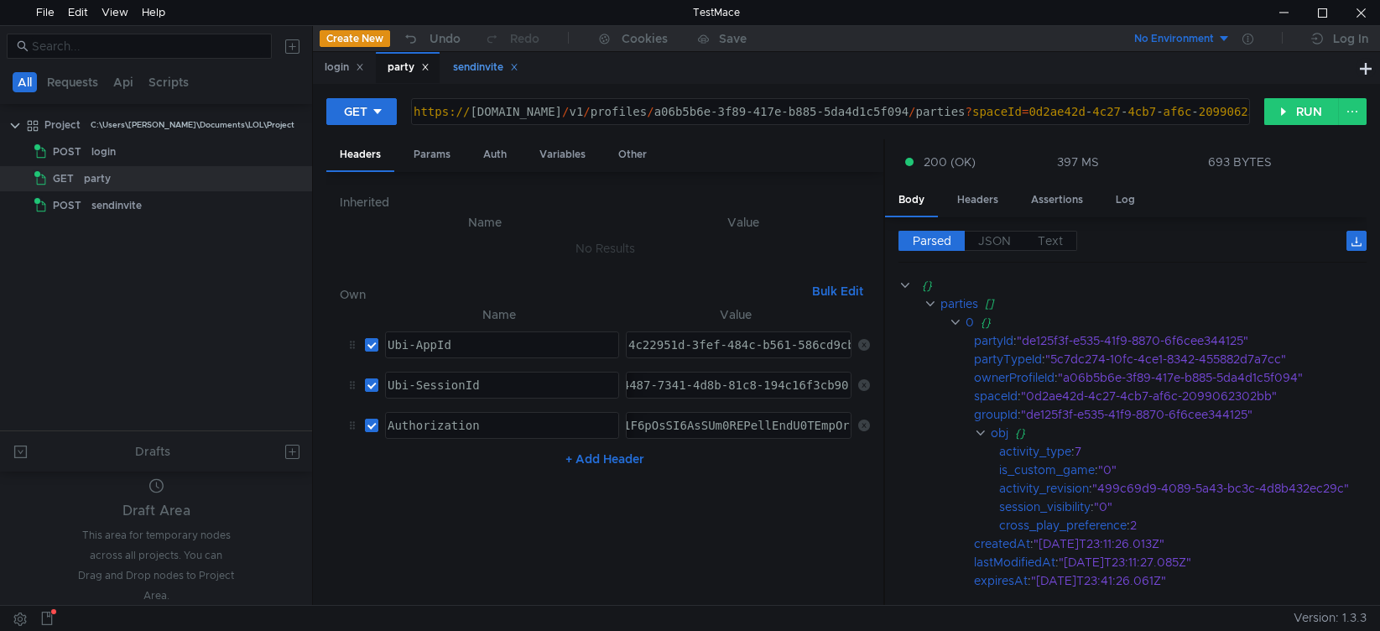
click at [471, 67] on div "sendinvite" at bounding box center [485, 68] width 65 height 18
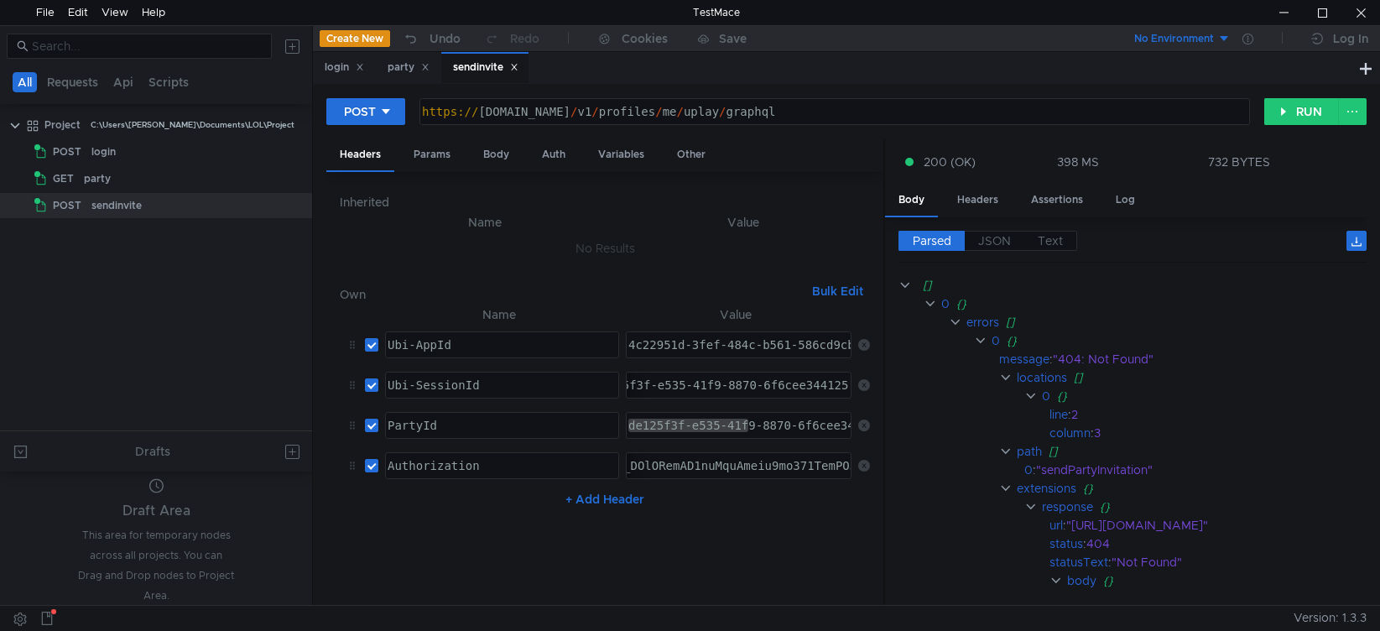
click at [717, 420] on div "de125f3f-e535-41f9-8870-6f6cee344125" at bounding box center [739, 425] width 224 height 25
drag, startPoint x: 732, startPoint y: 469, endPoint x: 381, endPoint y: 466, distance: 351.5
click at [381, 466] on tr "Authorization ההההההההההההההההההההההההההההההההההההההההההההההההההההההההההההההההה…" at bounding box center [605, 465] width 530 height 40
click at [389, 72] on div "party" at bounding box center [408, 67] width 64 height 31
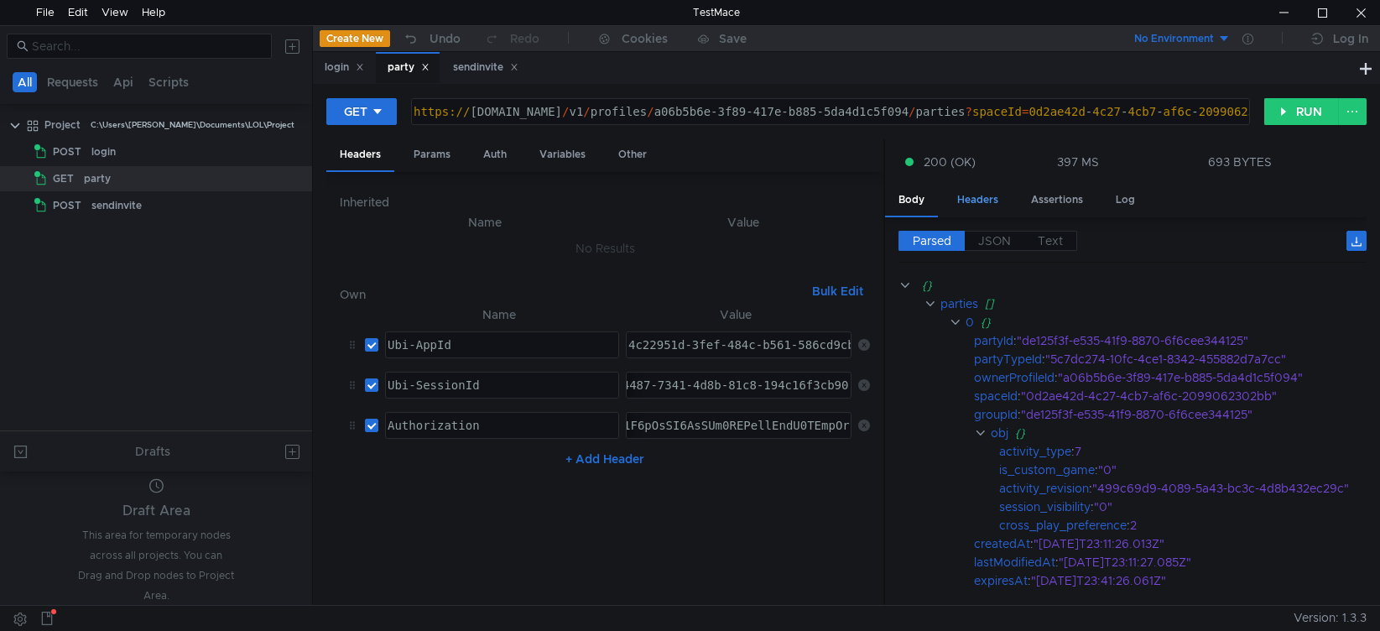
click at [987, 193] on div "Headers" at bounding box center [978, 200] width 68 height 31
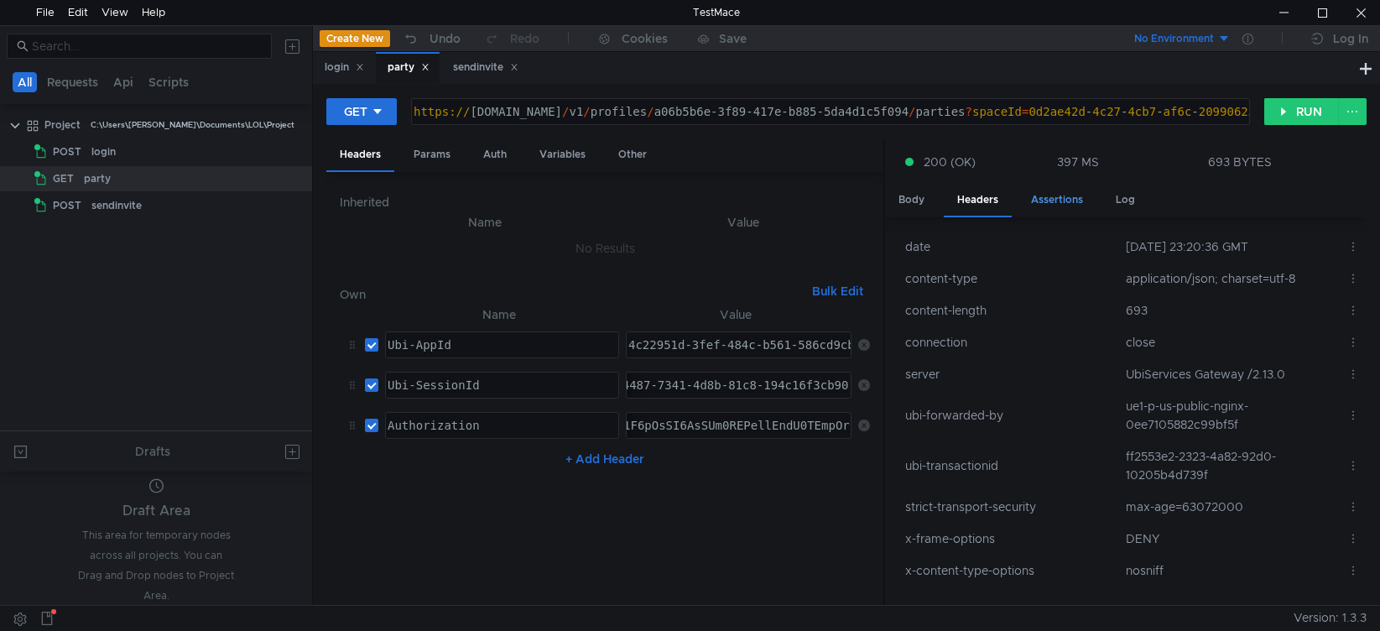
click at [1059, 200] on div "Assertions" at bounding box center [1057, 200] width 79 height 31
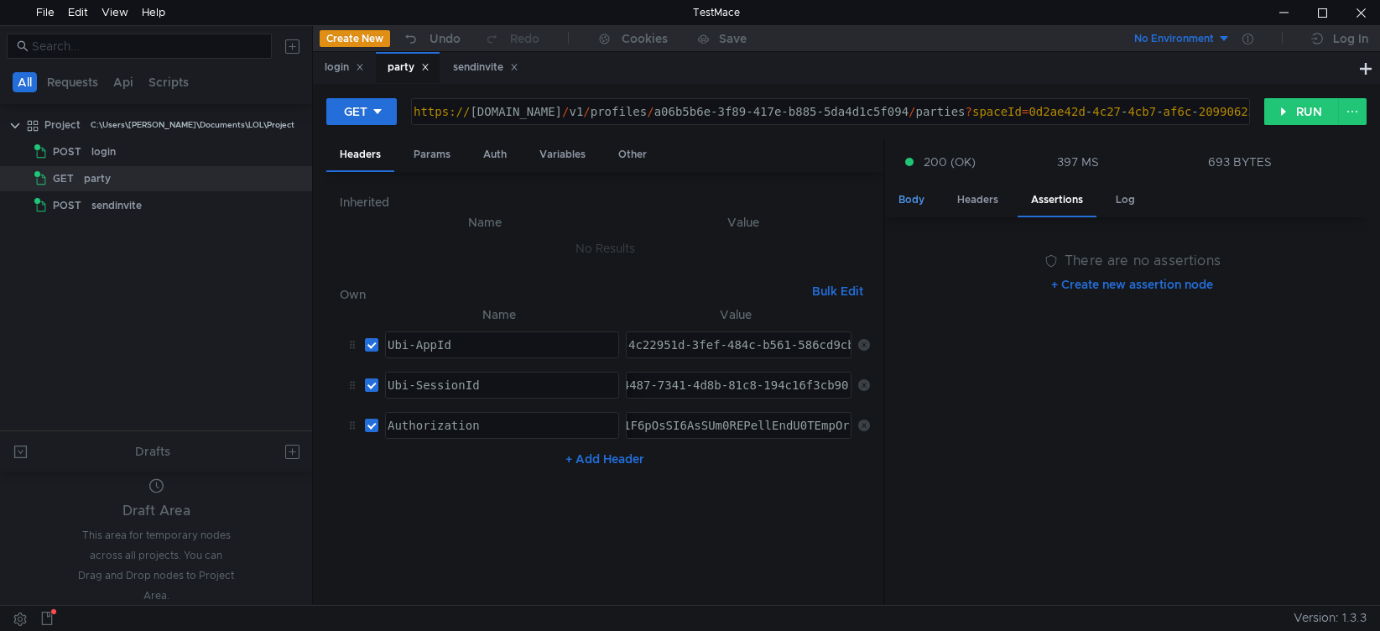
click at [916, 198] on div "Body" at bounding box center [911, 200] width 53 height 31
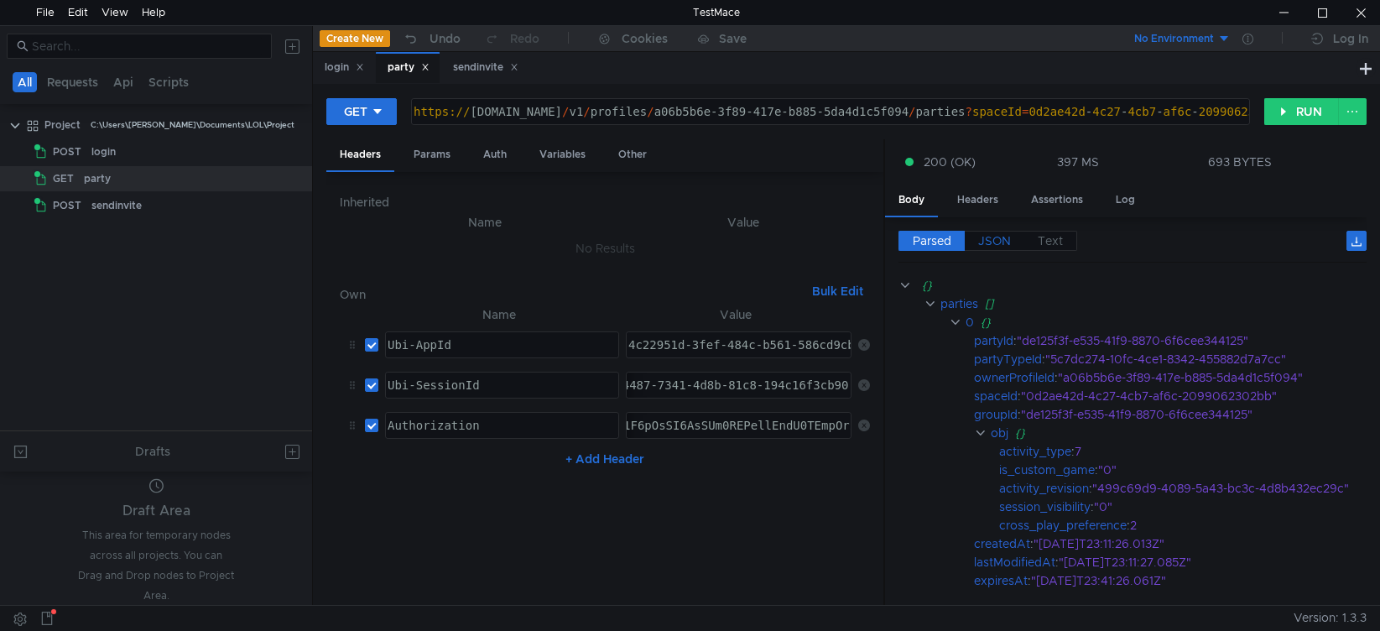
click at [992, 246] on span "JSON" at bounding box center [994, 240] width 33 height 15
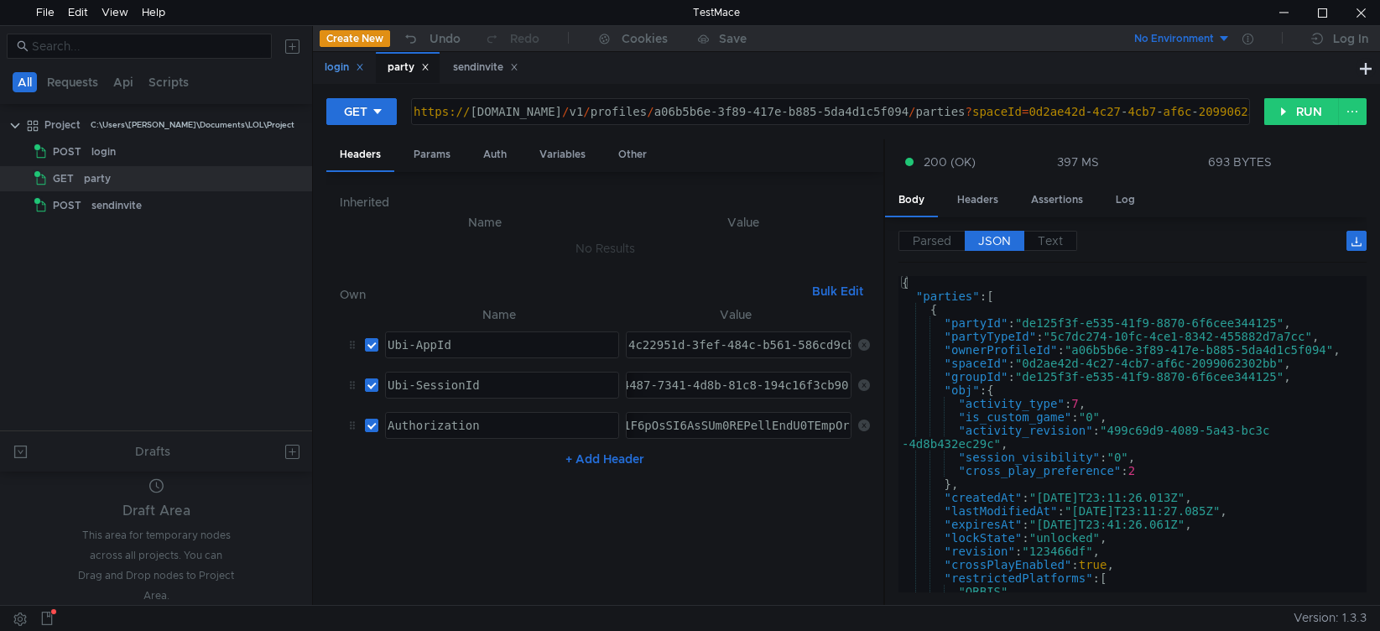
click at [326, 73] on div "login" at bounding box center [344, 68] width 39 height 18
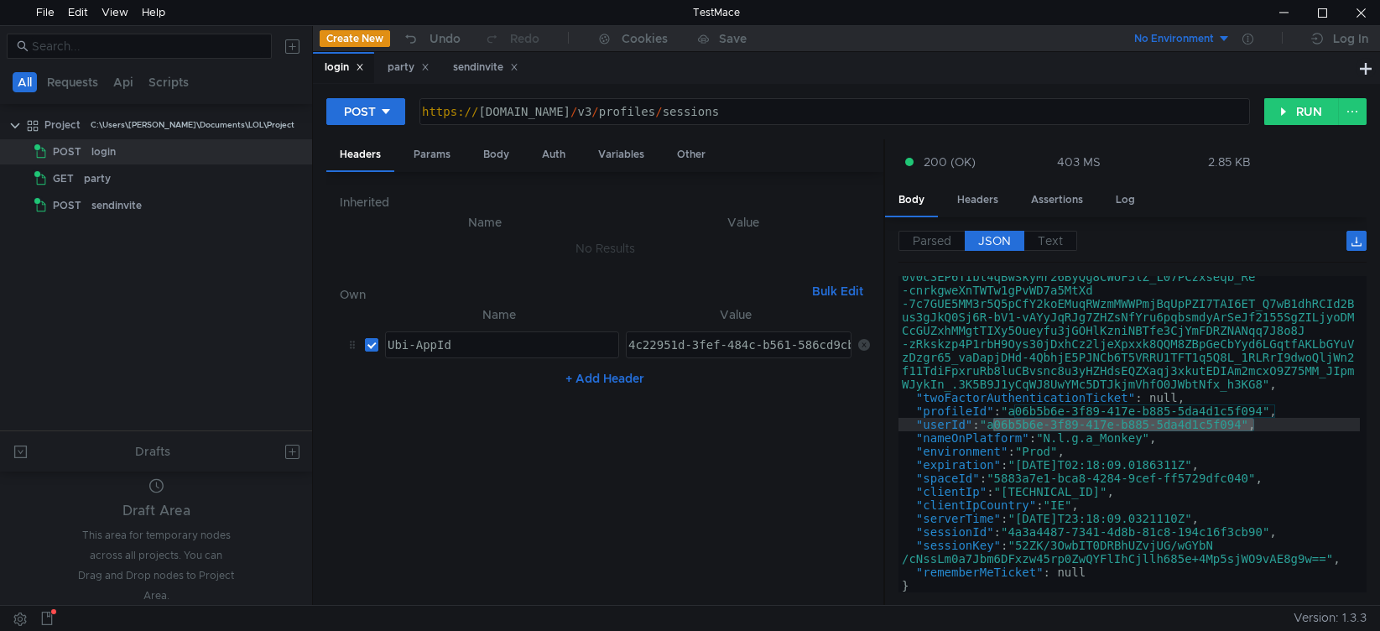
click at [1188, 387] on div ""ticket" : "ewogICJ2ZXIiOiAiMSIsCiAgImFpZCI6ICI0YzIyOTUxZC0zZmV mLTQ4NGMtYjU2MS…" at bounding box center [1128, 281] width 461 height 880
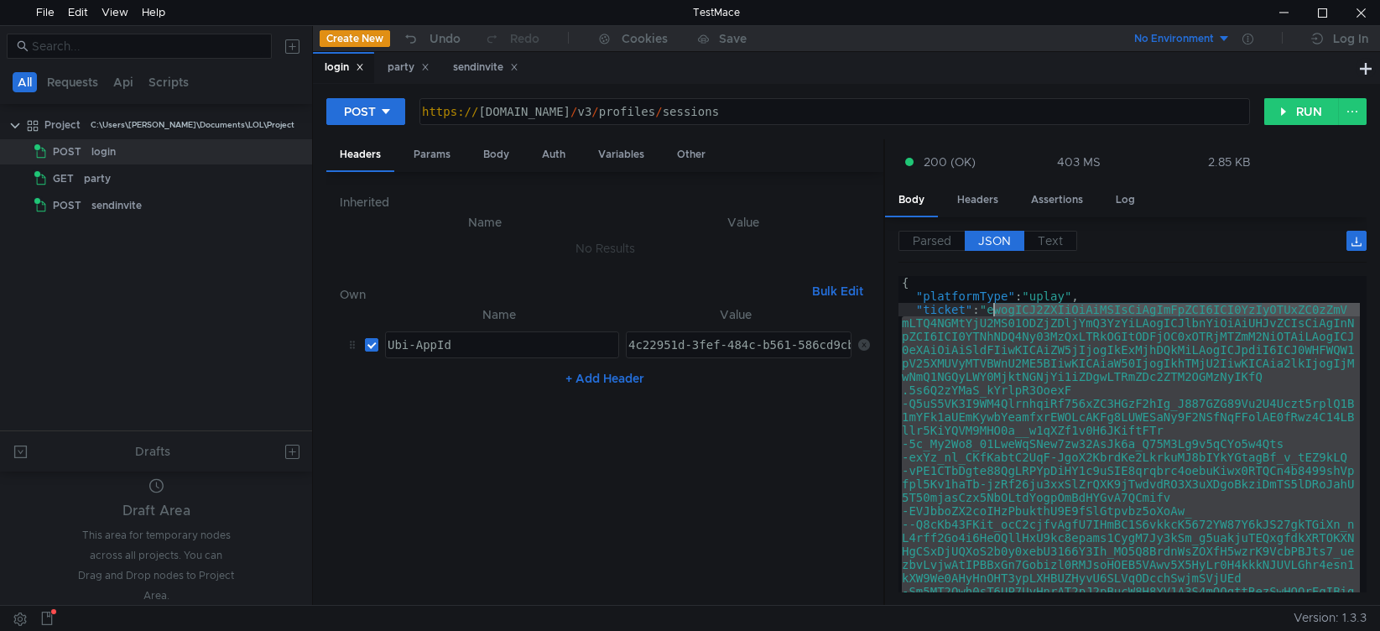
drag, startPoint x: 1262, startPoint y: 383, endPoint x: 994, endPoint y: 310, distance: 277.4
click at [496, 61] on div "sendinvite" at bounding box center [485, 68] width 65 height 18
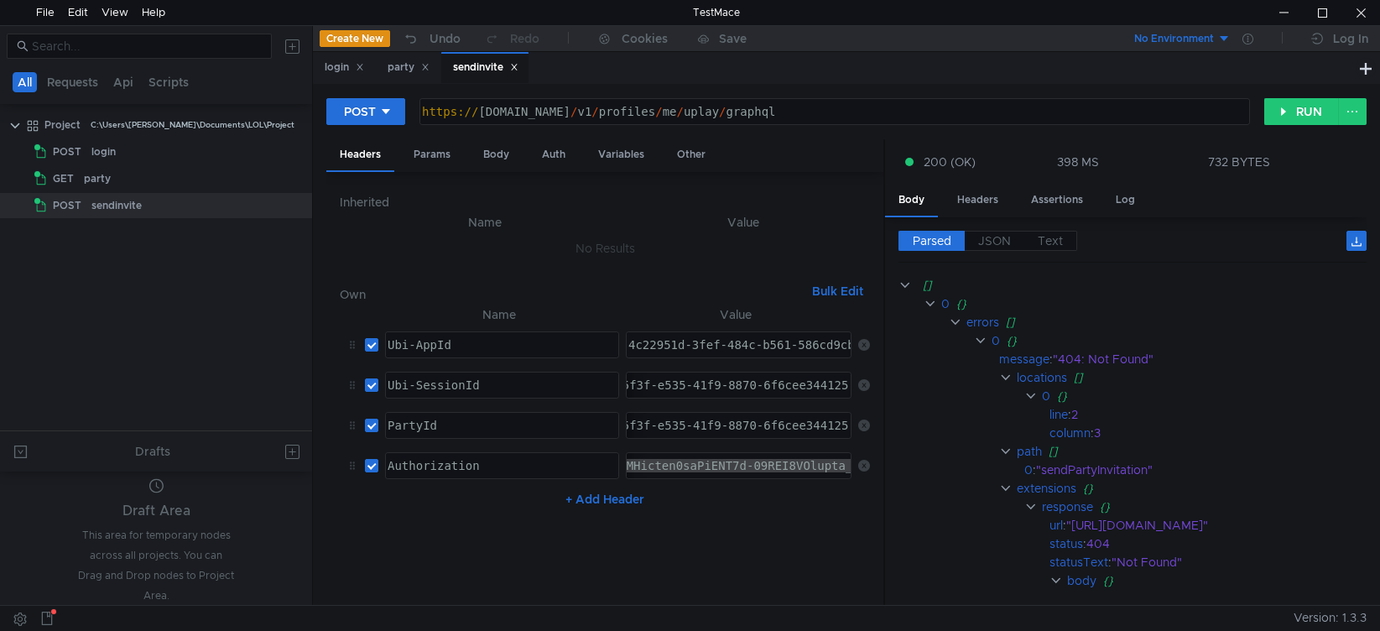
click at [662, 466] on div at bounding box center [739, 465] width 224 height 25
drag, startPoint x: 724, startPoint y: 459, endPoint x: 410, endPoint y: 469, distance: 313.9
click at [410, 469] on tr "Authorization ההההההההההההההההההההההההההההההההההההההההההההההההההההההההההההההההה…" at bounding box center [605, 465] width 530 height 40
click at [718, 476] on div at bounding box center [739, 465] width 224 height 25
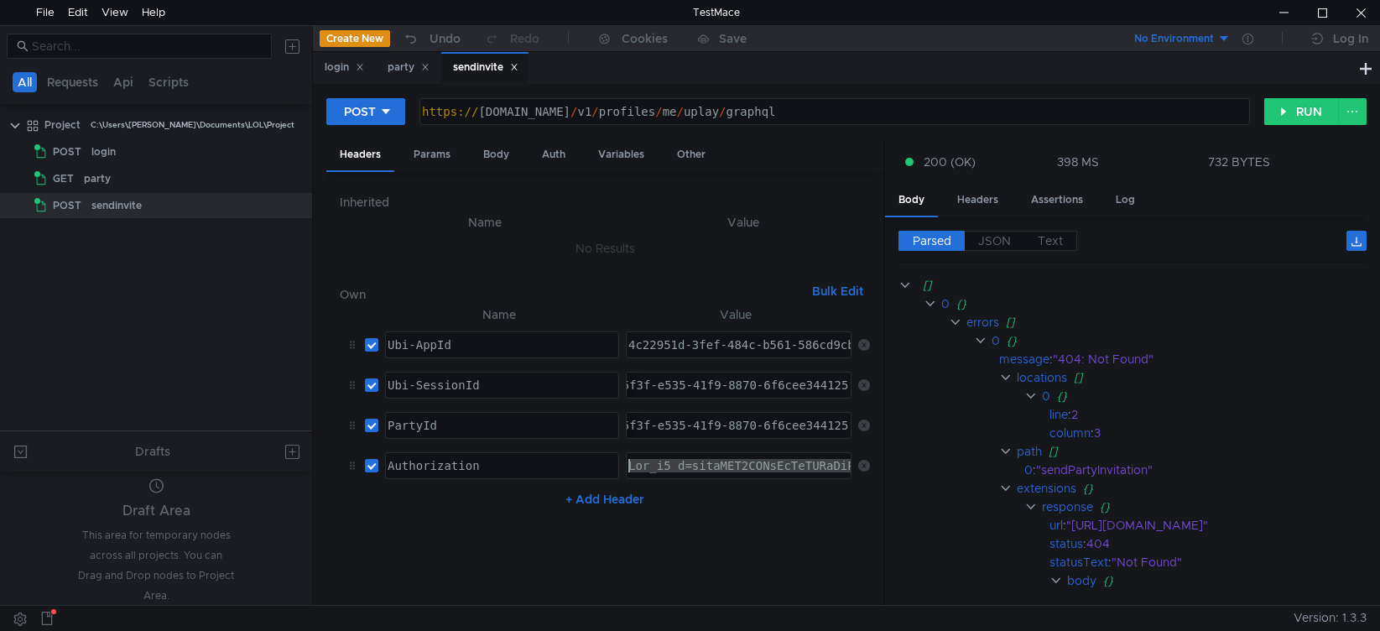
type textarea "Ubi_v1 t=ewogICJ2ZXIiOiAiMSIsCiAgImFpZCI6ICI0YzIyOTUxZC0zZmVmLTQ4NGMtYjU2MS01OD…"
drag, startPoint x: 691, startPoint y: 470, endPoint x: 984, endPoint y: 466, distance: 292.8
click at [984, 466] on as-split "Headers Params Body Auth Variables Other Inherited Name Value No Results Own Bu…" at bounding box center [846, 372] width 1040 height 467
click at [1294, 112] on button "RUN" at bounding box center [1301, 111] width 75 height 27
drag, startPoint x: 714, startPoint y: 458, endPoint x: 322, endPoint y: 455, distance: 391.7
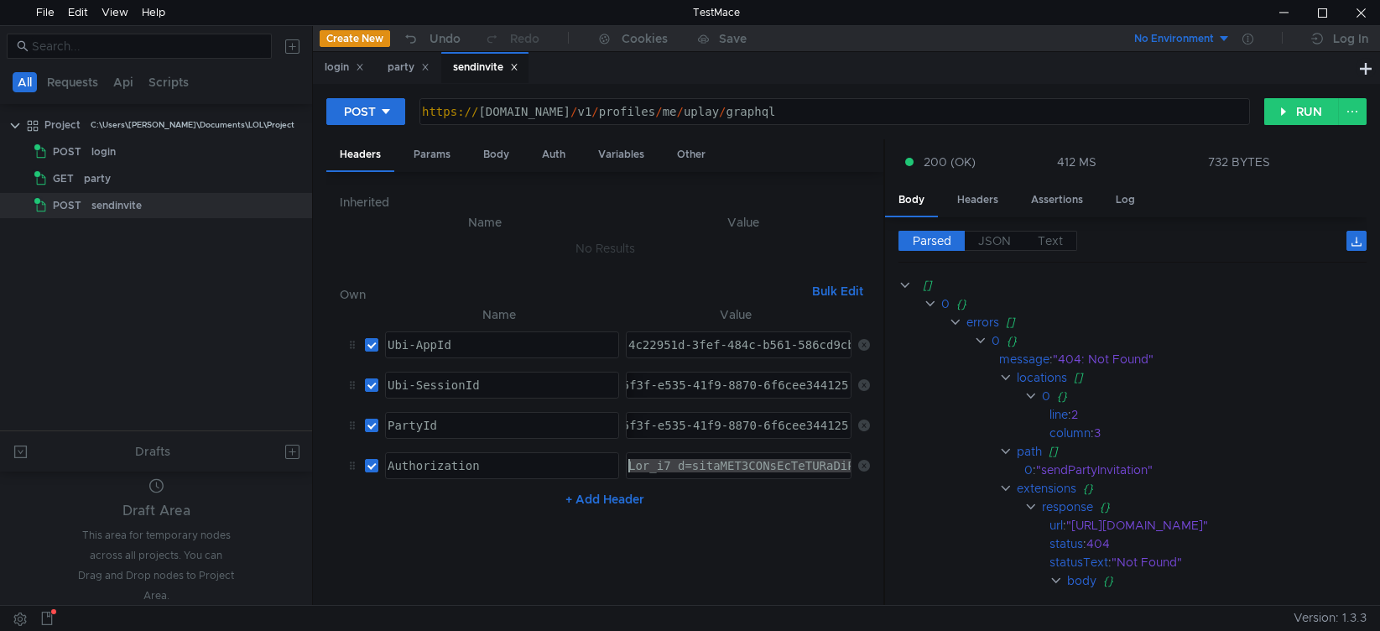
click at [322, 455] on div "POST https:// public-ubiservices.ubi.com / v1 / profiles / me / uplay / graphql…" at bounding box center [846, 344] width 1067 height 521
click at [487, 542] on nz-table "Name Value Ubi-AppId הההההההההההההההההההההההההההההההההההההההההההההההההההההההההה…" at bounding box center [605, 449] width 530 height 288
drag, startPoint x: 720, startPoint y: 423, endPoint x: 474, endPoint y: 399, distance: 246.9
click at [474, 399] on tbody "Ubi-AppId ההההההההההההההההההההההההההההההההההההההההההההההההההההההההההההההההההההה…" at bounding box center [605, 405] width 530 height 161
click at [772, 529] on nz-table "Name Value Ubi-AppId הההההההההההההההההההההההההההההההההההההההההההההההההההההההההה…" at bounding box center [605, 449] width 530 height 288
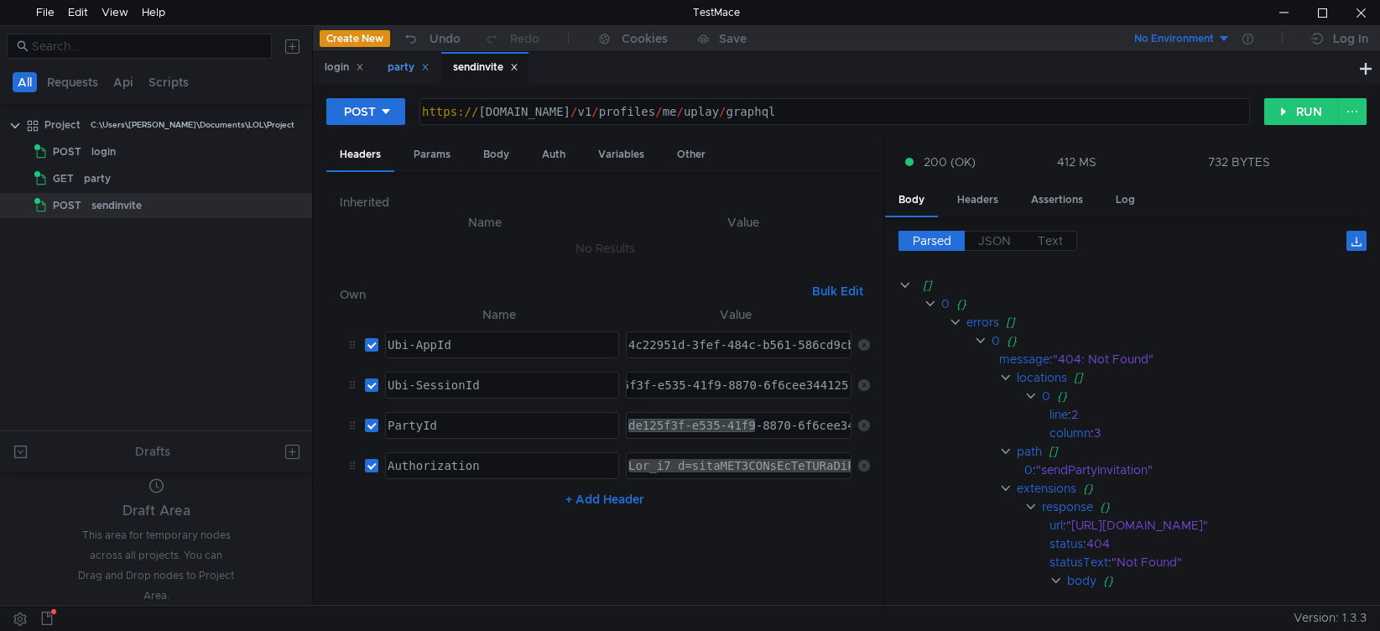
click at [408, 57] on div "party" at bounding box center [408, 67] width 64 height 31
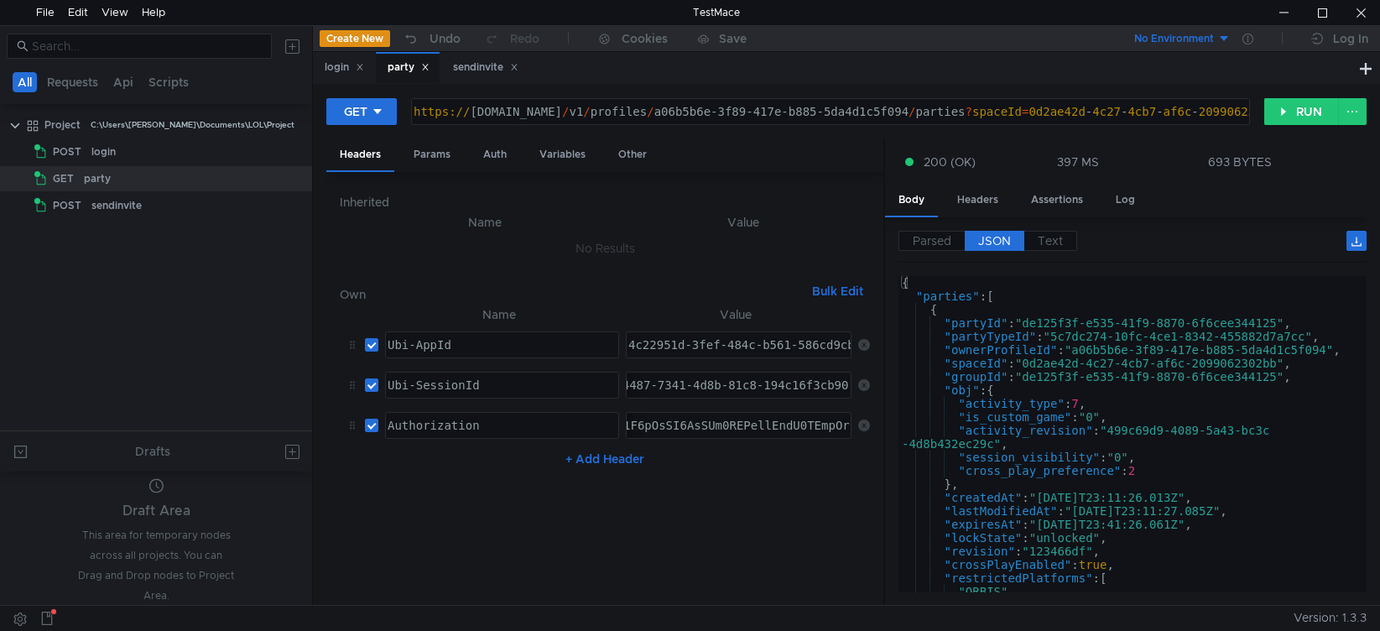
type textarea ""partyId": "de125f3f-e535-41f9-8870-6f6cee344125","
drag, startPoint x: 1028, startPoint y: 322, endPoint x: 1285, endPoint y: 323, distance: 256.7
click at [1285, 323] on div "{ "parties" : [ { "partyId" : "de125f3f-e535-41f9-8870-6f6cee344125" , "partyTy…" at bounding box center [1128, 447] width 461 height 343
click at [476, 67] on div "sendinvite" at bounding box center [485, 68] width 65 height 18
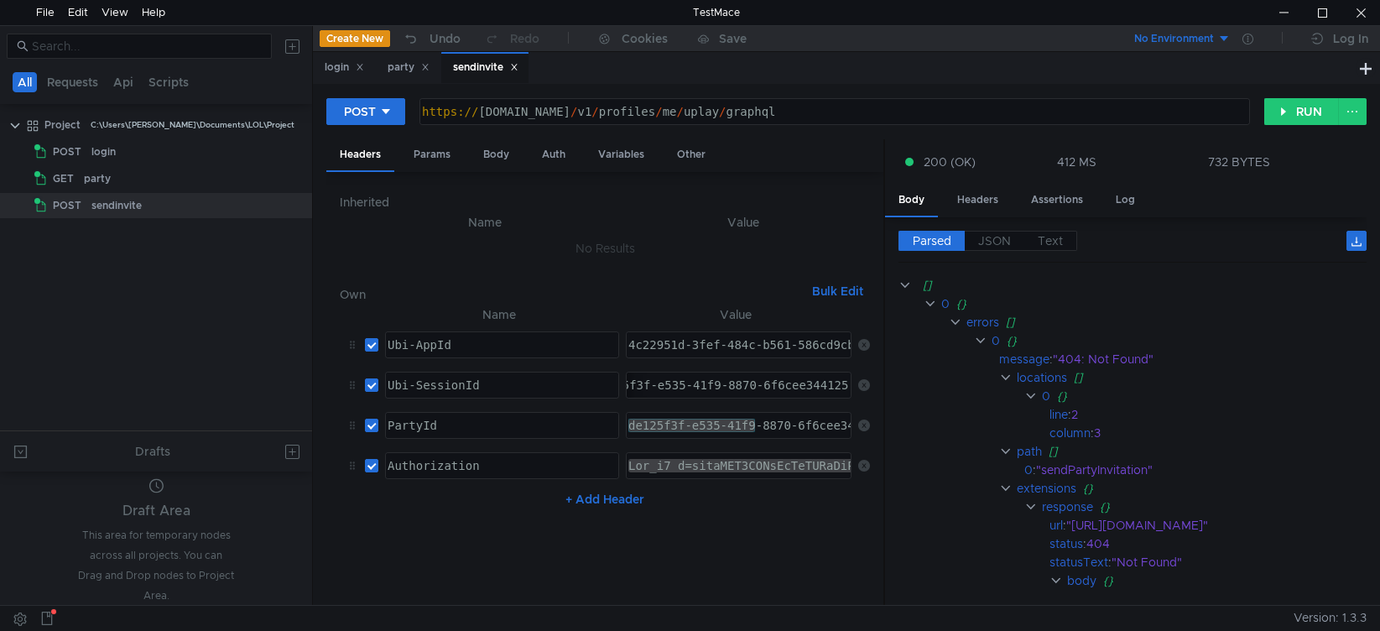
click at [732, 415] on div "de125f3f-e535-41f9-8870-6f6cee344125" at bounding box center [739, 425] width 224 height 25
click at [482, 154] on div "Body" at bounding box center [496, 154] width 53 height 31
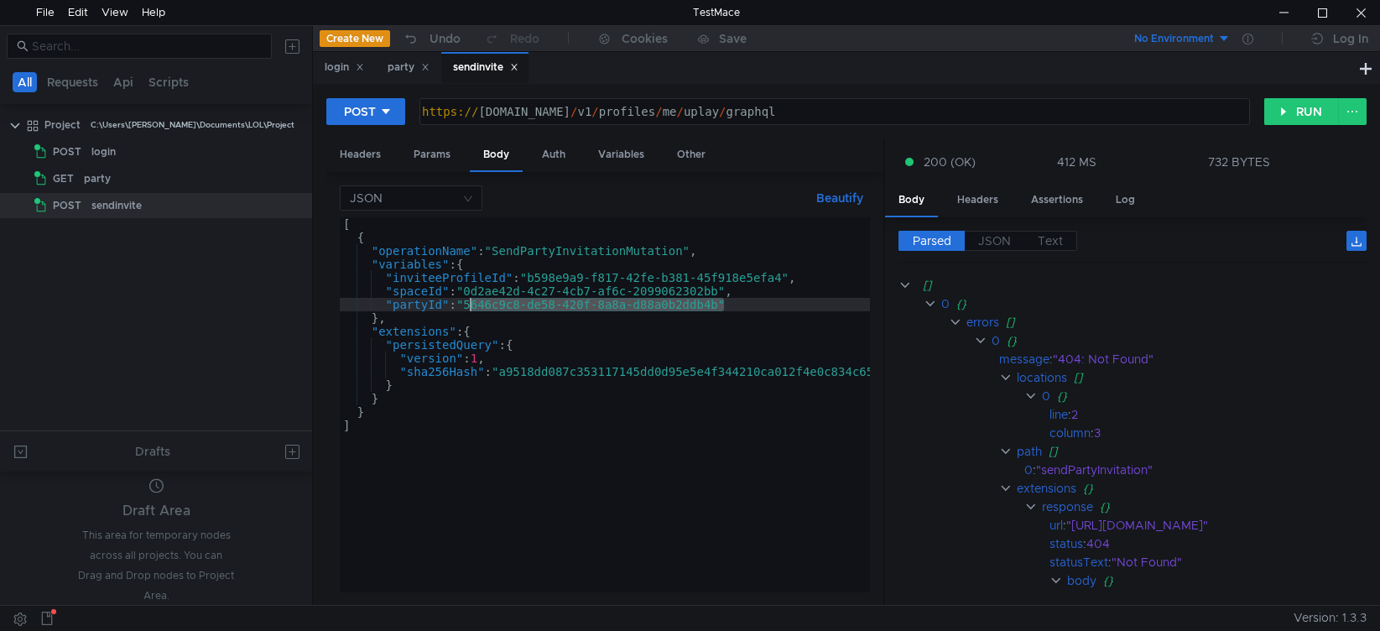
drag, startPoint x: 726, startPoint y: 305, endPoint x: 472, endPoint y: 305, distance: 254.2
click at [472, 305] on div "[ { "operationName" : "SendPartyInvitationMutation" , "variables" : { "inviteeP…" at bounding box center [653, 414] width 627 height 395
paste textarea "de125f3f-e535-41f9-8870-6f6cee344125"
type textarea ""partyId": "de125f3f-e535-41f9-8870-6f6cee344125""
click at [1304, 108] on button "RUN" at bounding box center [1301, 111] width 75 height 27
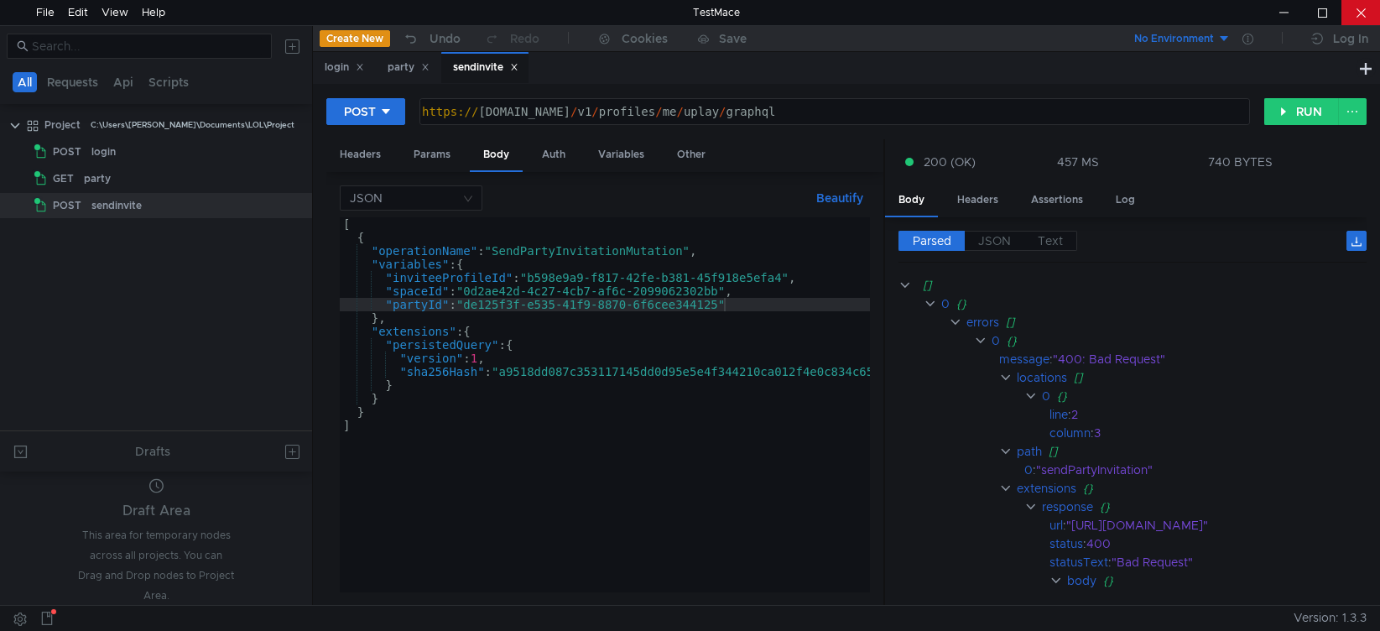
click at [1364, 15] on div at bounding box center [1360, 12] width 39 height 25
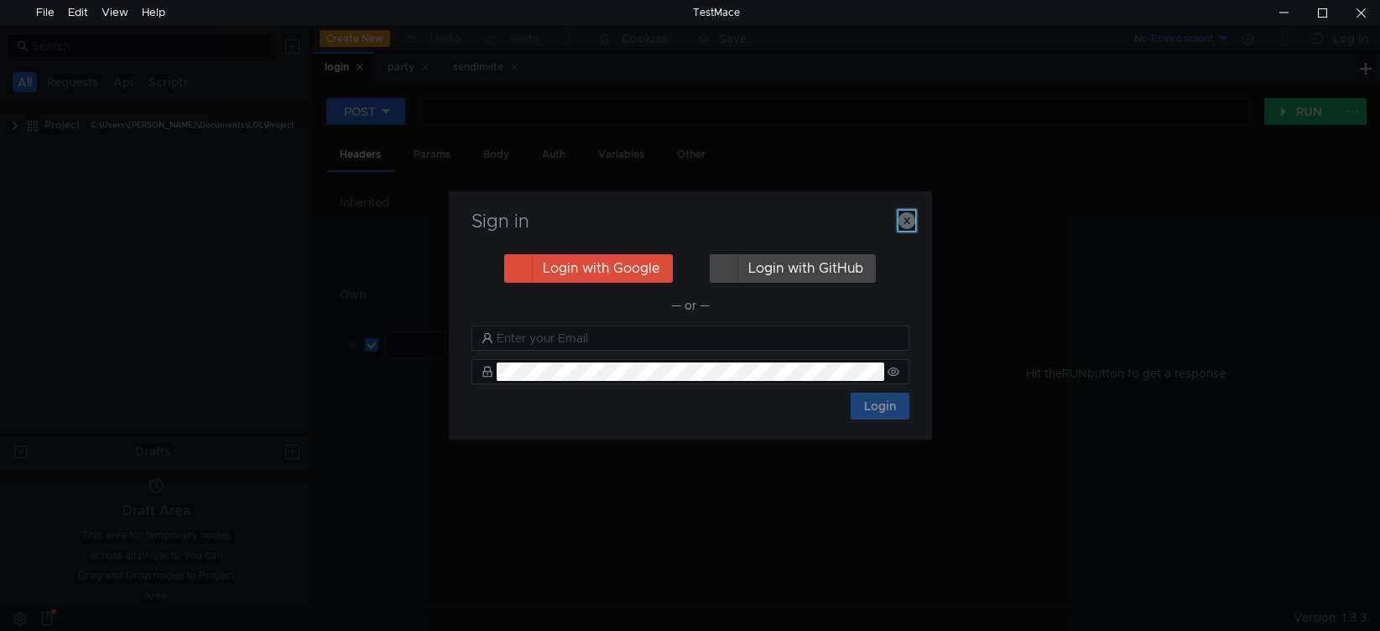
click at [911, 222] on icon "button" at bounding box center [906, 220] width 17 height 17
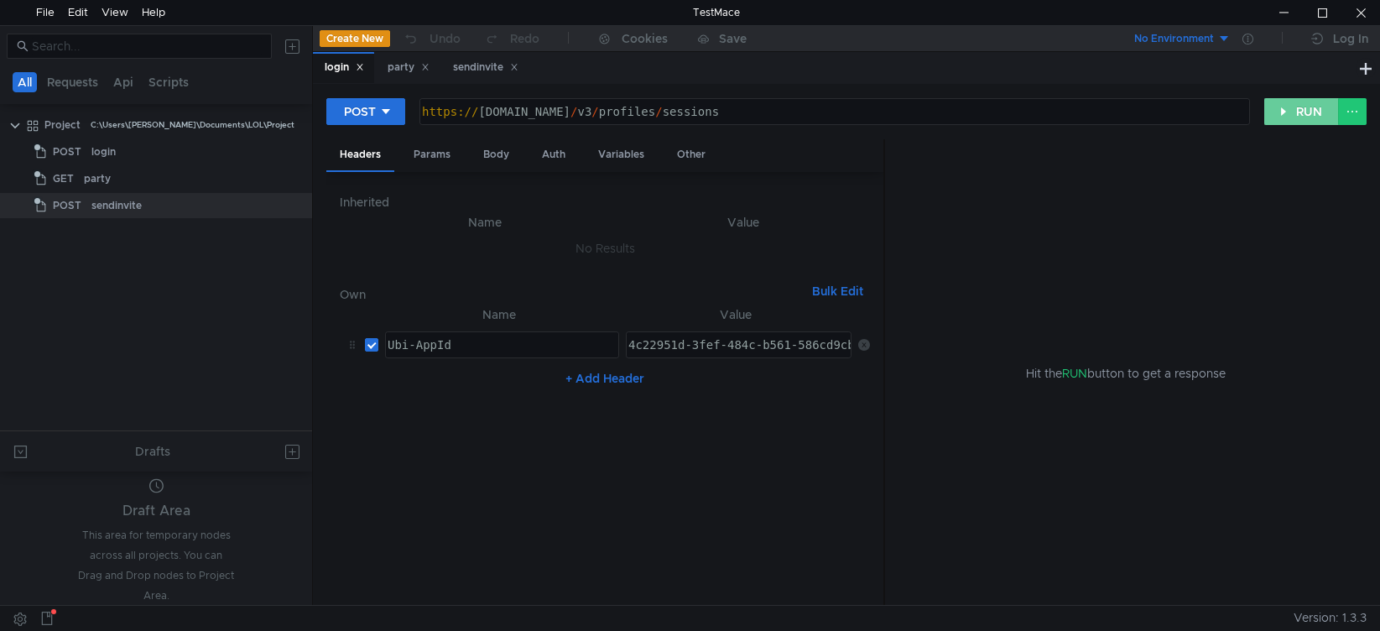
click at [1288, 115] on button "RUN" at bounding box center [1301, 111] width 75 height 27
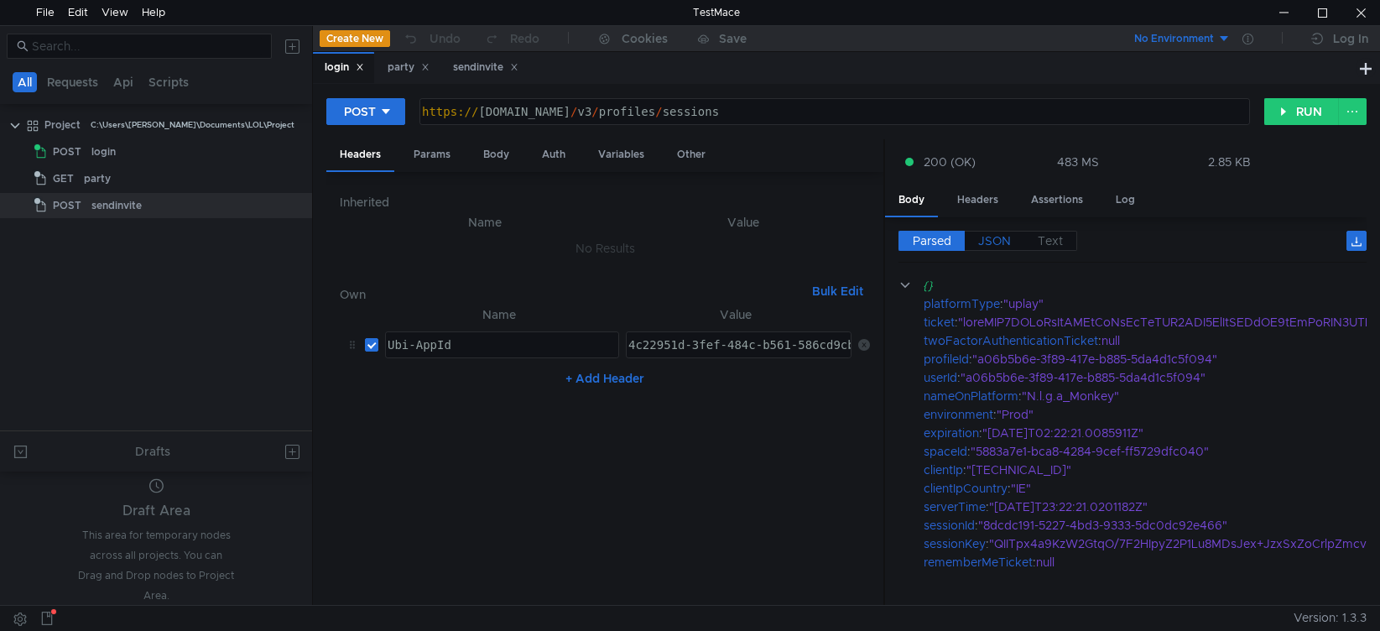
click at [981, 240] on span "JSON" at bounding box center [994, 240] width 33 height 15
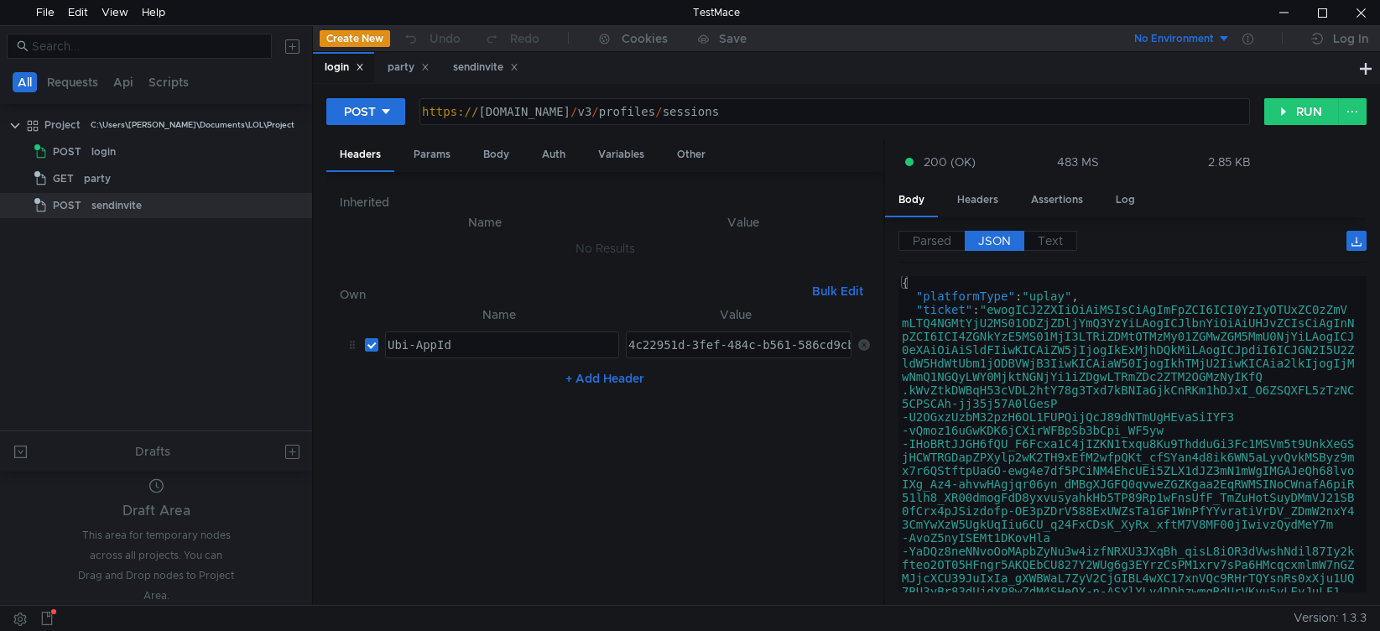
type textarea ""ticket": "ewogICJ2ZXIiOiAiMSIsCiAgImFpZCI6ICI0YzIyOTUxZC0zZmVmLTQ4NGMtYjU2MS01…"
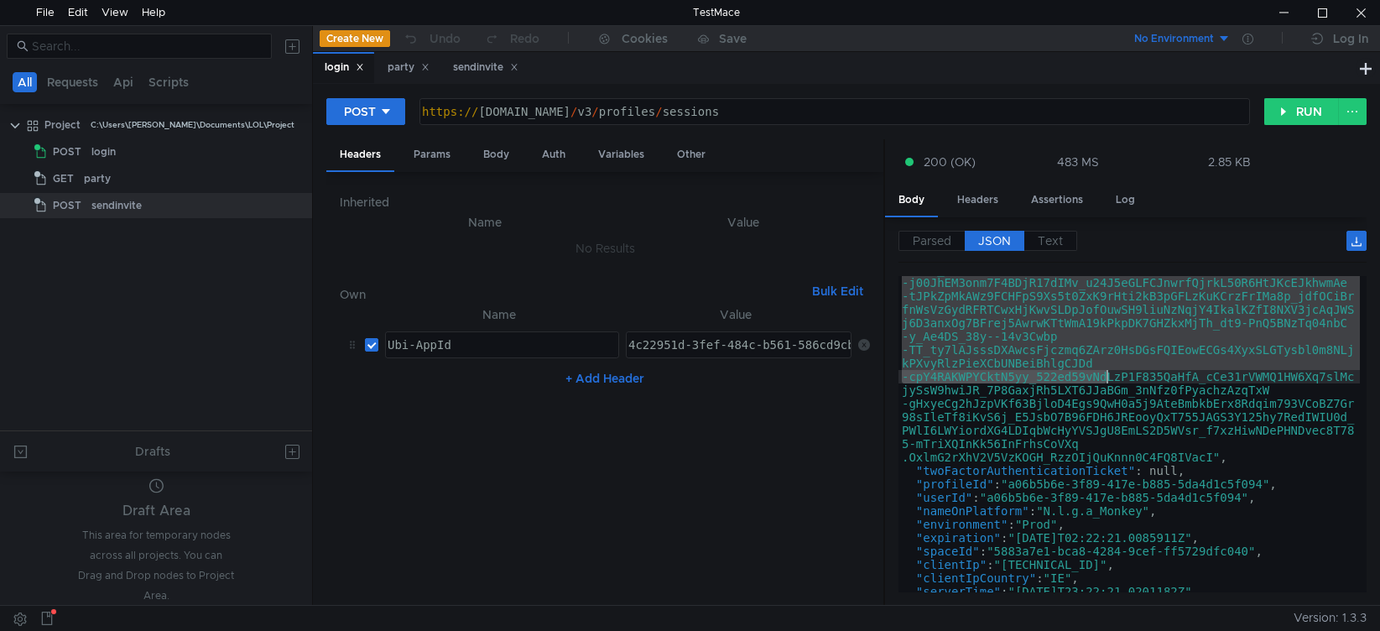
scroll to position [403, 0]
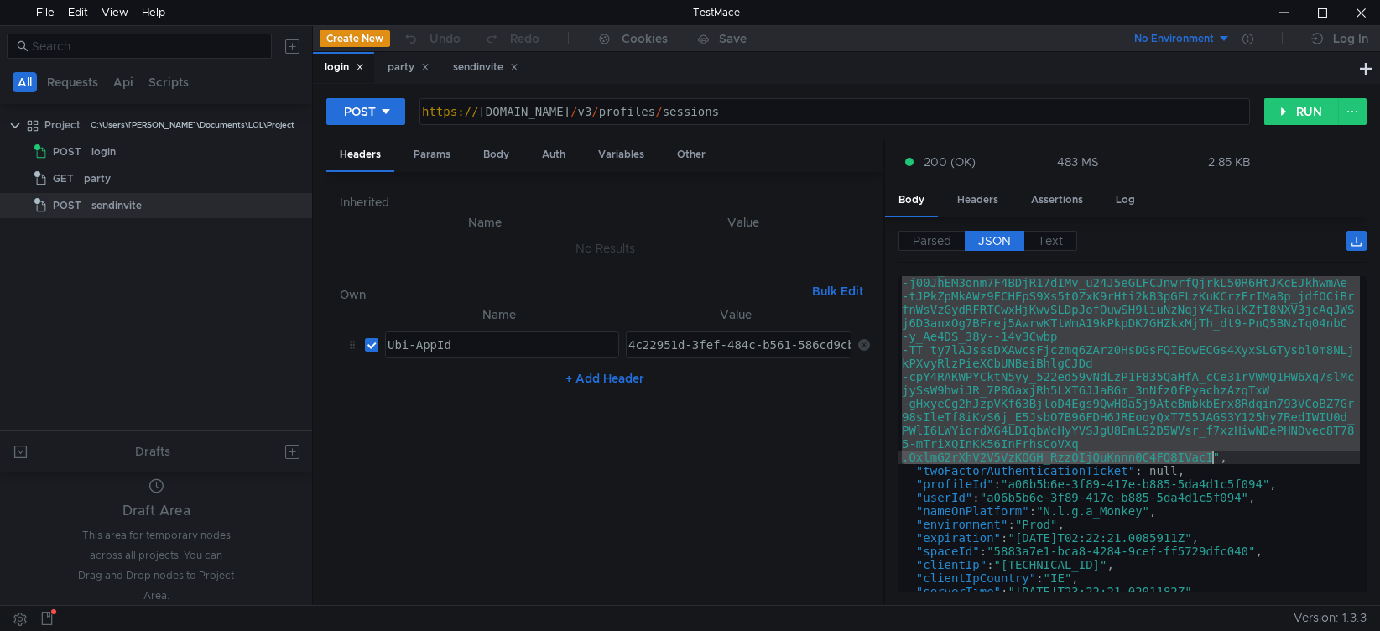
drag, startPoint x: 996, startPoint y: 311, endPoint x: 1211, endPoint y: 462, distance: 263.2
click at [1211, 462] on div ""ticket" : "ewogICJ2ZXIiOiAiMSIsCiAgImFpZCI6ICI0YzIyOTUxZC0zZmV mLTQ4NGMtYjU2MS…" at bounding box center [1128, 346] width 461 height 893
click at [406, 81] on div "party" at bounding box center [408, 67] width 64 height 31
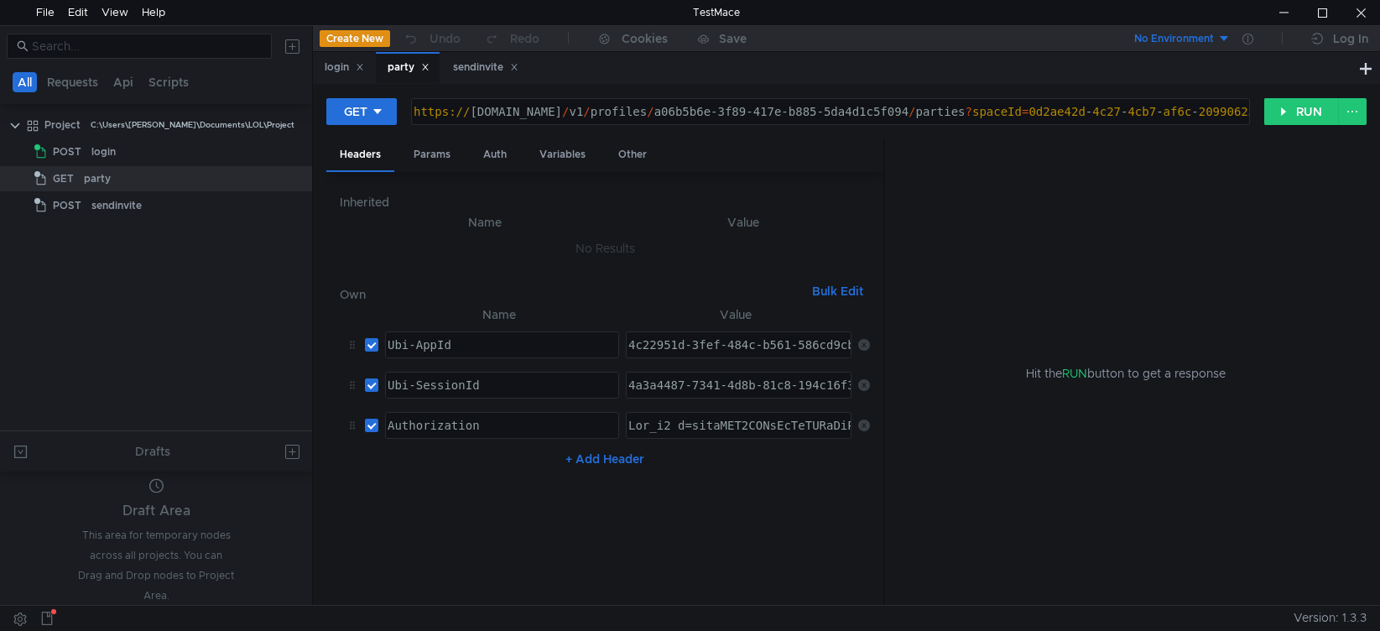
type textarea "Ubi_v1 t=ewogICJ2ZXIiOiAiMSIsCiAgImFpZCI6ICI0YzIyOTUxZC0zZmVmLTQ4NGMtYjU2MS01OD…"
drag, startPoint x: 693, startPoint y: 429, endPoint x: 1052, endPoint y: 429, distance: 359.0
click at [1052, 429] on as-split "Headers Params Auth Variables Other Inherited Name Value No Results Own Bulk Ed…" at bounding box center [846, 372] width 1040 height 467
click at [336, 70] on div "login" at bounding box center [344, 68] width 39 height 18
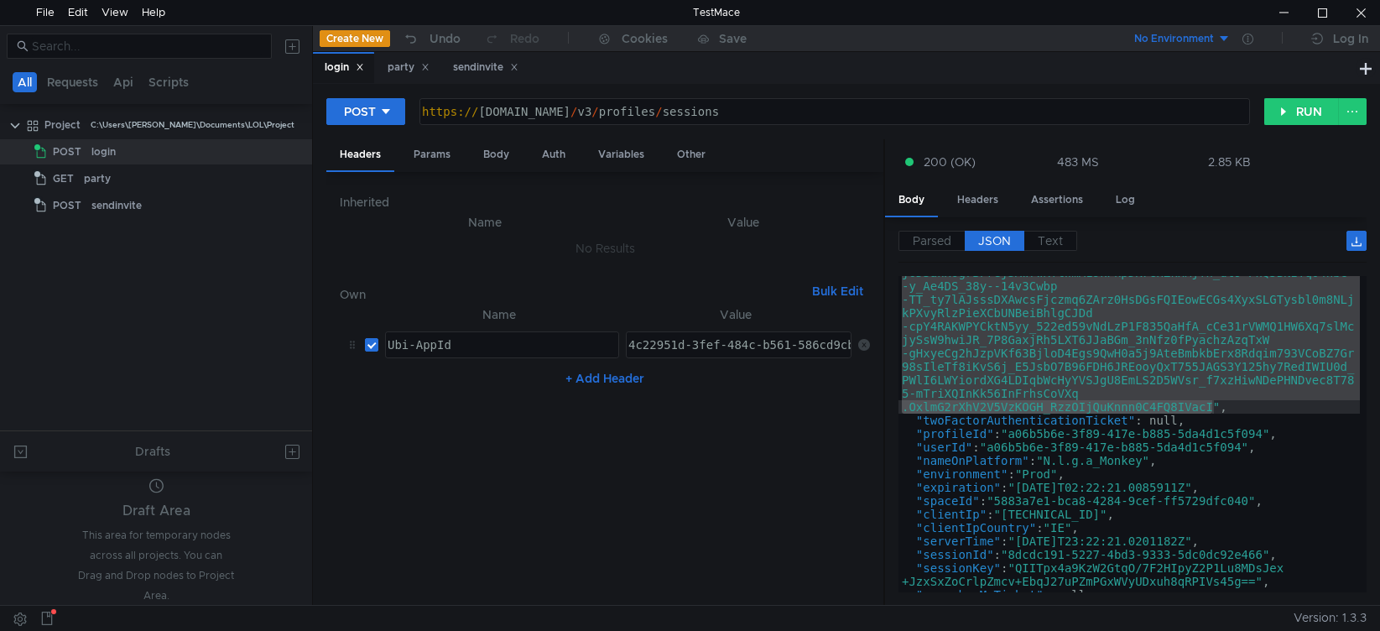
scroll to position [476, 0]
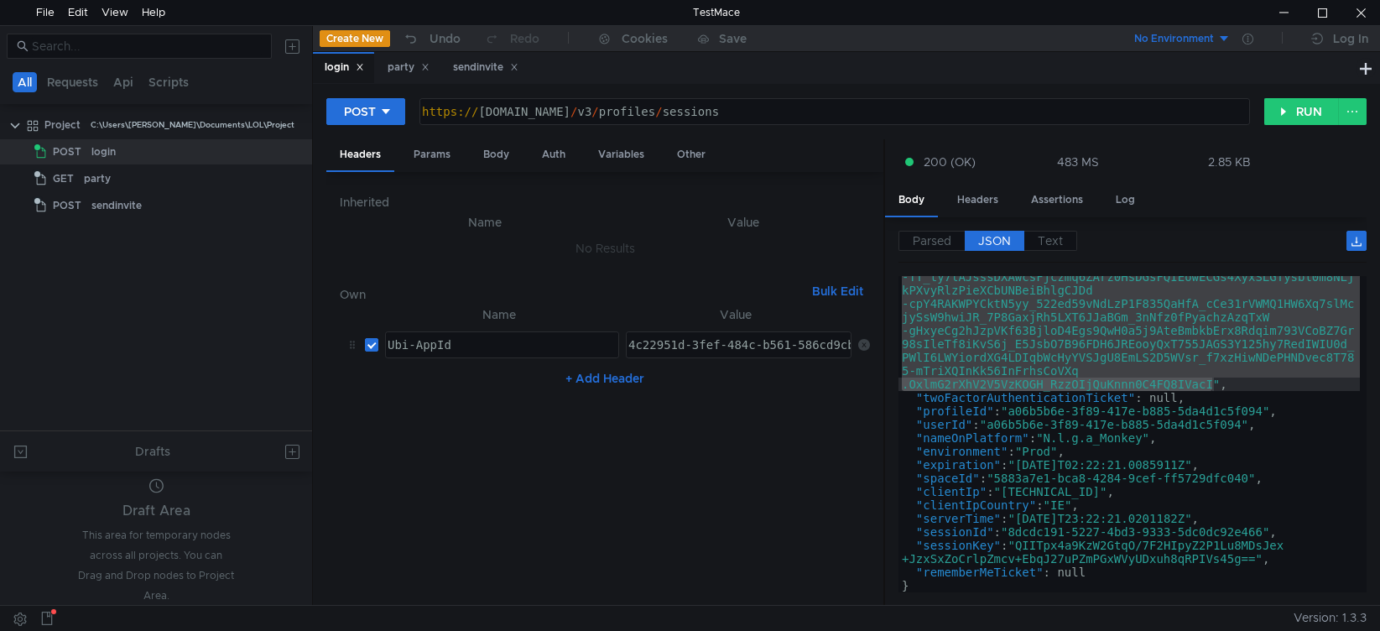
type textarea ""sessionId": "8dcdc191-5227-4bd3-9333-5dc0dc92e466","
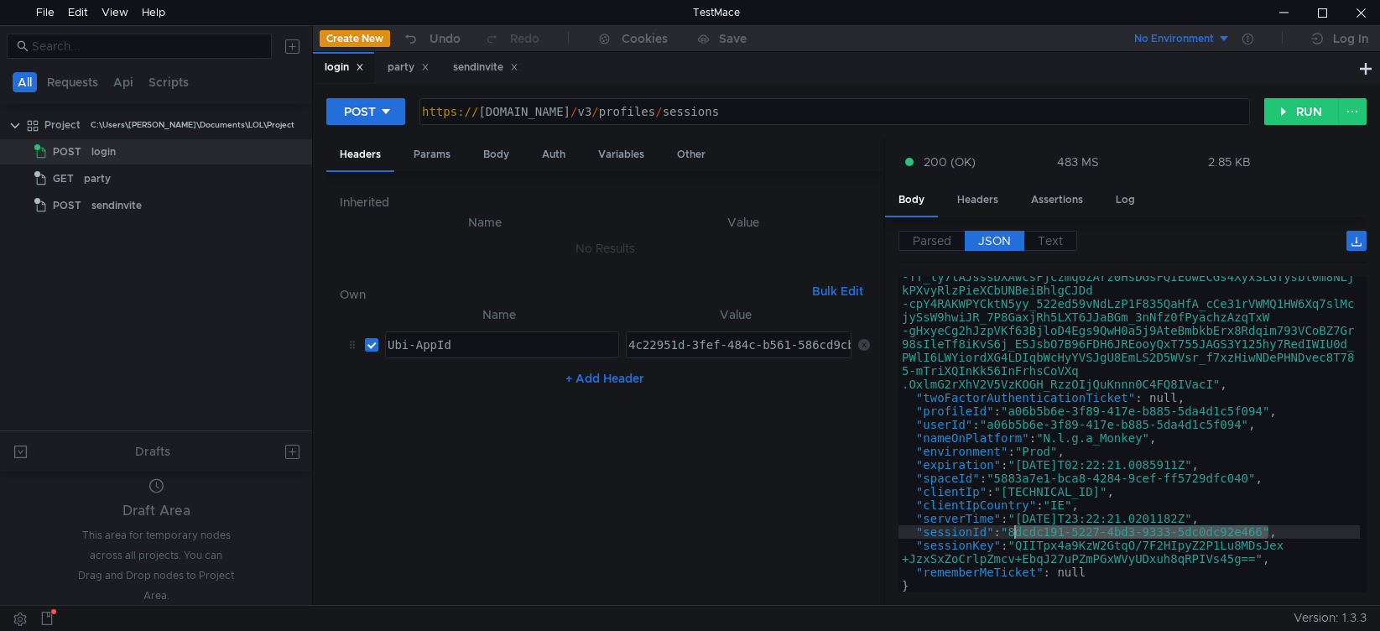
drag, startPoint x: 1269, startPoint y: 531, endPoint x: 1018, endPoint y: 535, distance: 251.7
click at [1018, 535] on div ""ticket" : "ewogICJ2ZXIiOiAiMSIsCiAgImFpZCI6ICI0YzIyOTUxZC0zZmV mLTQ4NGMtYjU2MS…" at bounding box center [1128, 273] width 461 height 893
click at [406, 81] on div "party" at bounding box center [408, 67] width 64 height 31
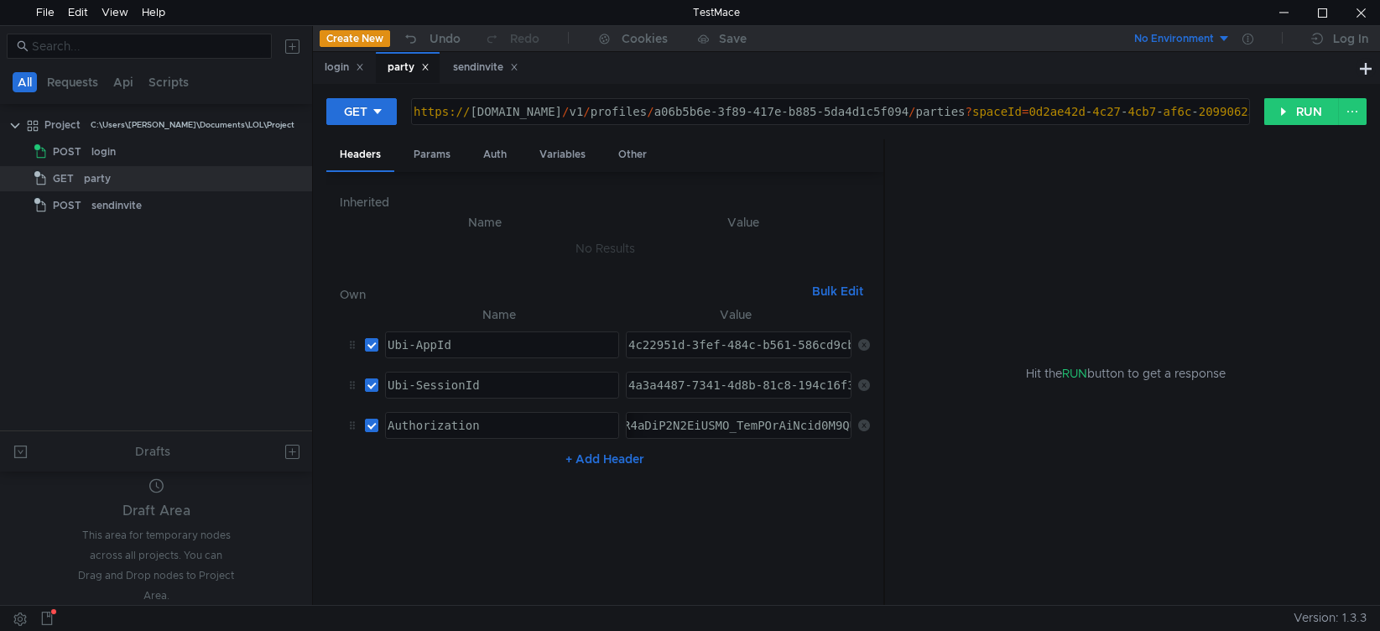
type textarea "4a3a4487-7341-4d8b-81c8-194c16f3cb90"
click at [704, 392] on div "4a3a4487-7341-4d8b-81c8-194c16f3cb90" at bounding box center [755, 398] width 260 height 40
paste textarea "8dcdc191-5227-4bd3-9333-5dc0dc92e466"
type textarea "8dcdc191-5227-4bd3-9333-5dc0dc92e466"
click at [559, 152] on div "Variables" at bounding box center [562, 154] width 73 height 31
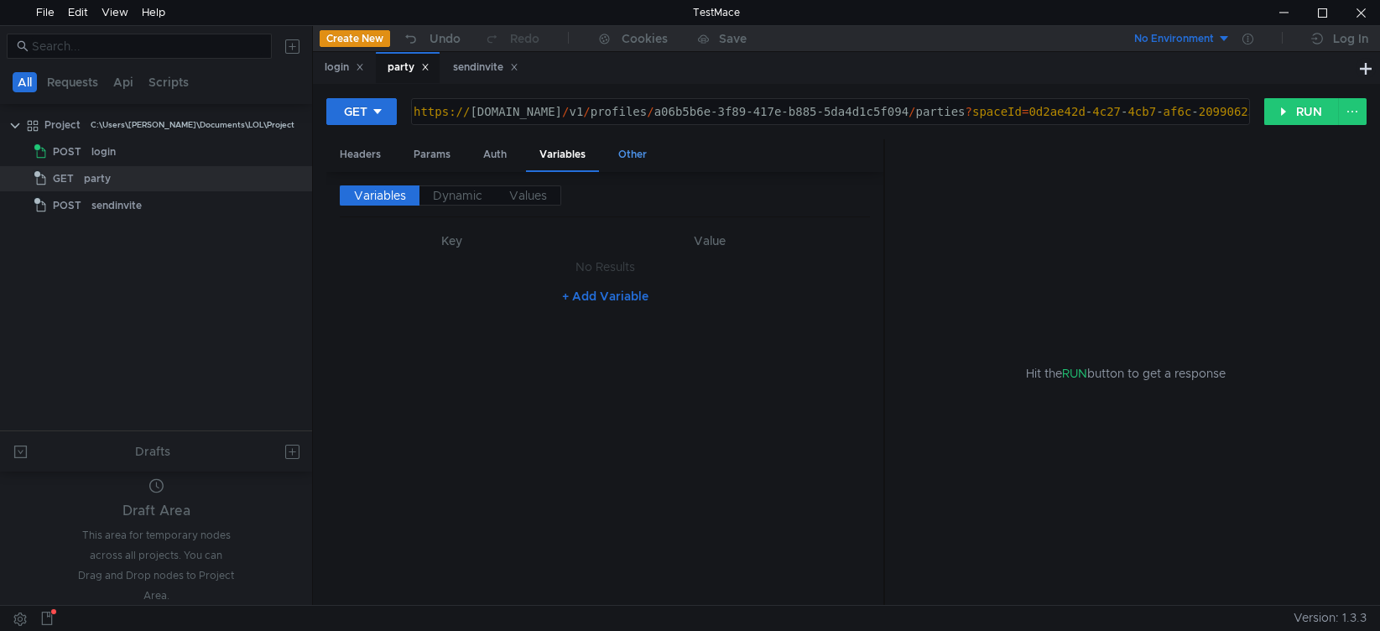
click at [640, 154] on div "Other" at bounding box center [632, 154] width 55 height 31
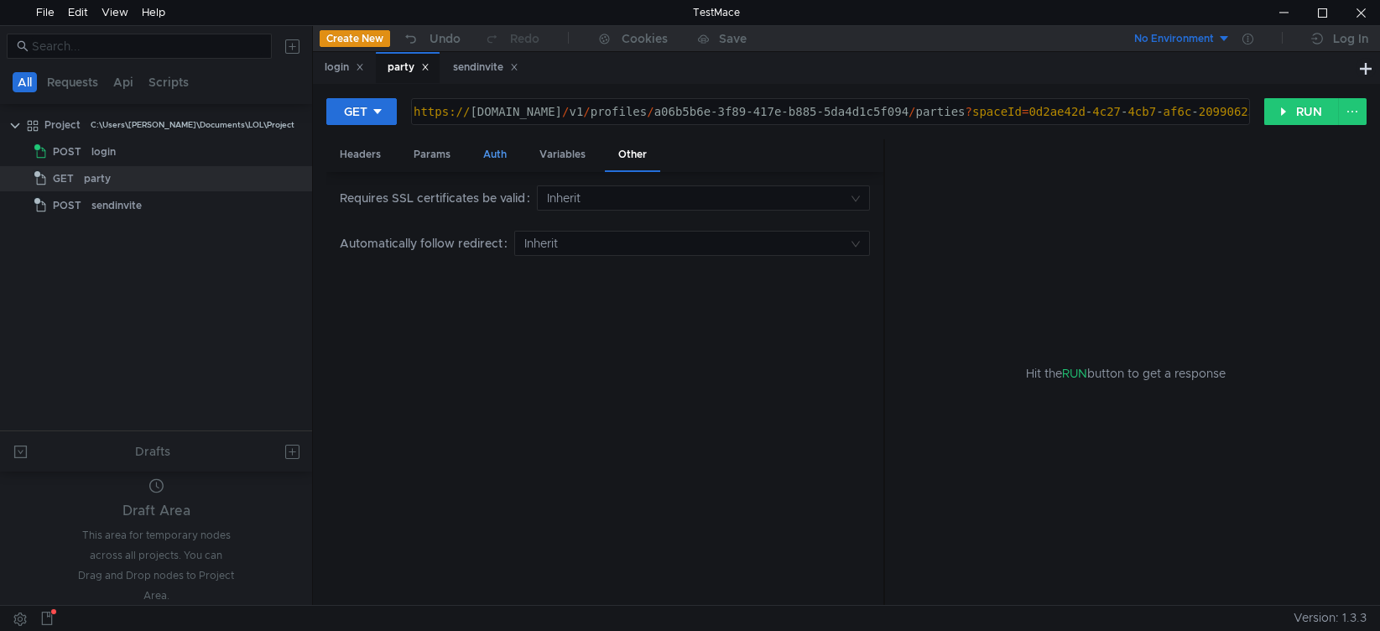
click at [502, 154] on div "Auth" at bounding box center [495, 154] width 50 height 31
click at [433, 154] on div "Params" at bounding box center [432, 154] width 64 height 31
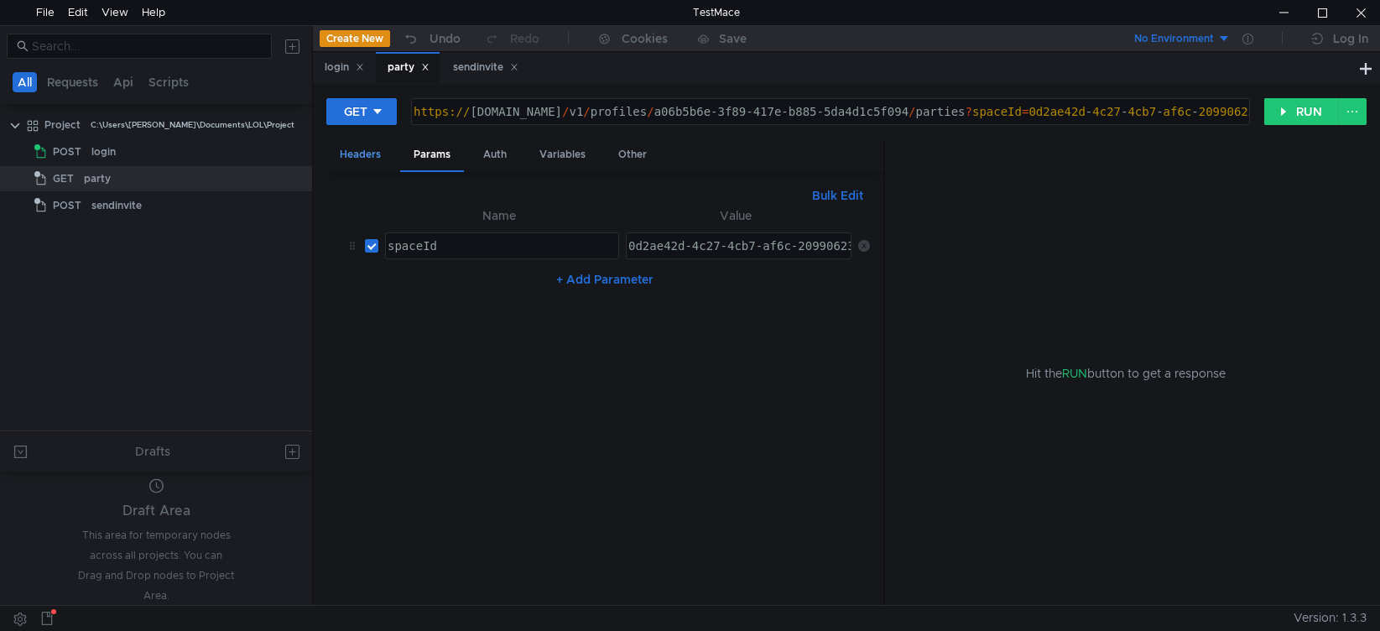
click at [366, 156] on div "Headers" at bounding box center [360, 154] width 68 height 31
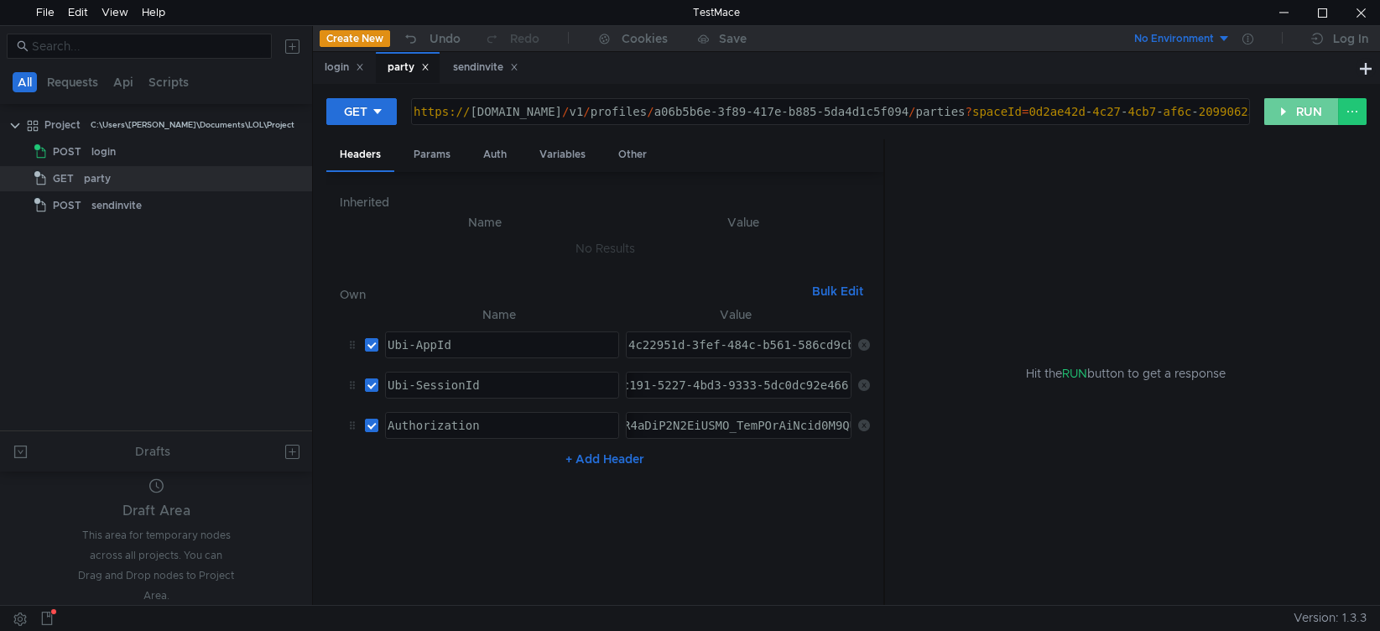
click at [1278, 113] on button "RUN" at bounding box center [1301, 111] width 75 height 27
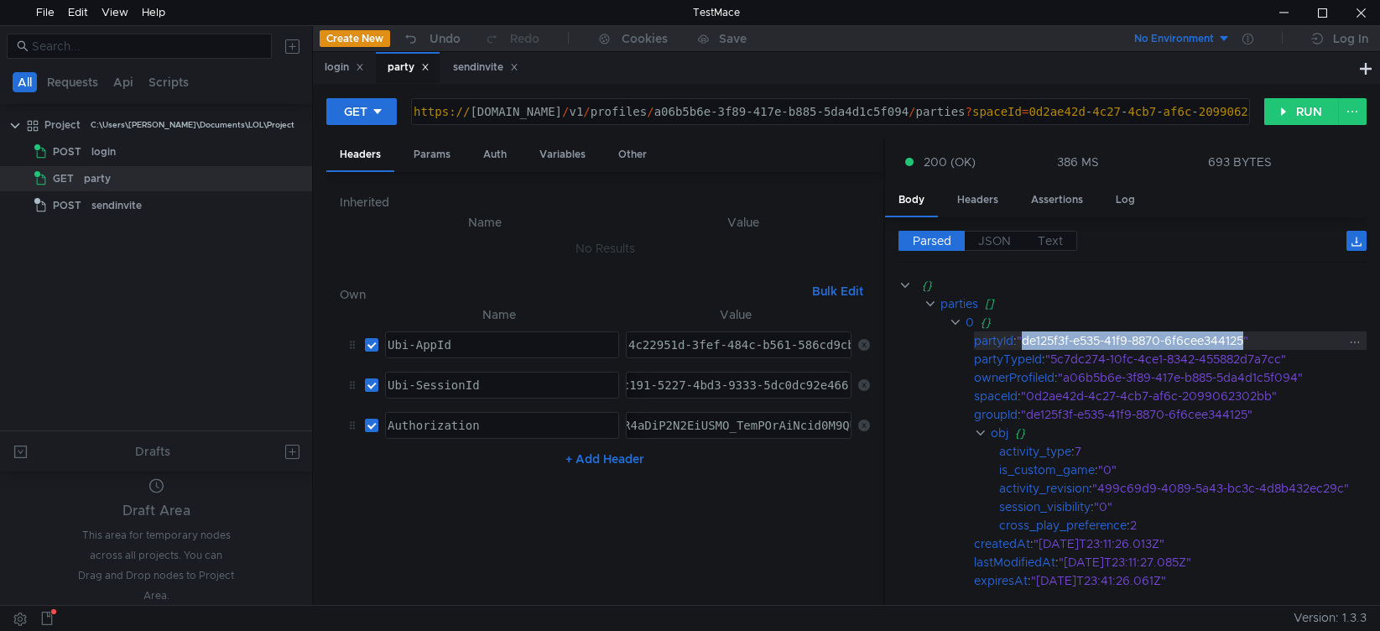
drag, startPoint x: 1028, startPoint y: 344, endPoint x: 1250, endPoint y: 342, distance: 221.5
click at [1250, 342] on div ""de125f3f-e535-41f9-8870-6f6cee344125"" at bounding box center [1185, 340] width 336 height 18
copy div "de125f3f-e535-41f9-8870-6f6cee344125"
click at [467, 70] on div "sendinvite" at bounding box center [485, 68] width 65 height 18
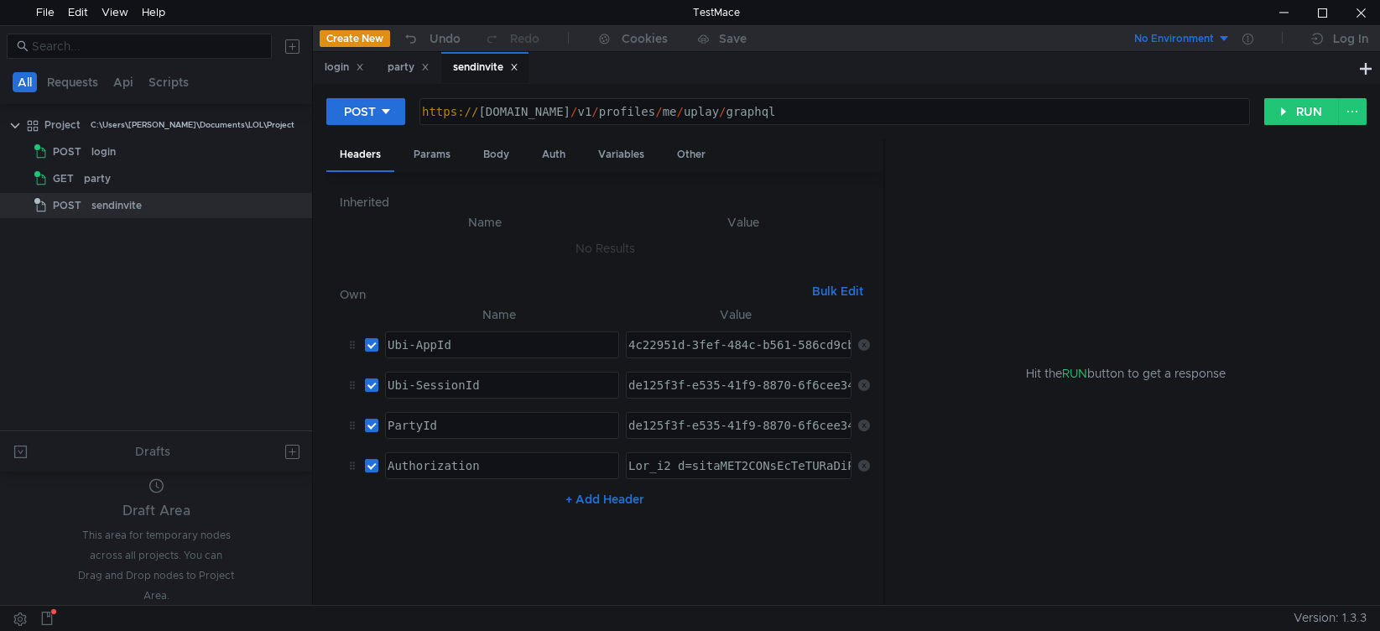
type textarea "de125f3f-e535-41f9-8870-6f6cee344125"
click at [714, 425] on div "de125f3f-e535-41f9-8870-6f6cee344125" at bounding box center [755, 439] width 260 height 40
type textarea "Ubi_v1 t=ewogICJ2ZXIiOiAiMSIsCiAgImFpZCI6ICI0YzIyOTUxZC0zZmVmLTQ4NGMtYjU2MS01OD…"
drag, startPoint x: 694, startPoint y: 470, endPoint x: 982, endPoint y: 469, distance: 288.6
click at [982, 469] on as-split "Headers Params Body Auth Variables Other Inherited Name Value No Results Own Bu…" at bounding box center [846, 372] width 1040 height 467
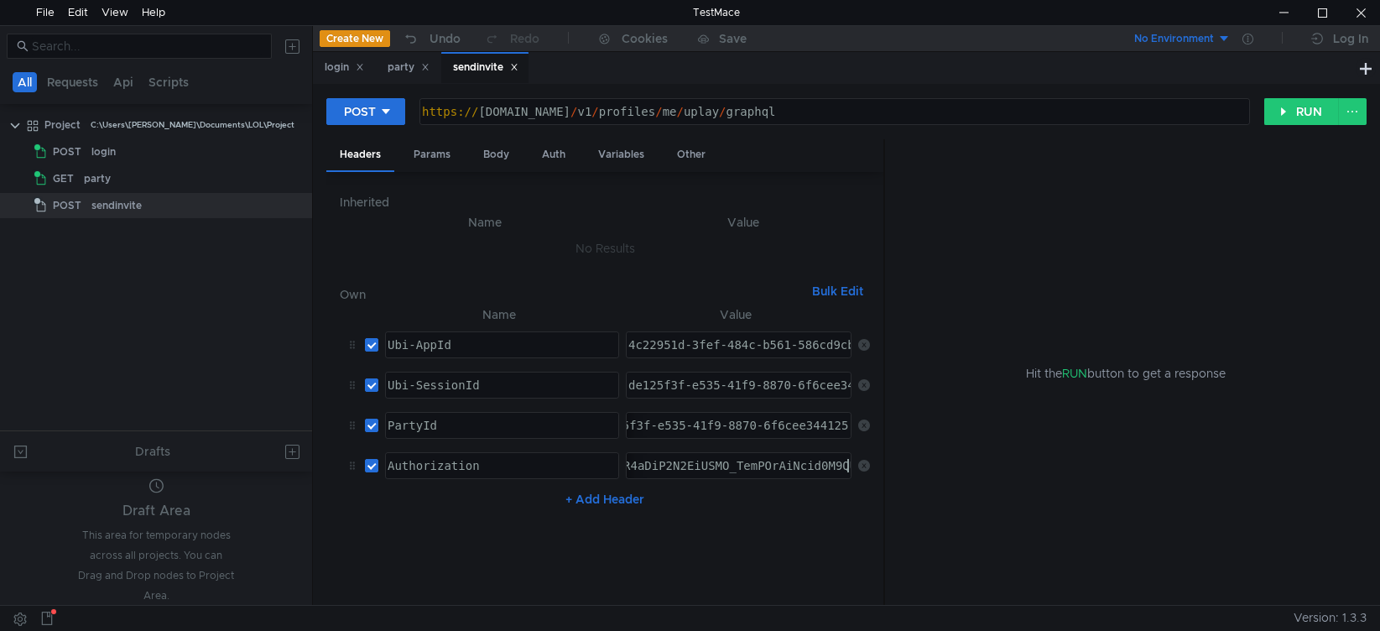
type textarea "de125f3f-e535-41f9-8870-6f6cee344125"
click at [640, 386] on div "de125f3f-e535-41f9-8870-6f6cee344125" at bounding box center [755, 398] width 260 height 40
click at [338, 70] on div "login" at bounding box center [344, 68] width 39 height 18
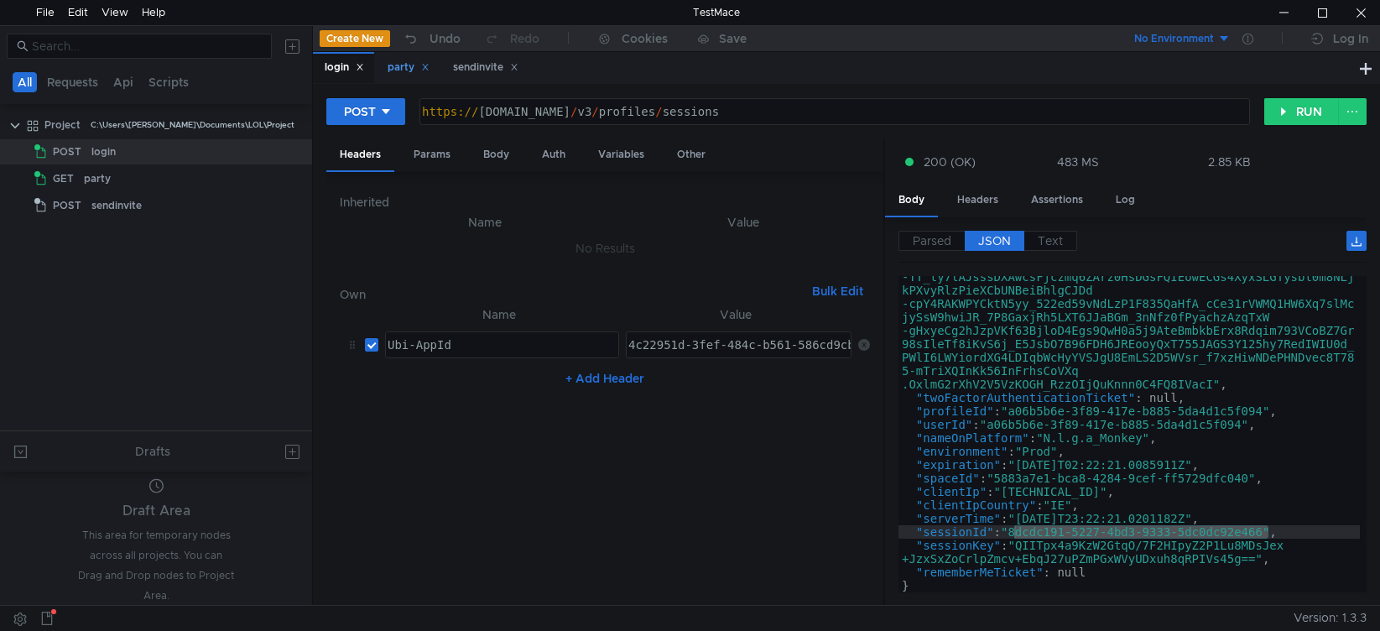
click at [401, 71] on div "party" at bounding box center [409, 68] width 42 height 18
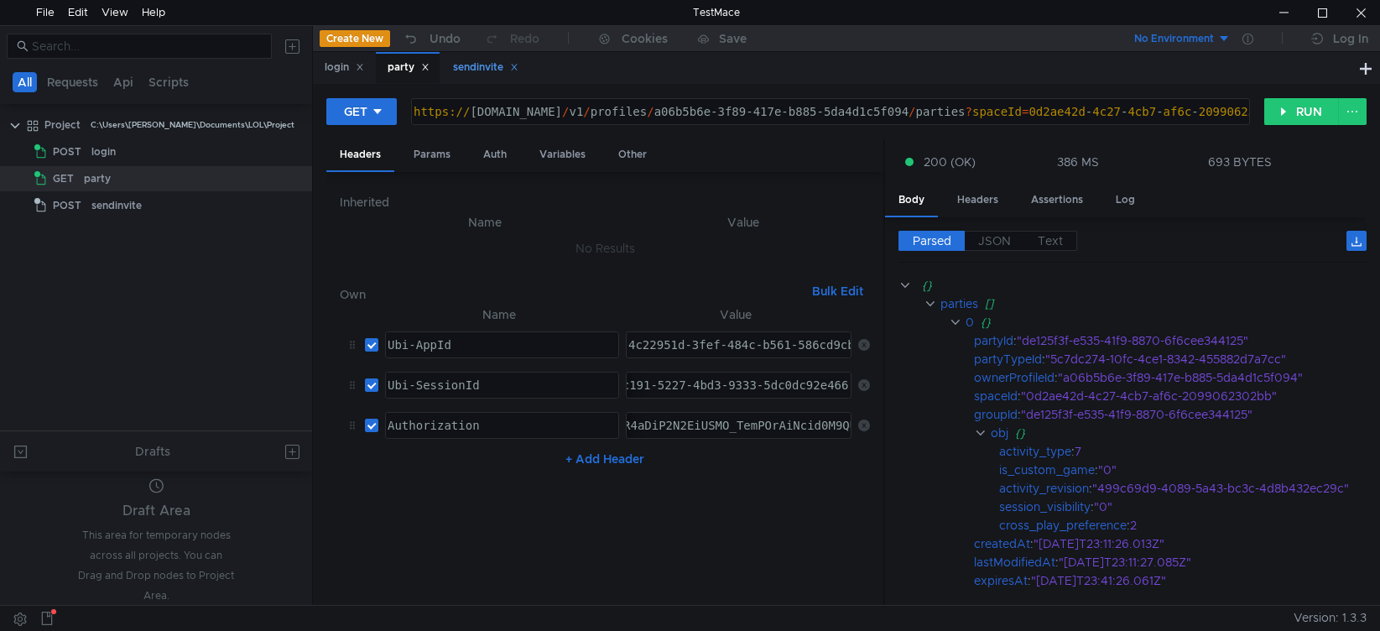
click at [481, 65] on div "sendinvite" at bounding box center [485, 68] width 65 height 18
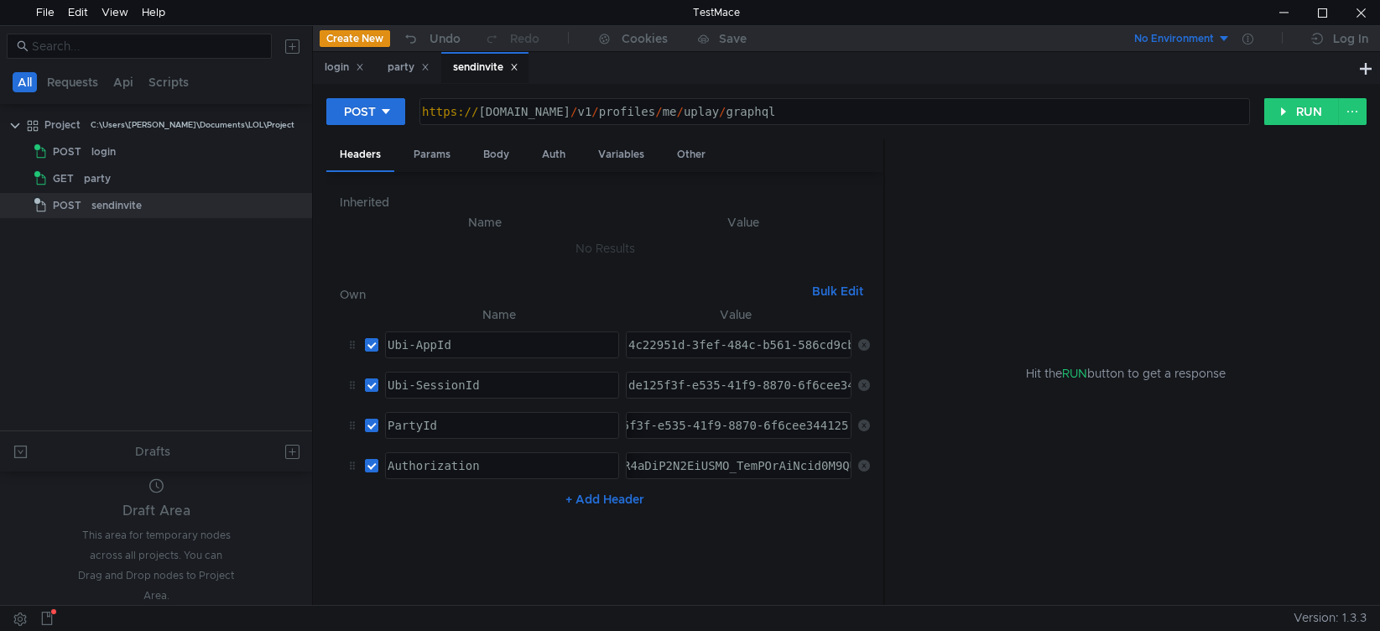
click at [696, 422] on div "de125f3f-e535-41f9-8870-6f6cee344125" at bounding box center [721, 439] width 260 height 40
click at [697, 388] on div "de125f3f-e535-41f9-8870-6f6cee344125" at bounding box center [755, 398] width 260 height 40
paste textarea
click at [674, 420] on div "de125f3f-e535-41f9-8870-6f6cee344125" at bounding box center [721, 439] width 260 height 40
click at [335, 70] on div "login" at bounding box center [344, 68] width 39 height 18
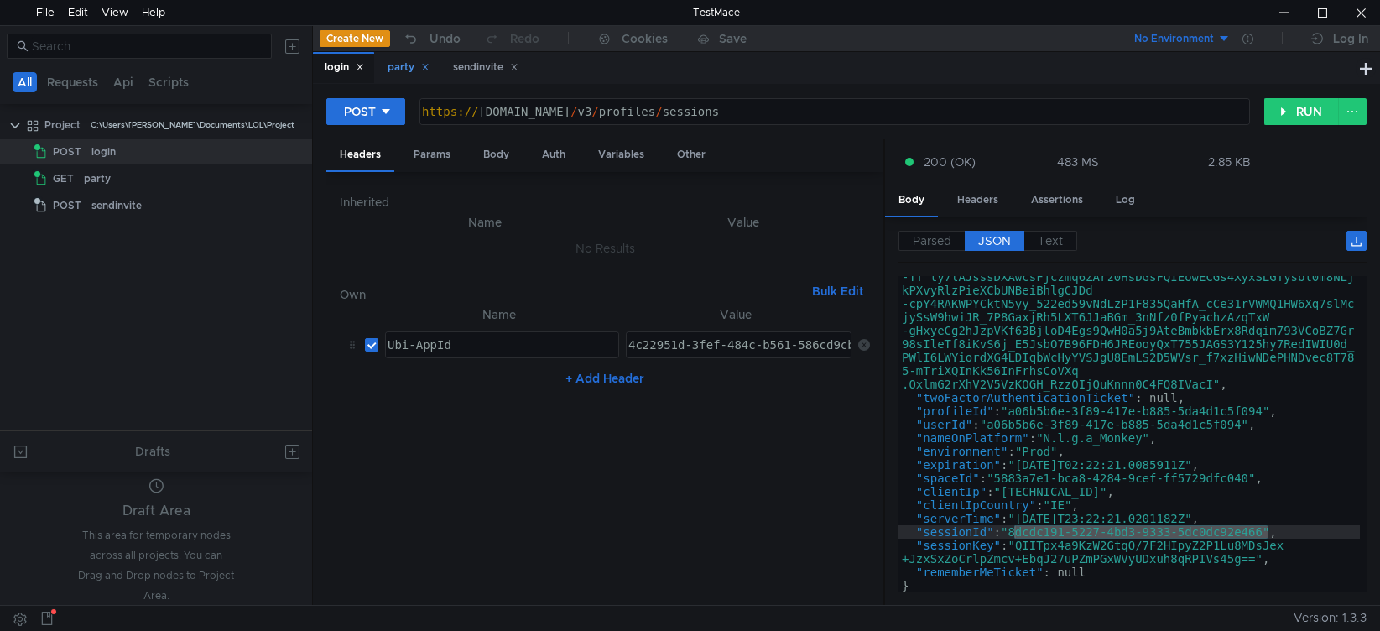
click at [401, 71] on div "party" at bounding box center [409, 68] width 42 height 18
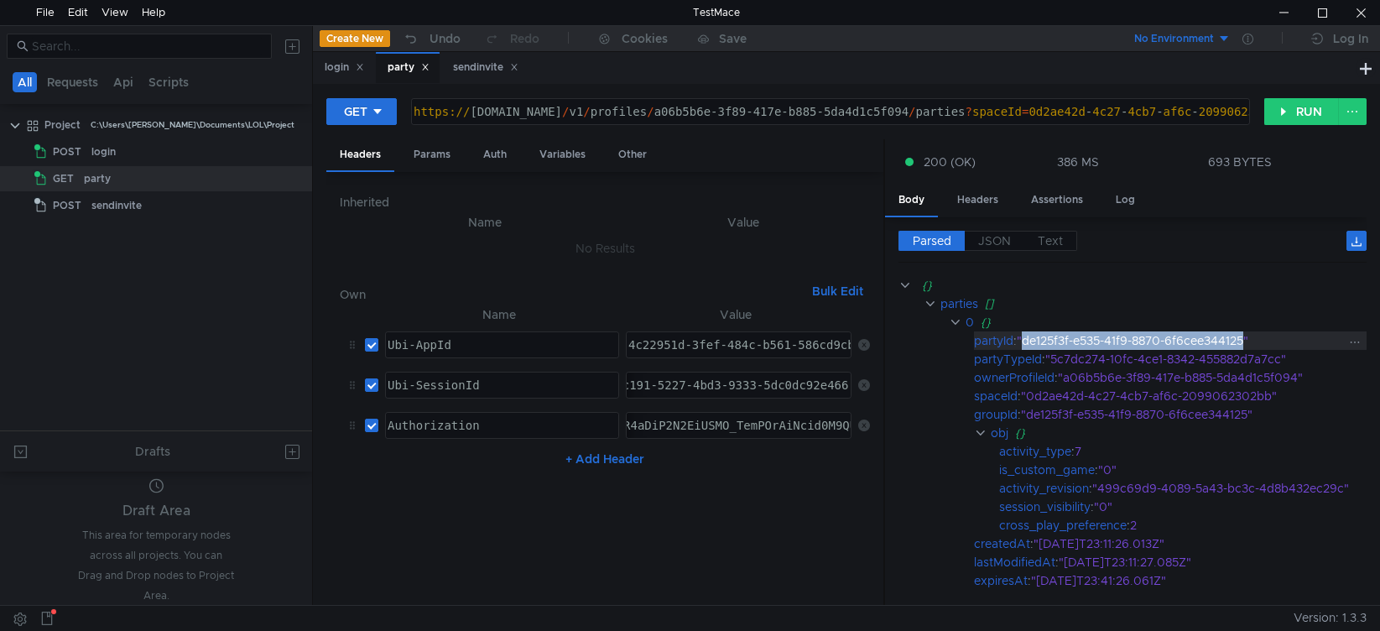
drag, startPoint x: 1249, startPoint y: 341, endPoint x: 1025, endPoint y: 341, distance: 224.0
click at [1025, 341] on div ""de125f3f-e535-41f9-8870-6f6cee344125"" at bounding box center [1185, 340] width 336 height 18
copy div "de125f3f-e535-41f9-8870-6f6cee344125"
click at [478, 73] on div "sendinvite" at bounding box center [485, 68] width 65 height 18
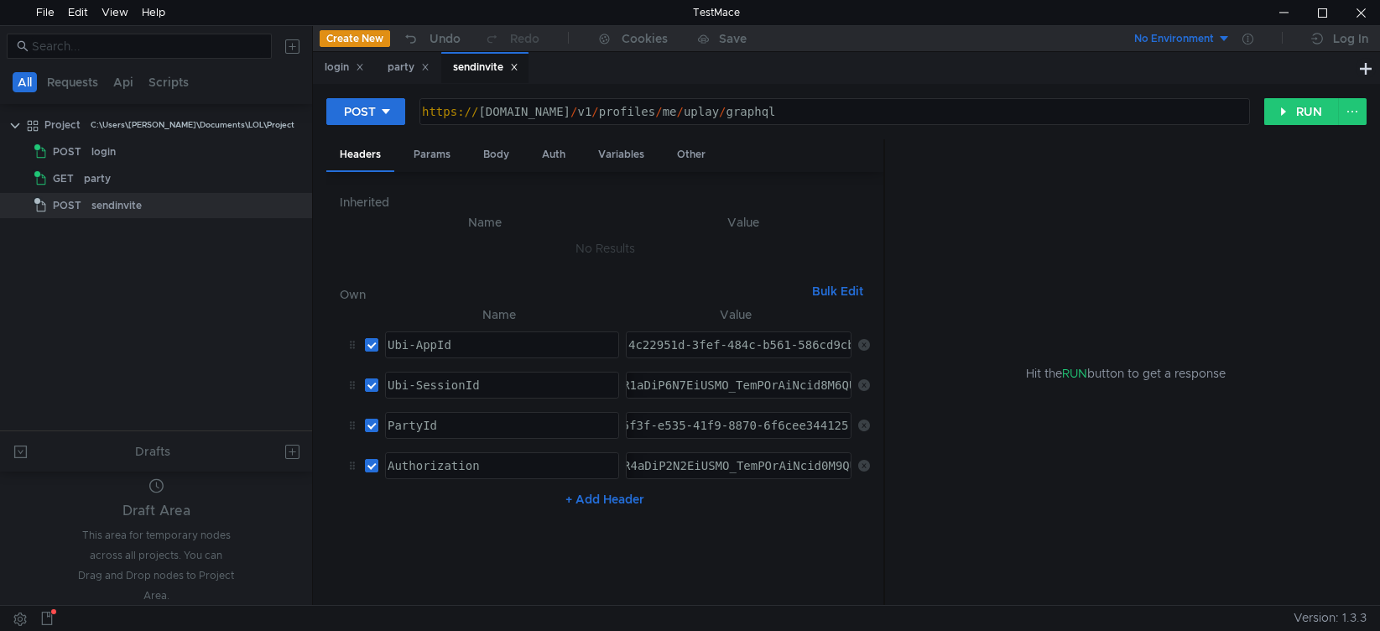
click at [716, 421] on div "de125f3f-e535-41f9-8870-6f6cee344125" at bounding box center [721, 439] width 260 height 40
click at [1303, 112] on button "RUN" at bounding box center [1301, 111] width 75 height 27
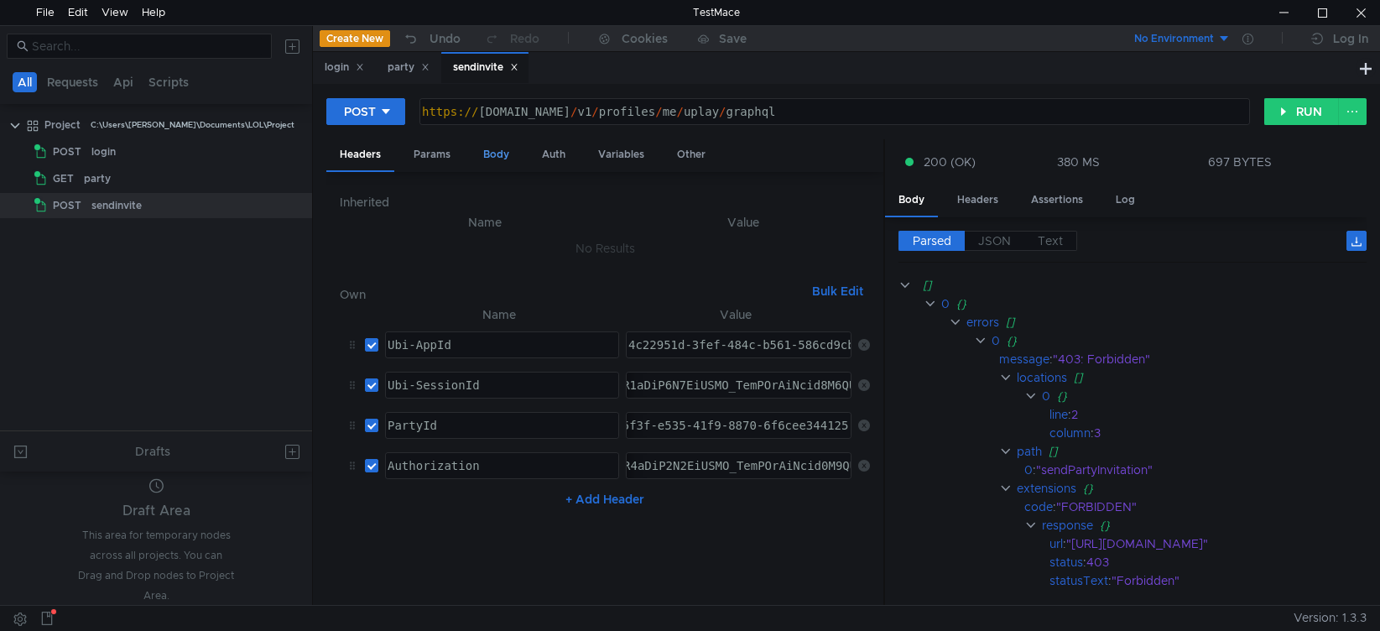
click at [478, 152] on div "Body" at bounding box center [496, 154] width 53 height 31
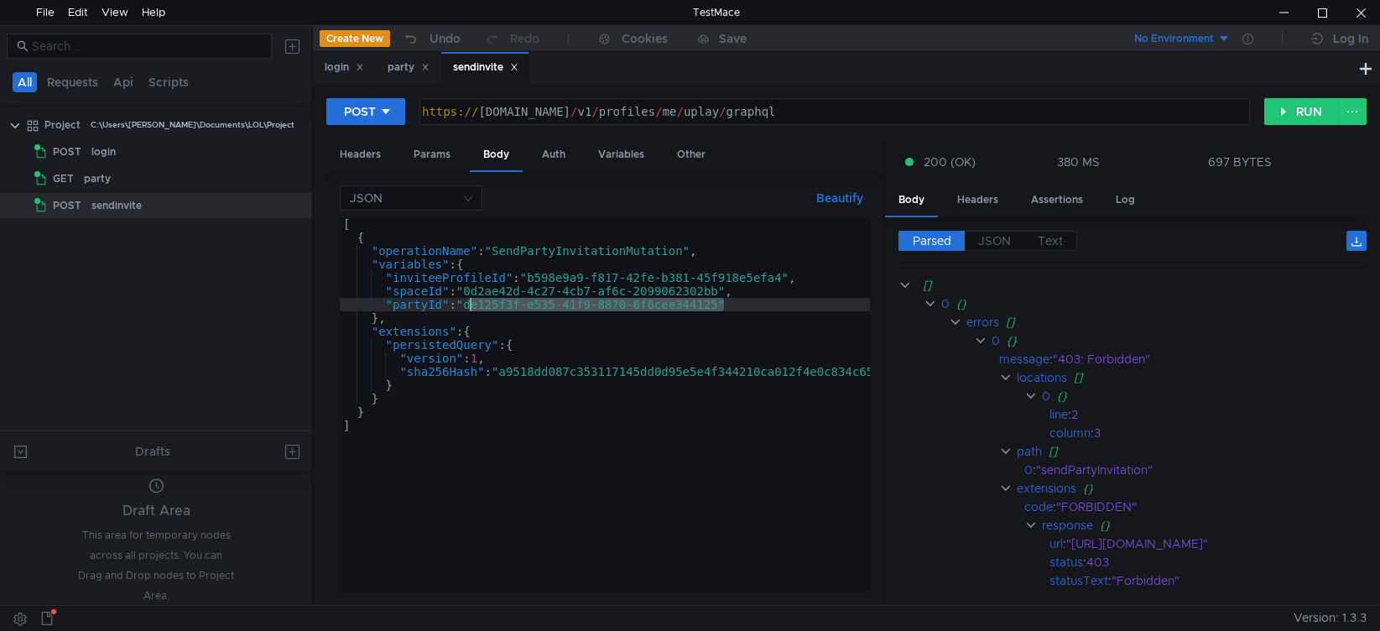
drag, startPoint x: 726, startPoint y: 305, endPoint x: 473, endPoint y: 309, distance: 252.5
click at [473, 309] on div "[ { "operationName" : "SendPartyInvitationMutation" , "variables" : { "inviteeP…" at bounding box center [653, 418] width 627 height 402
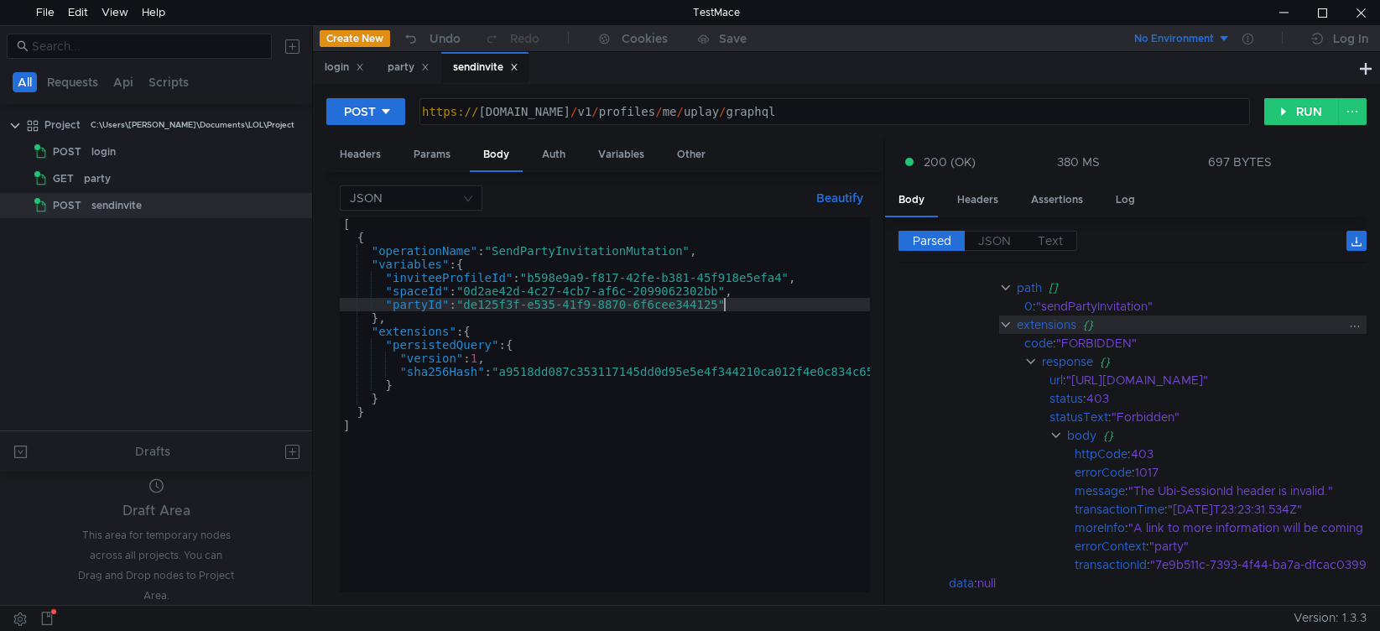
scroll to position [168, 0]
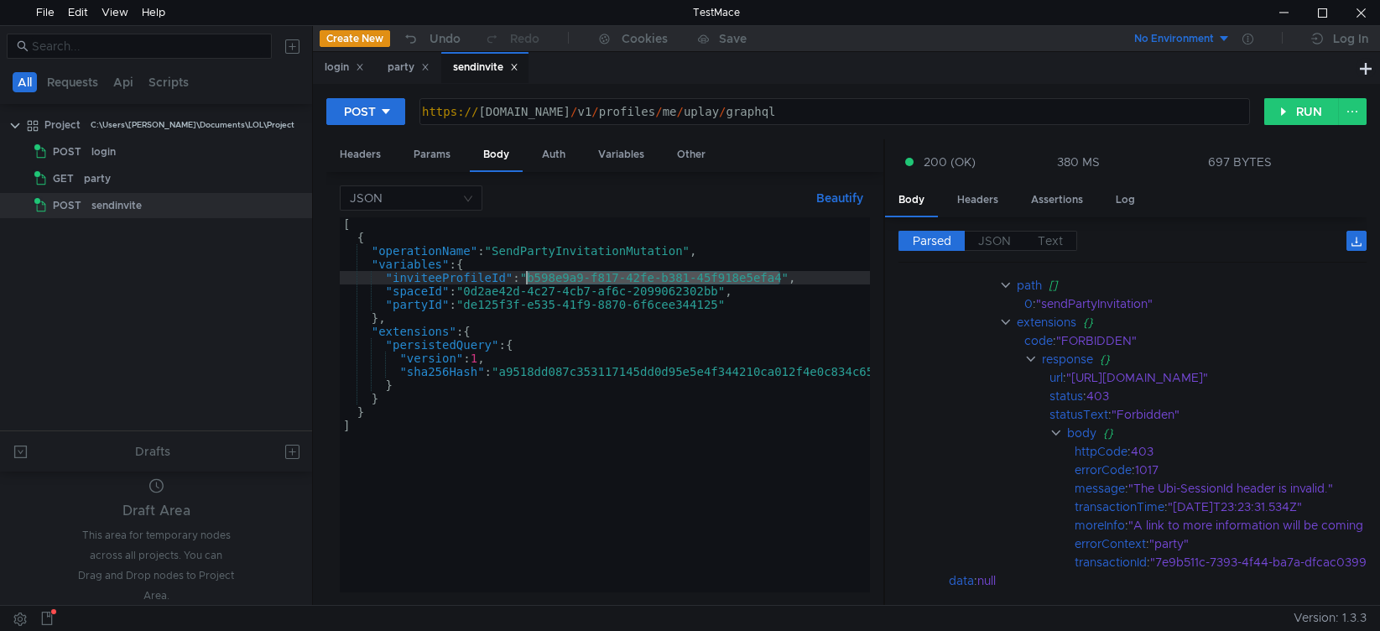
drag, startPoint x: 783, startPoint y: 278, endPoint x: 529, endPoint y: 279, distance: 253.3
click at [529, 279] on div "[ { "operationName" : "SendPartyInvitationMutation" , "variables" : { "inviteeP…" at bounding box center [653, 414] width 627 height 395
paste textarea "a06b5b6e-3f89-417e-b885-5da4d1c5f09"
type textarea ""inviteeProfileId":"a06b5b6e-3f89-417e-b885-5da4d1c5f094","
click at [1290, 117] on button "RUN" at bounding box center [1301, 111] width 75 height 27
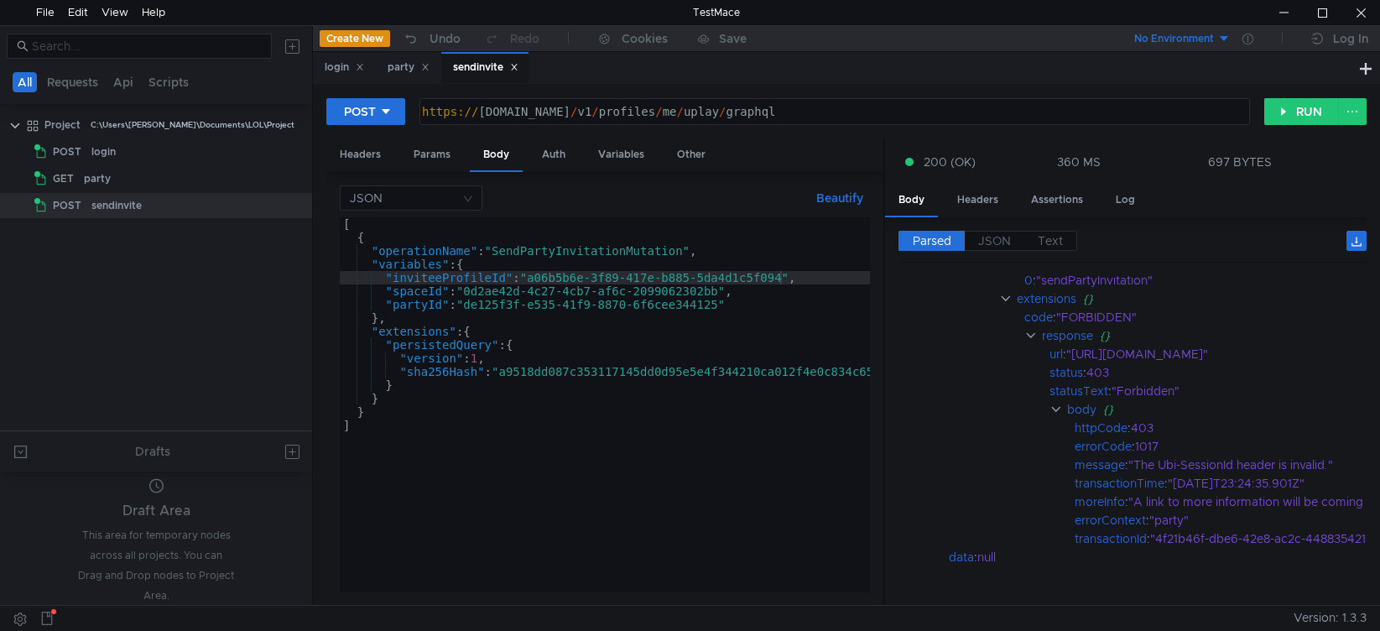
scroll to position [214, 0]
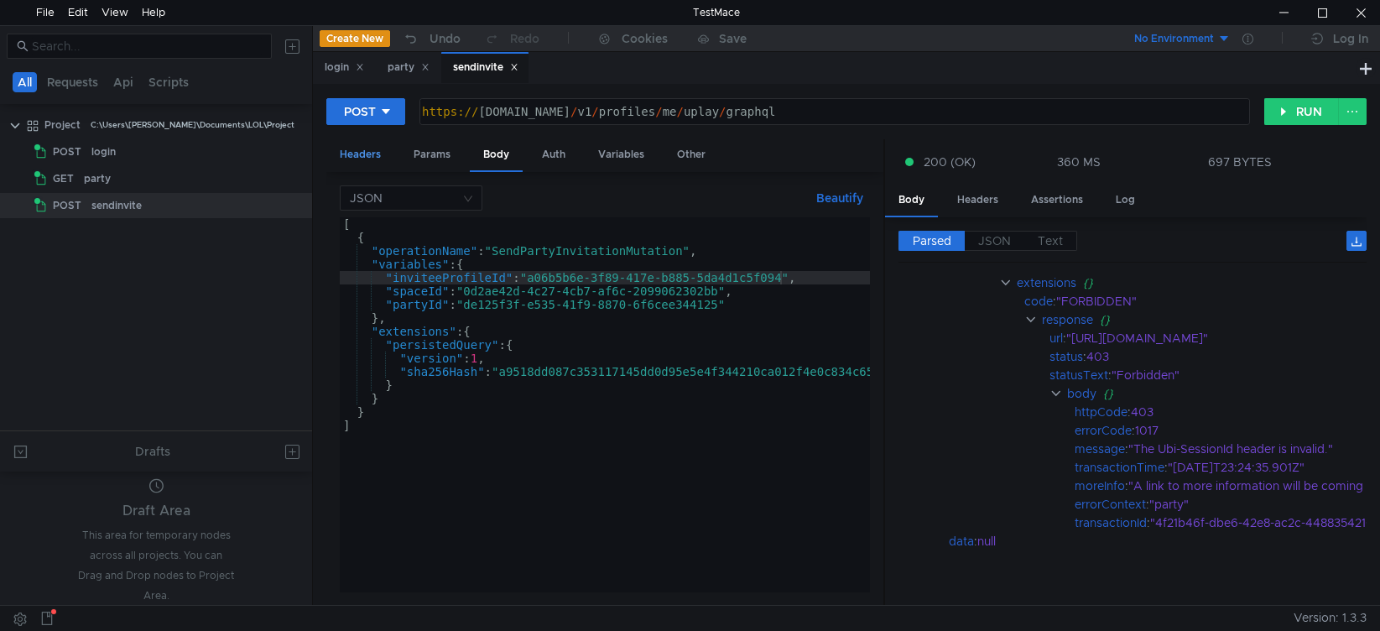
click at [366, 156] on div "Headers" at bounding box center [360, 154] width 68 height 31
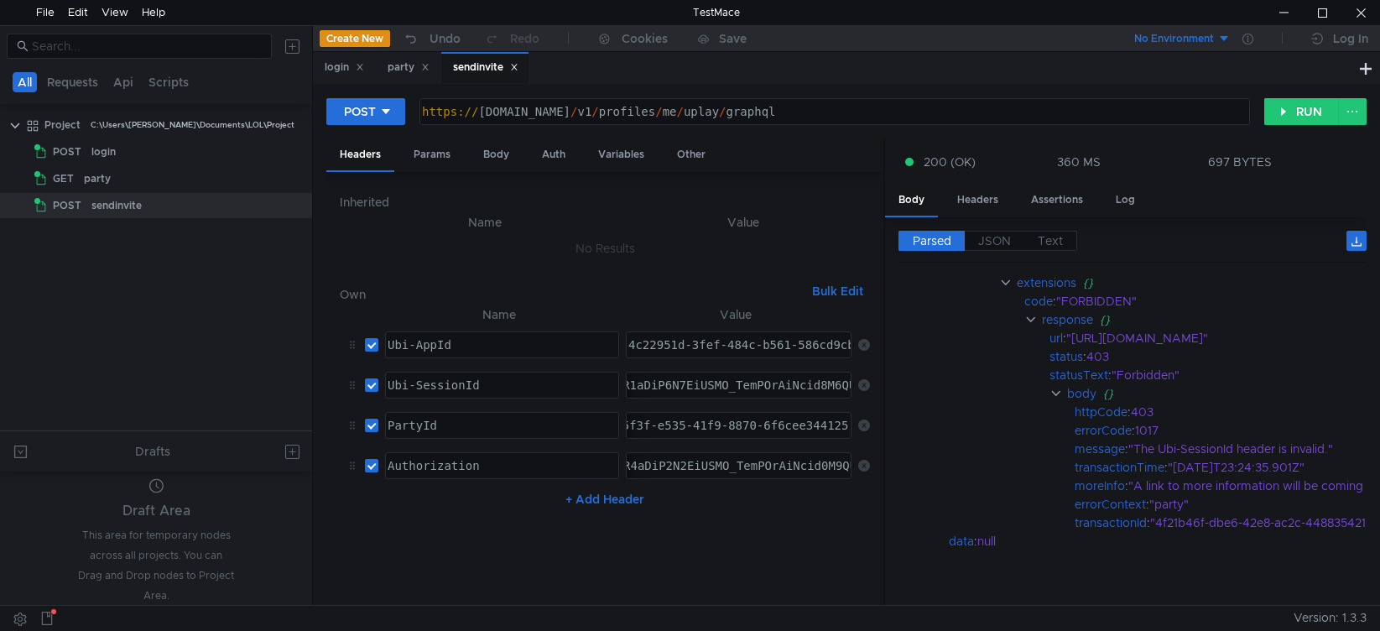
drag, startPoint x: 783, startPoint y: 384, endPoint x: 403, endPoint y: 370, distance: 380.3
click at [403, 370] on tr "Ubi-SessionId ההההההההההההההההההההההההההההההההההההההההההההההההההההההההההההההההה…" at bounding box center [605, 385] width 530 height 40
click at [397, 70] on div "party" at bounding box center [409, 68] width 42 height 18
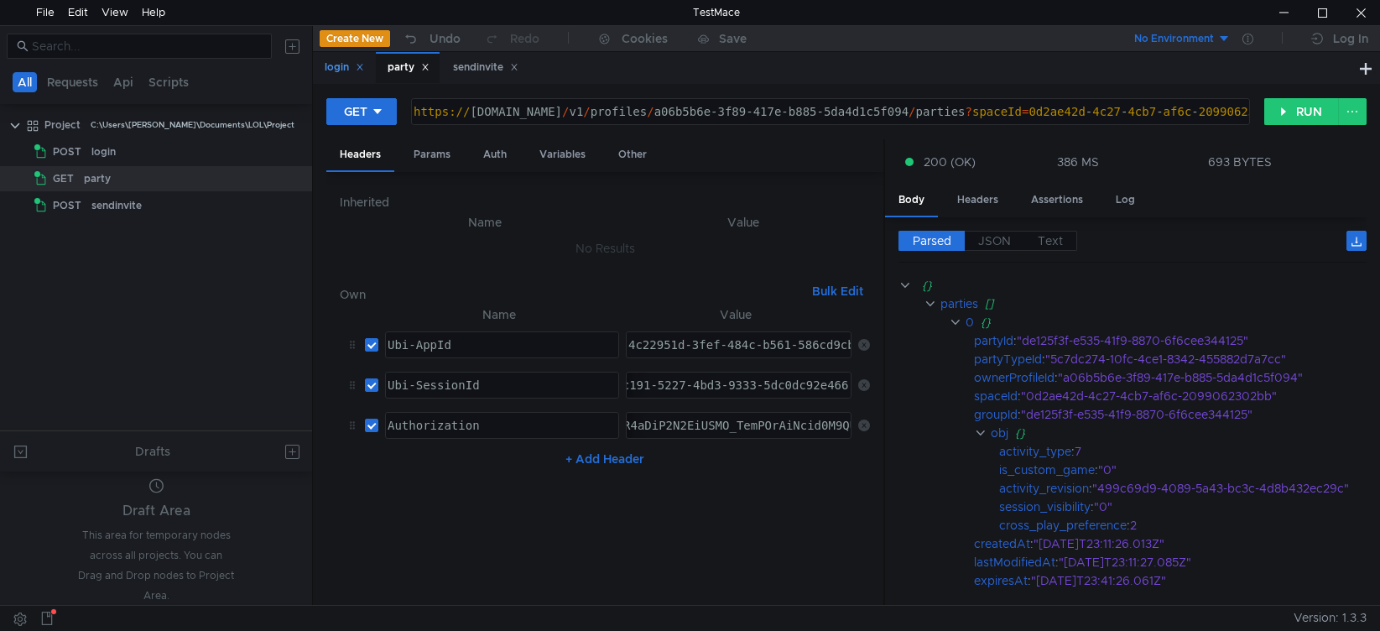
click at [336, 70] on div "login" at bounding box center [344, 68] width 39 height 18
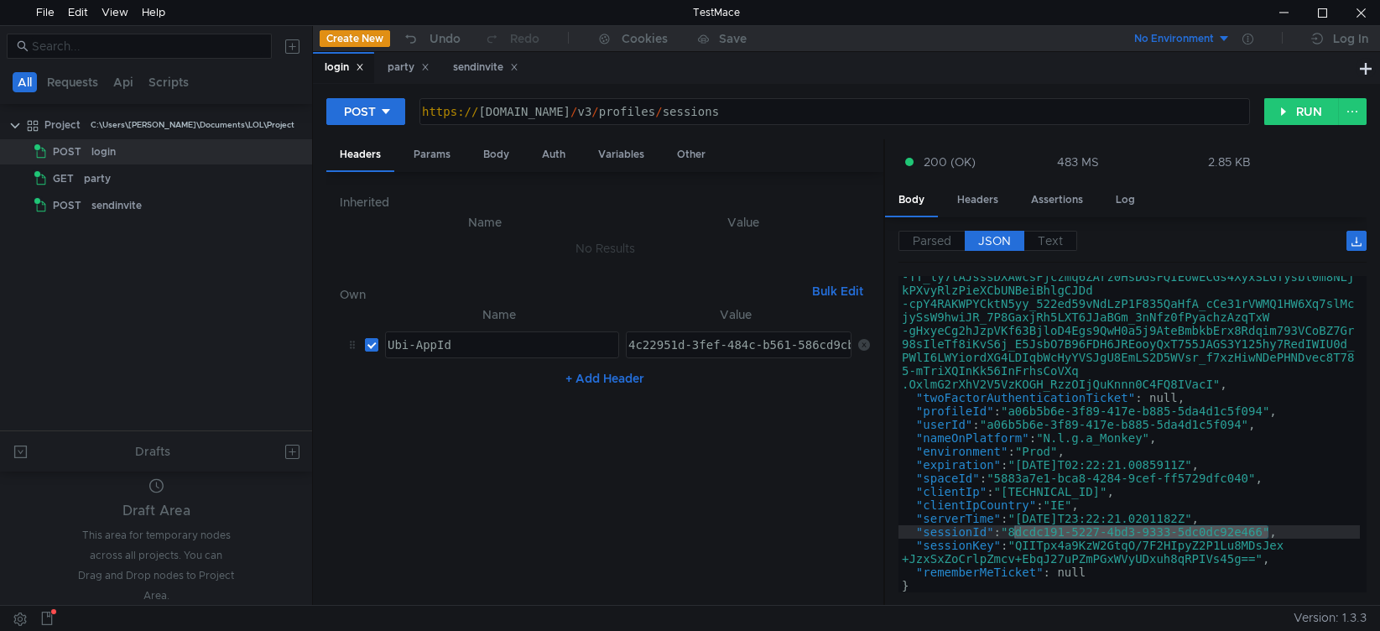
click at [1263, 528] on div ""ticket" : "ewogICJ2ZXIiOiAiMSIsCiAgImFpZCI6ICI0YzIyOTUxZC0zZmV mLTQ4NGMtYjU2MS…" at bounding box center [1128, 434] width 461 height 316
drag, startPoint x: 1272, startPoint y: 531, endPoint x: 1018, endPoint y: 531, distance: 254.2
click at [1018, 531] on div ""ticket" : "ewogICJ2ZXIiOiAiMSIsCiAgImFpZCI6ICI0YzIyOTUxZC0zZmV mLTQ4NGMtYjU2MS…" at bounding box center [1128, 273] width 461 height 893
click at [481, 71] on div "sendinvite" at bounding box center [485, 68] width 65 height 18
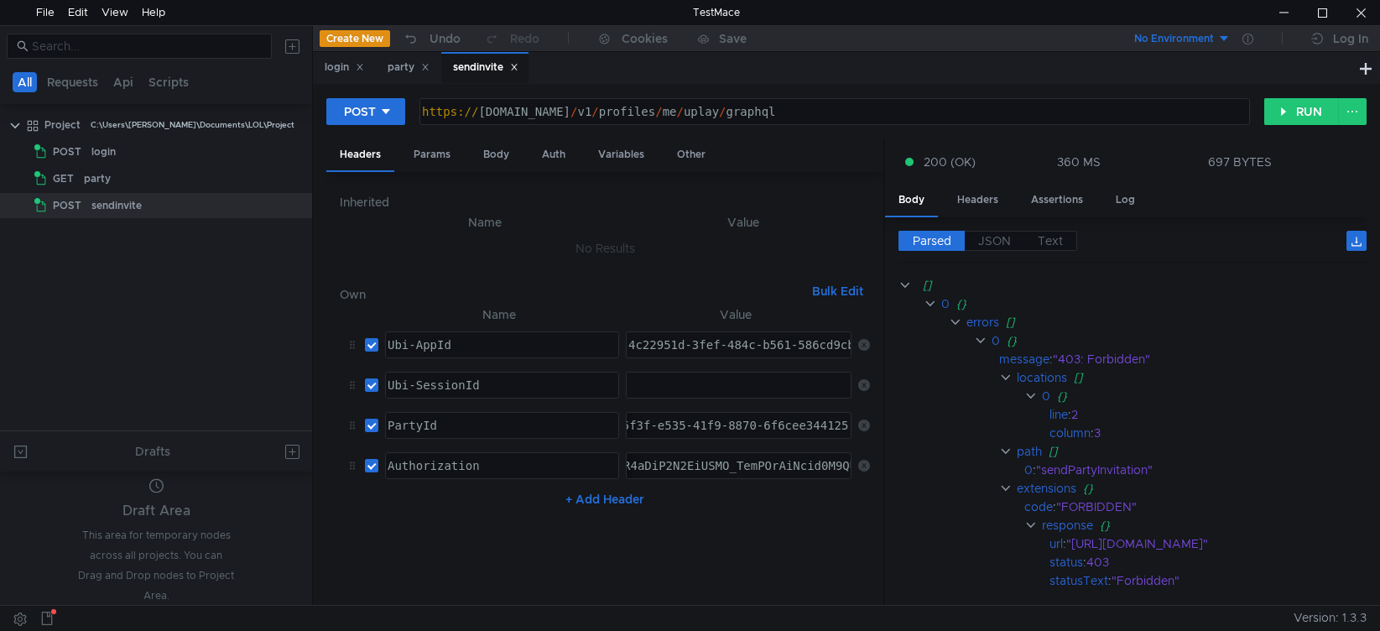
click at [683, 384] on div at bounding box center [738, 398] width 226 height 40
paste textarea "8dcdc191-5227-4bd3-9333-5dc0dc92e466"
type textarea "8dcdc191-5227-4bd3-9333-5dc0dc92e466"
click at [1295, 102] on button "RUN" at bounding box center [1301, 111] width 75 height 27
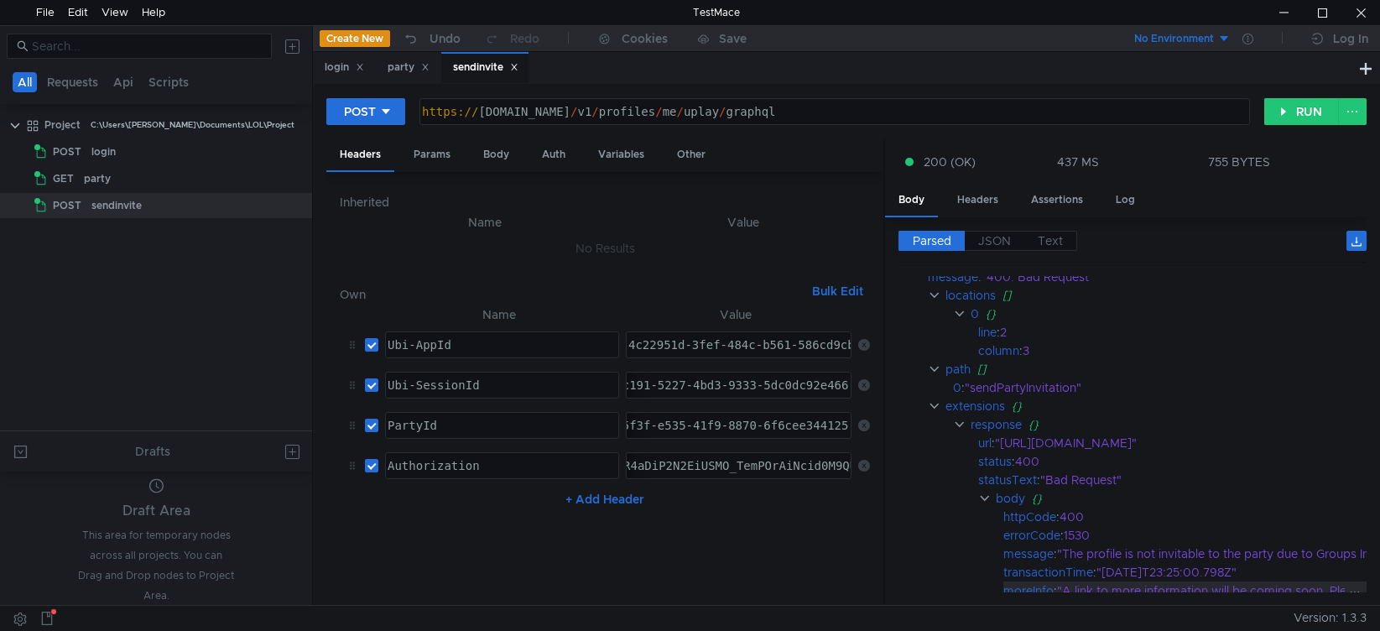
scroll to position [0, 71]
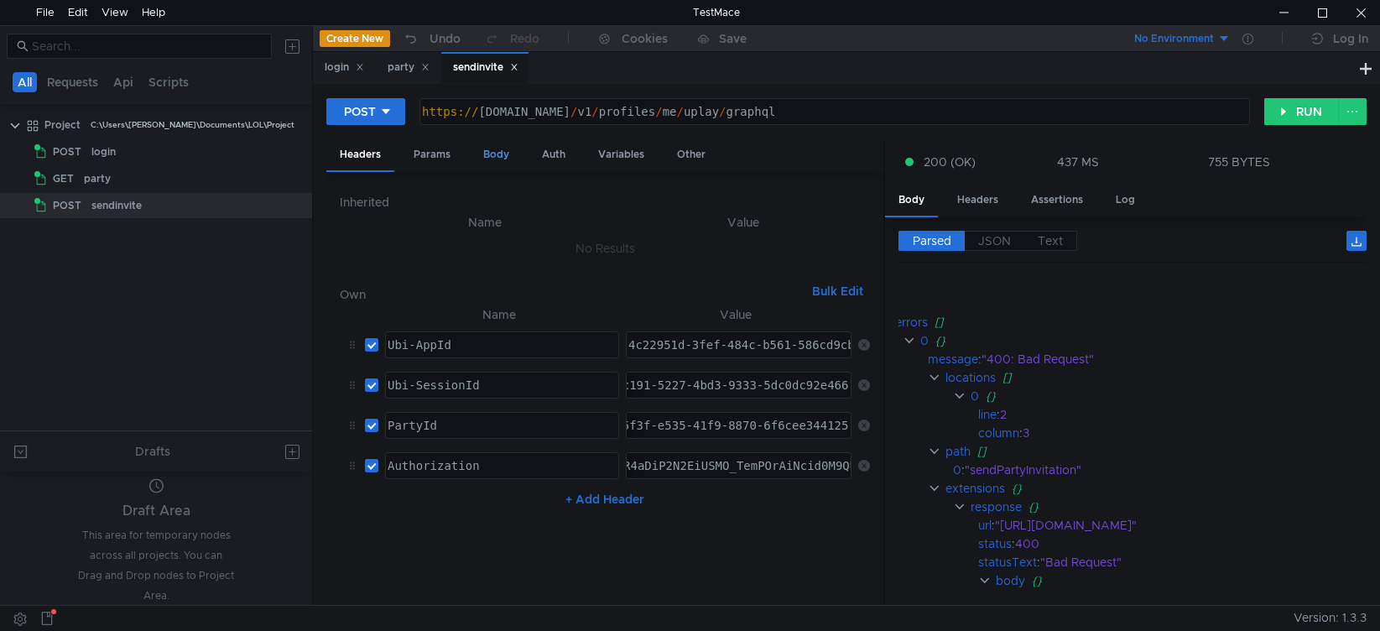
click at [494, 159] on div "Body" at bounding box center [496, 154] width 53 height 31
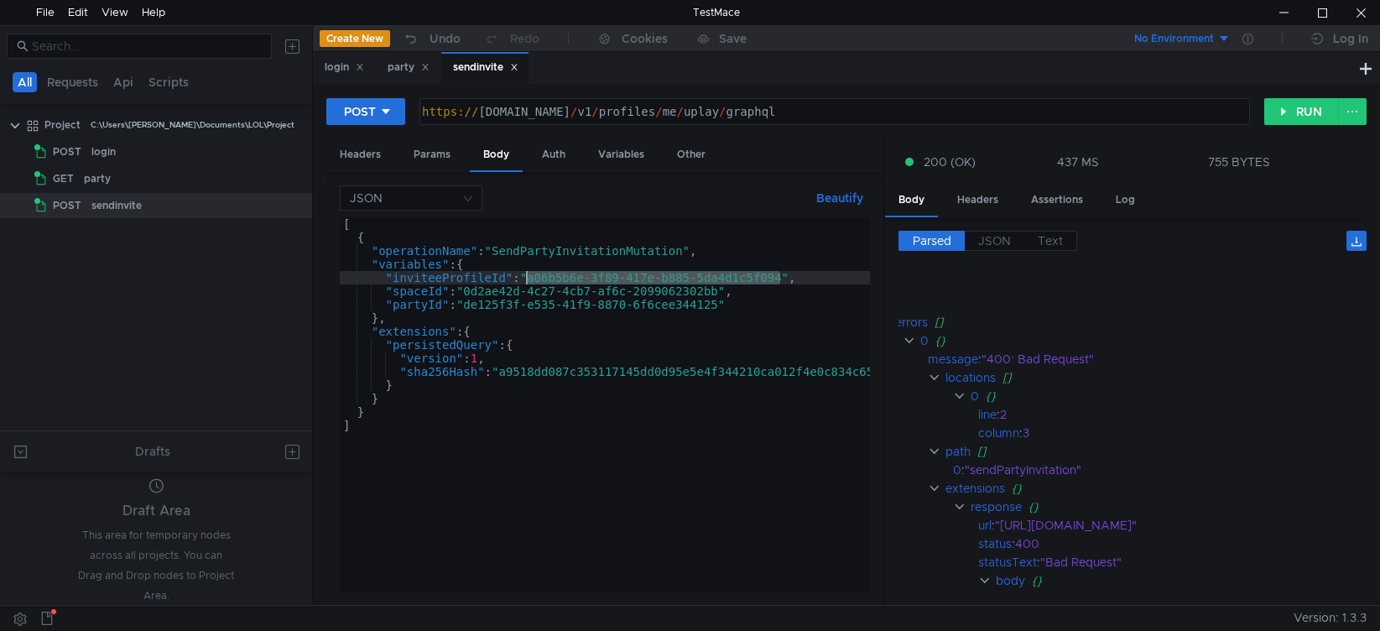
drag, startPoint x: 782, startPoint y: 280, endPoint x: 528, endPoint y: 276, distance: 254.2
click at [528, 276] on div "[ { "operationName" : "SendPartyInvitationMutation" , "variables" : { "inviteeP…" at bounding box center [653, 414] width 627 height 395
paste textarea "8d5d14-52cd-4af1-81a6-e7443daed7e1"
type textarea ""inviteeProfileId":"a8d5d14-52cd-4af1-81a6-e7443daed7e1","
click at [1280, 112] on button "RUN" at bounding box center [1301, 111] width 75 height 27
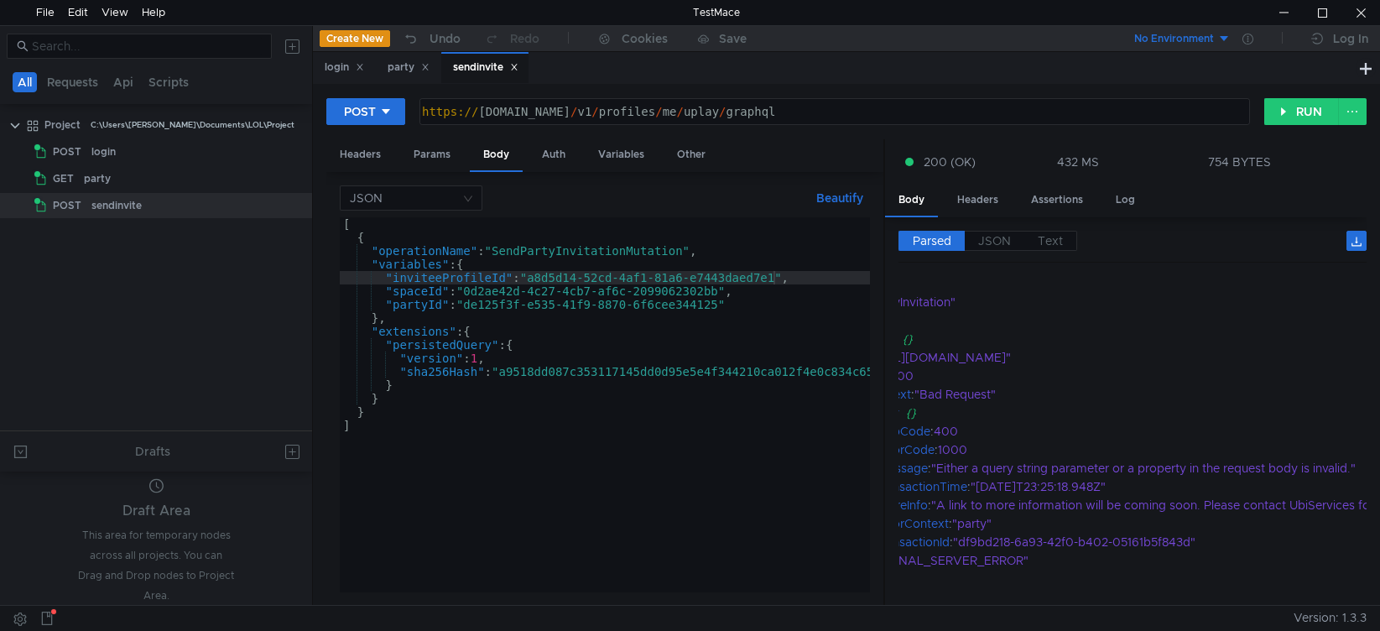
scroll to position [168, 0]
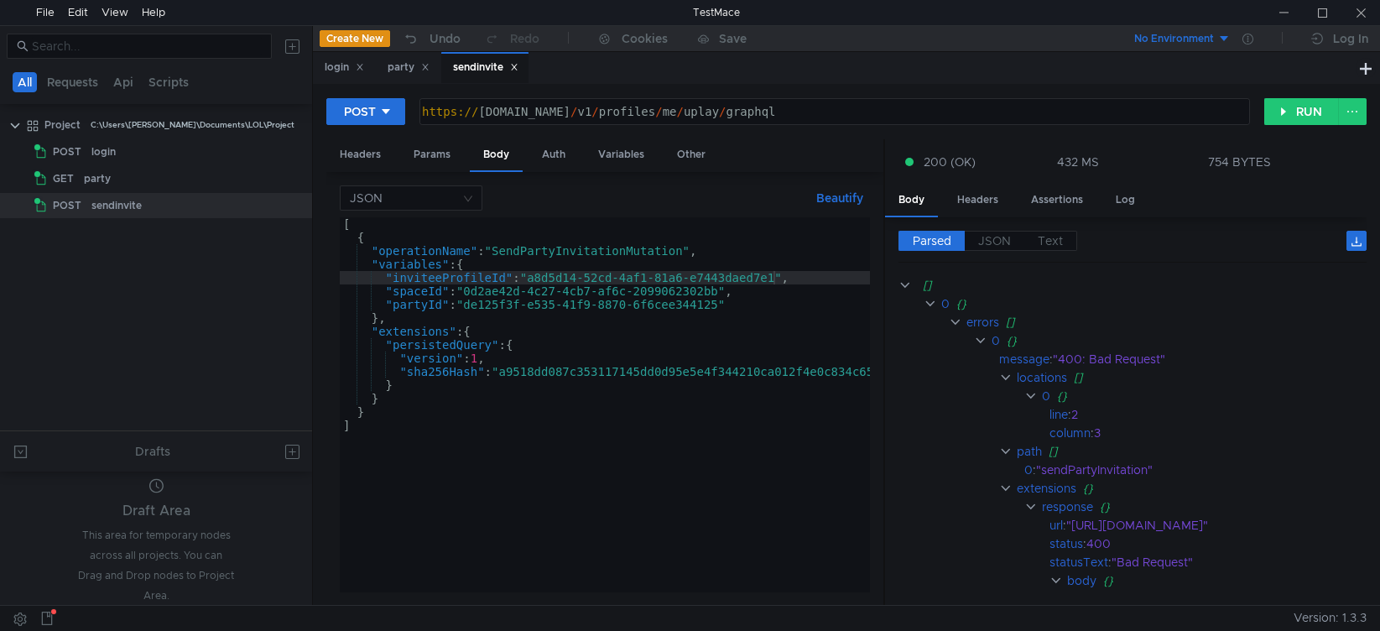
scroll to position [168, 0]
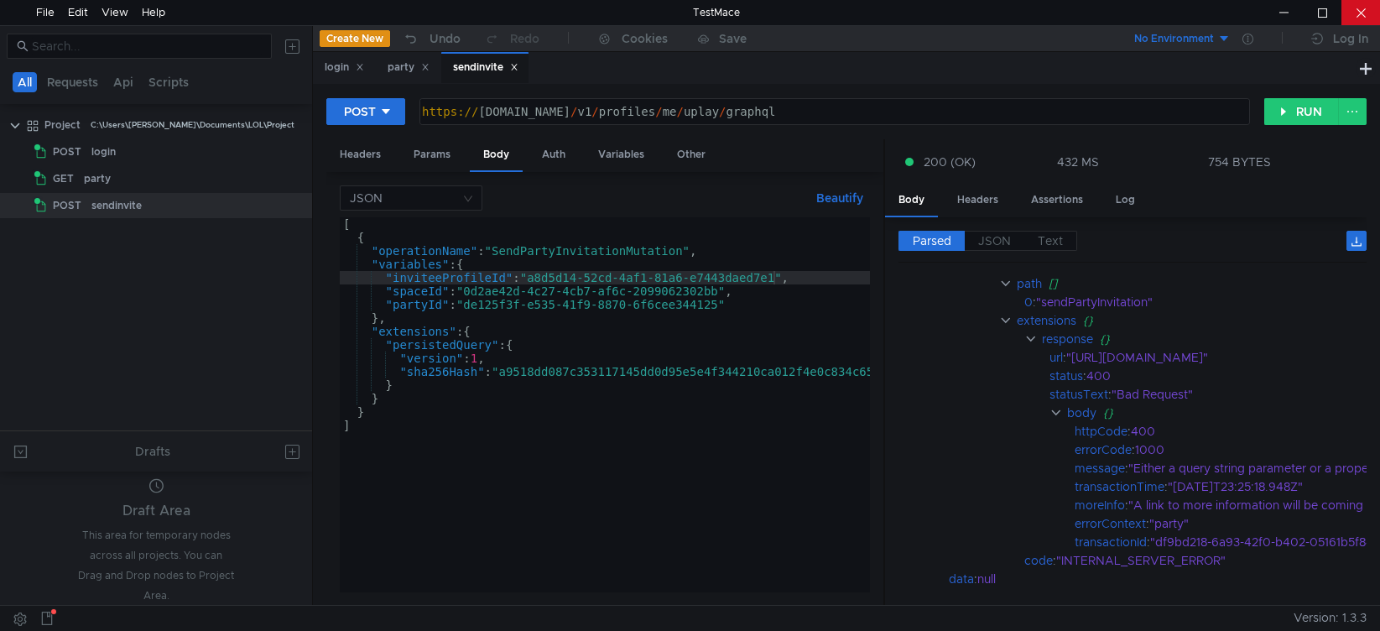
click at [1358, 24] on div at bounding box center [1360, 12] width 39 height 25
